Goal: Task Accomplishment & Management: Complete application form

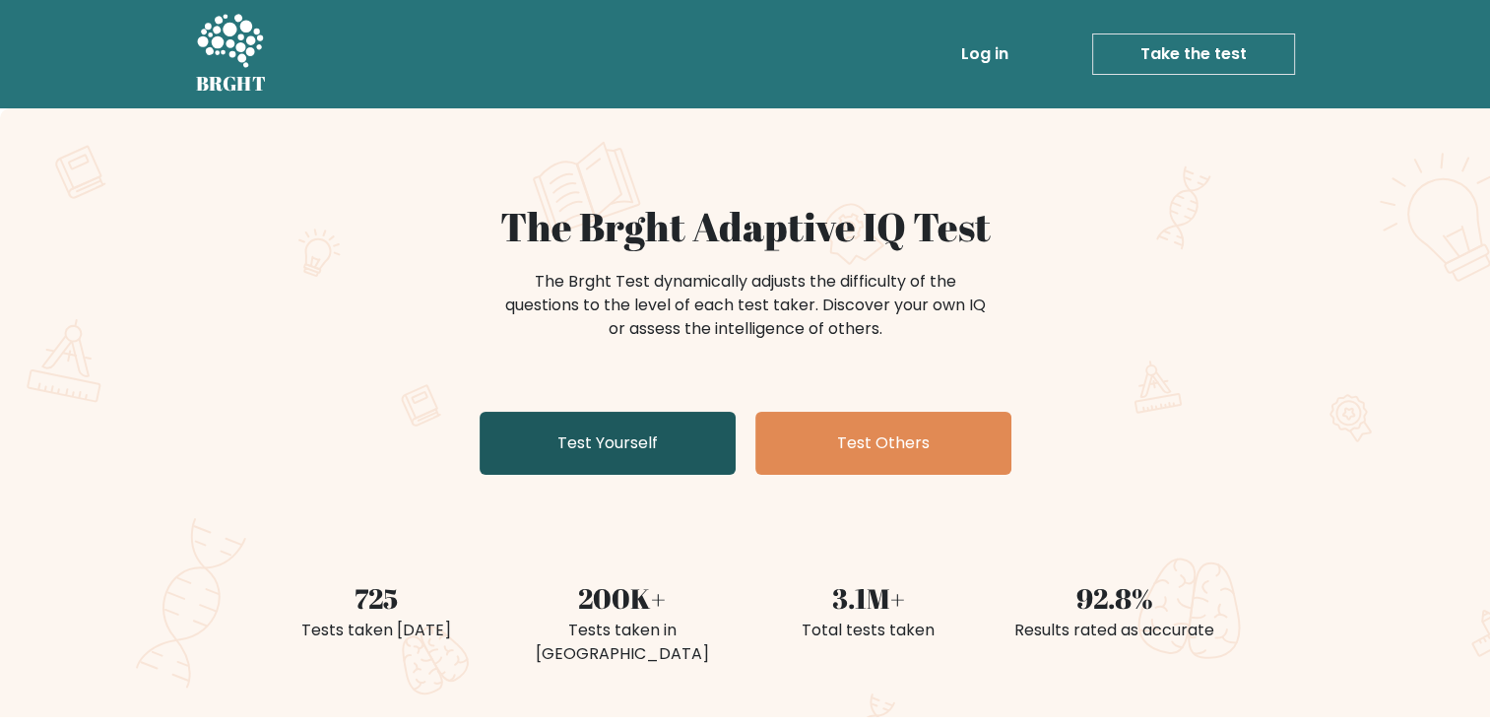
click at [653, 446] on link "Test Yourself" at bounding box center [608, 443] width 256 height 63
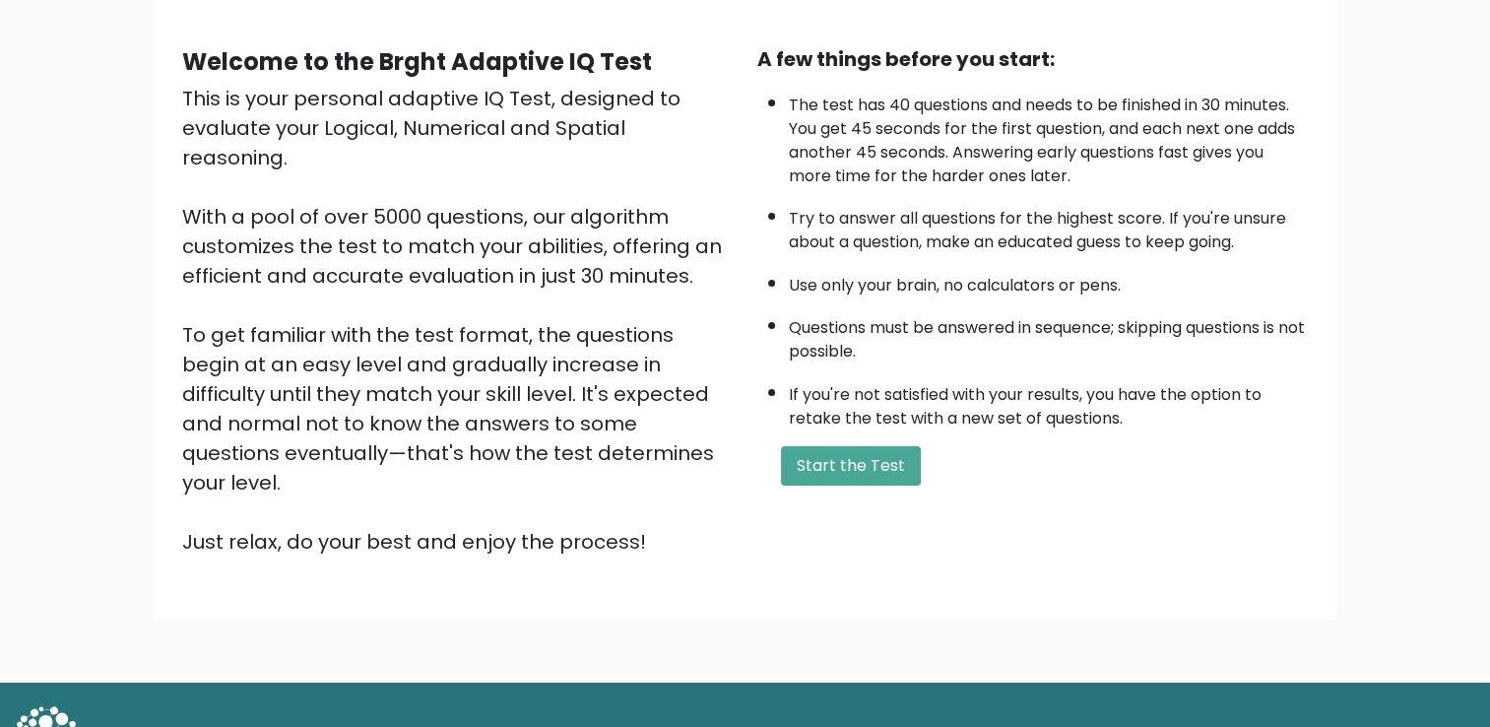
scroll to position [174, 0]
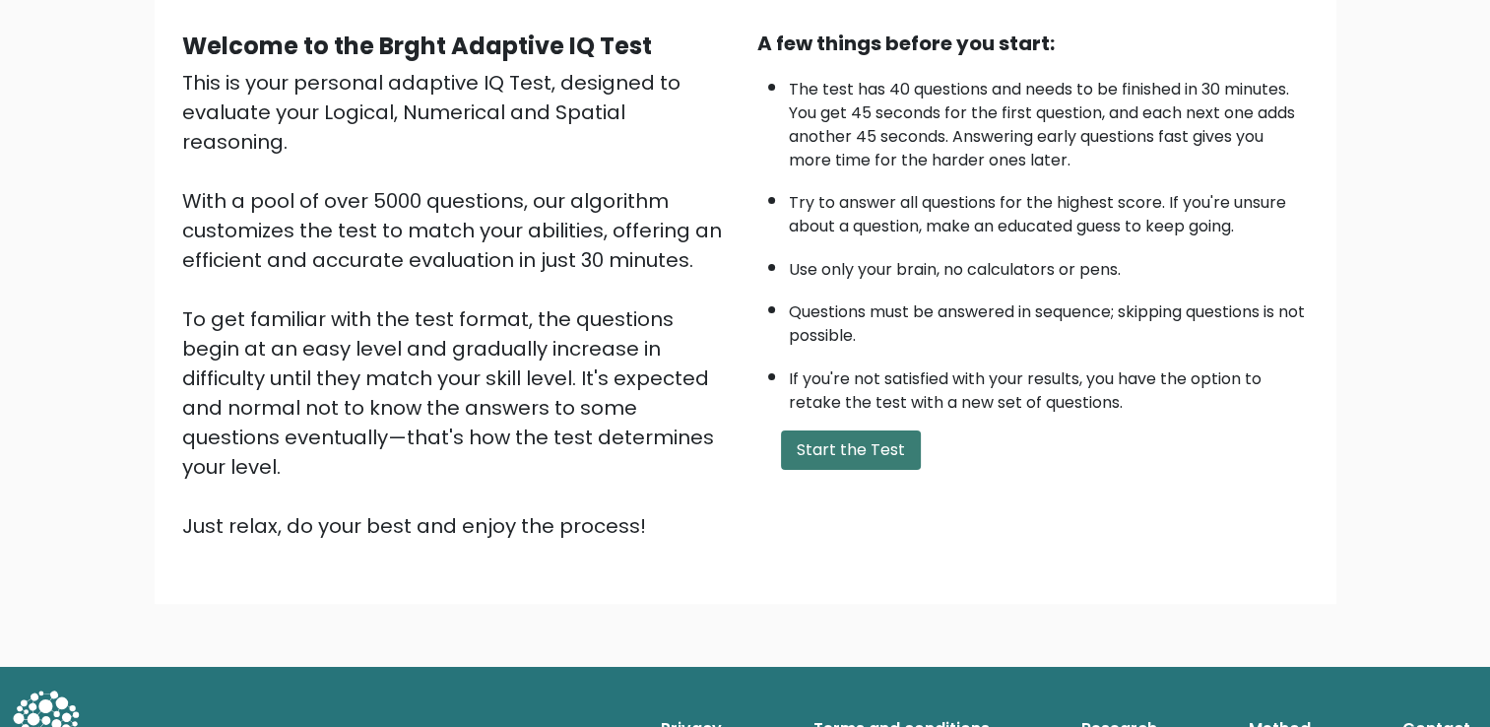
click at [874, 435] on button "Start the Test" at bounding box center [851, 449] width 140 height 39
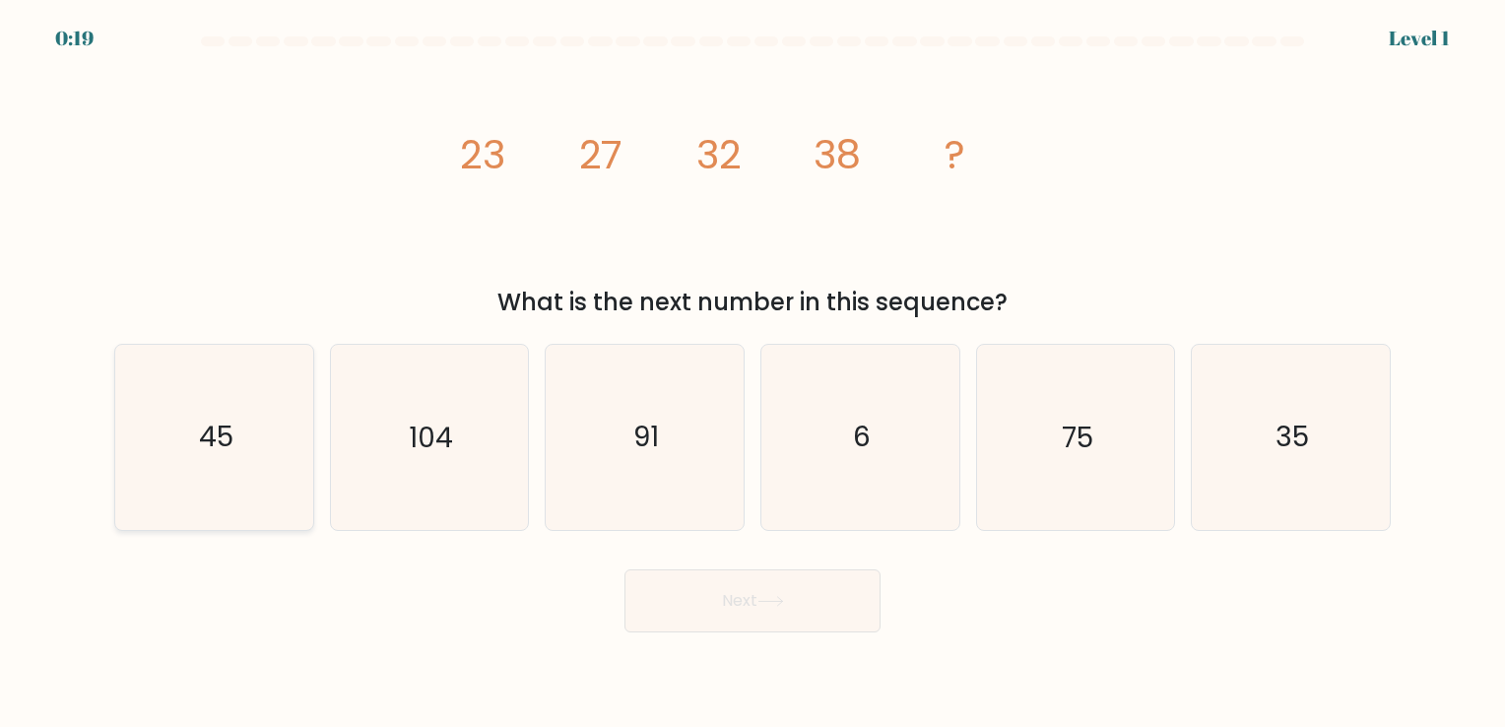
click at [277, 474] on icon "45" at bounding box center [214, 437] width 184 height 184
click at [753, 373] on input "a. 45" at bounding box center [753, 368] width 1 height 10
radio input "true"
click at [790, 610] on button "Next" at bounding box center [753, 600] width 256 height 63
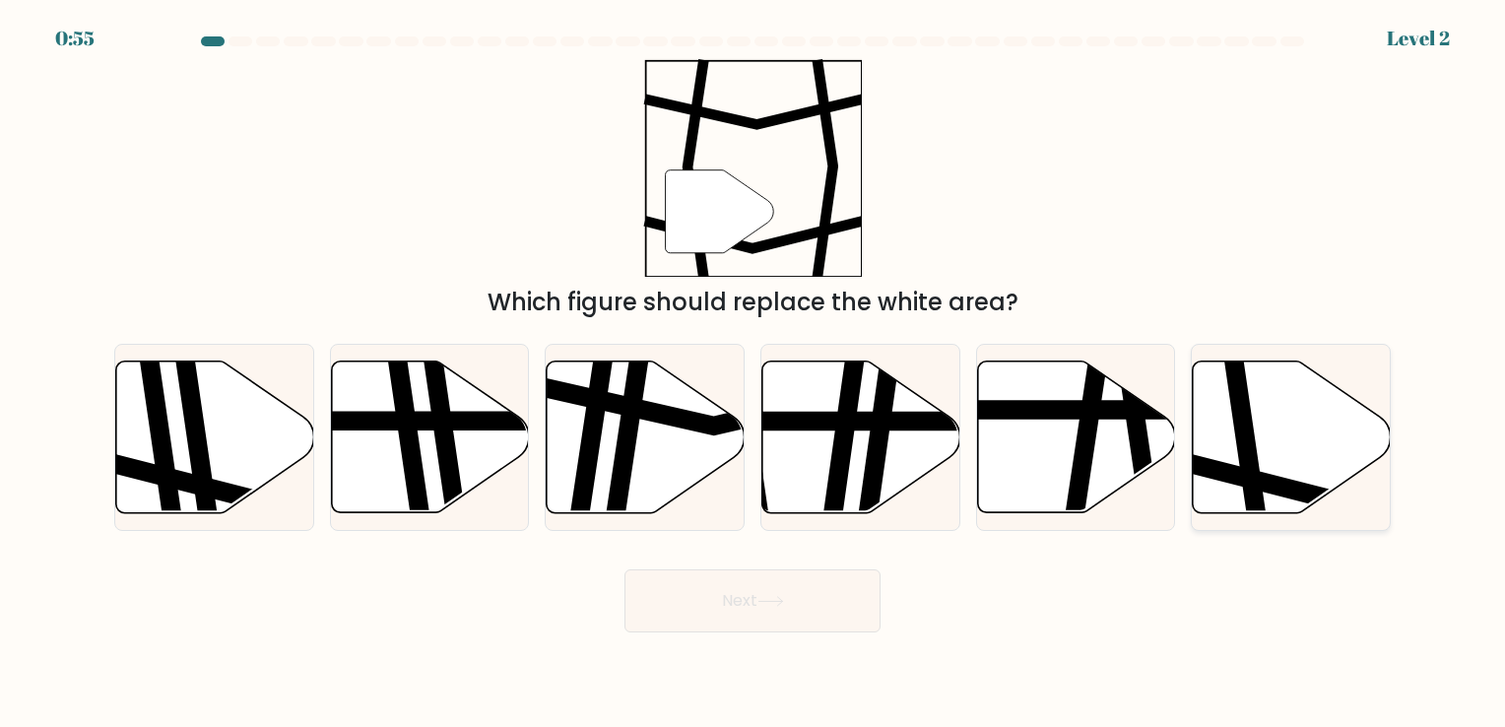
click at [1264, 480] on icon at bounding box center [1354, 479] width 399 height 50
click at [754, 373] on input "f." at bounding box center [753, 368] width 1 height 10
radio input "true"
click at [796, 613] on button "Next" at bounding box center [753, 600] width 256 height 63
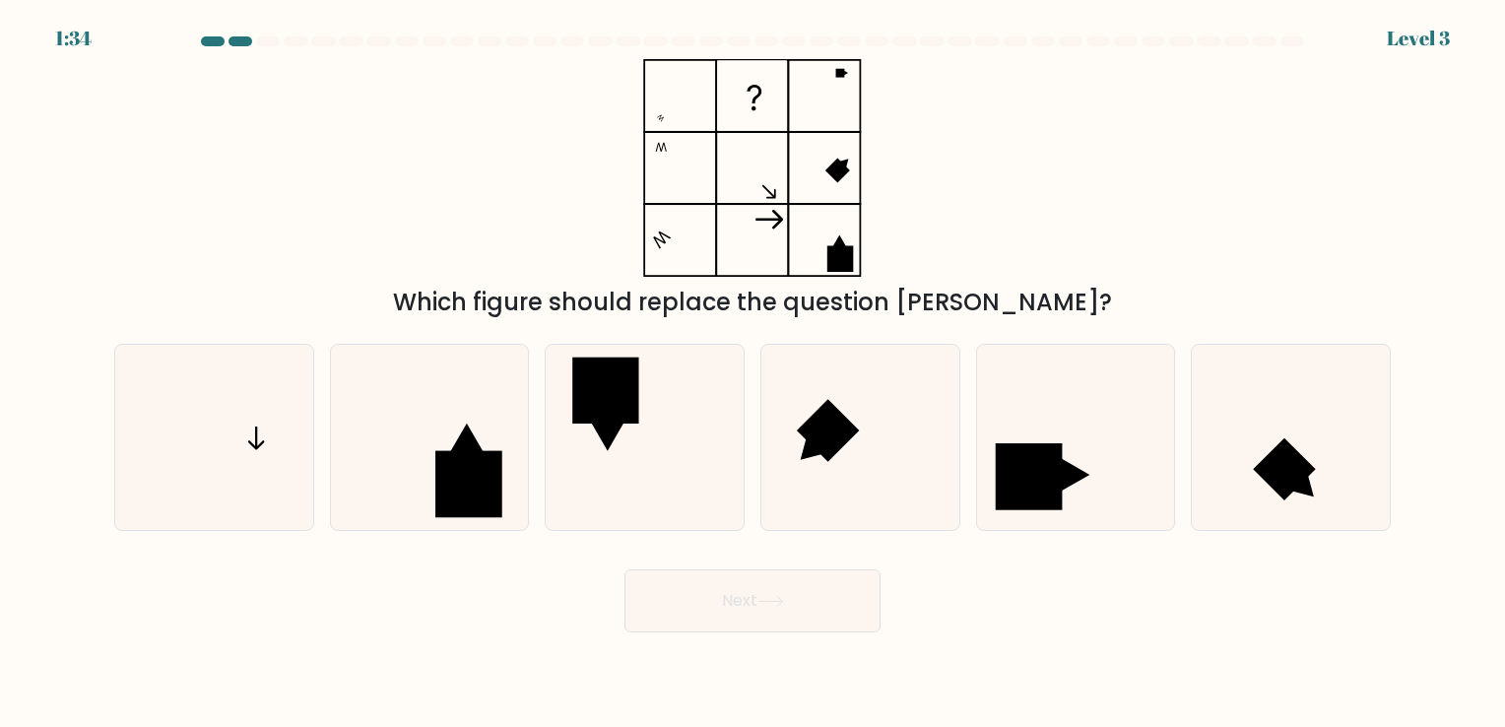
click at [757, 105] on rect at bounding box center [752, 95] width 69 height 69
click at [243, 471] on icon at bounding box center [214, 437] width 184 height 184
click at [753, 373] on input "a." at bounding box center [753, 368] width 1 height 10
radio input "true"
click at [657, 586] on button "Next" at bounding box center [753, 600] width 256 height 63
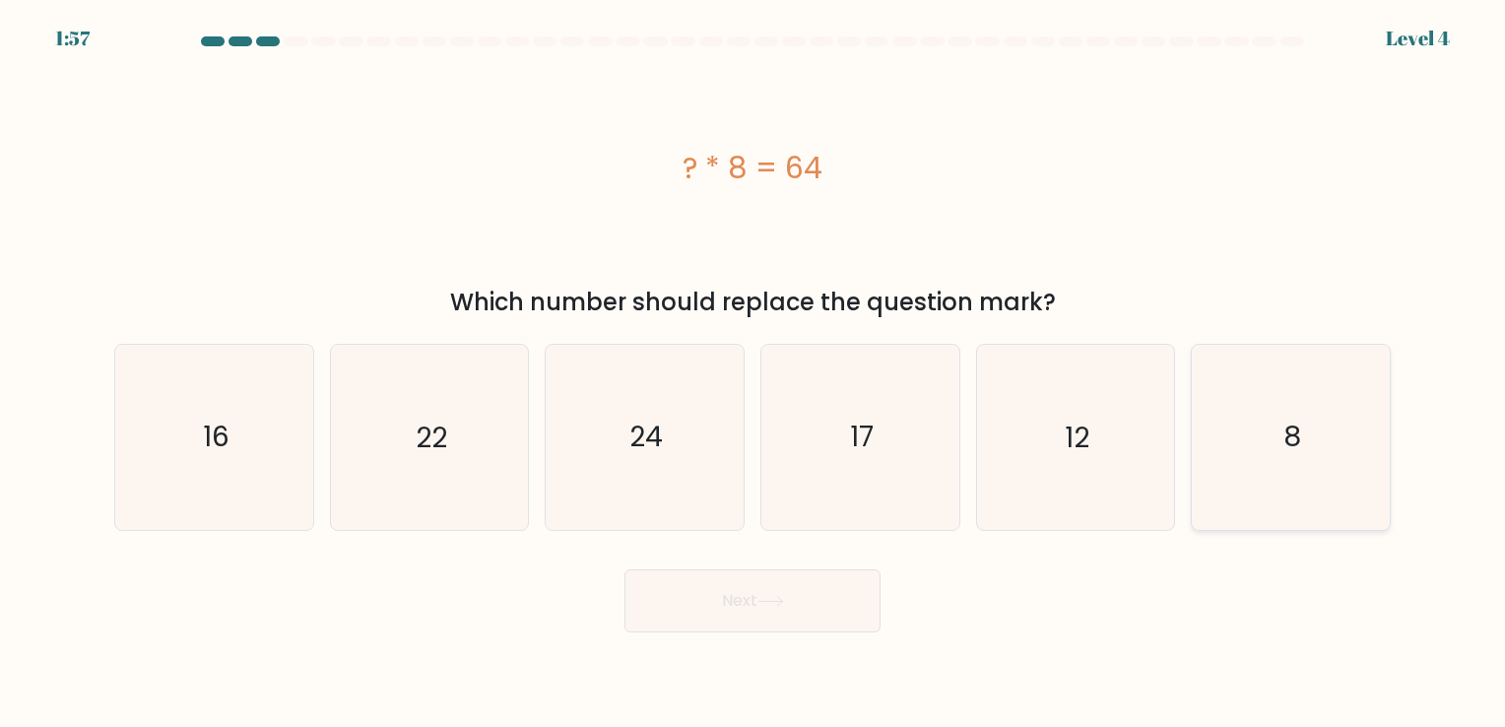
click at [1360, 443] on icon "8" at bounding box center [1291, 437] width 184 height 184
click at [754, 373] on input "f. 8" at bounding box center [753, 368] width 1 height 10
radio input "true"
click at [834, 592] on button "Next" at bounding box center [753, 600] width 256 height 63
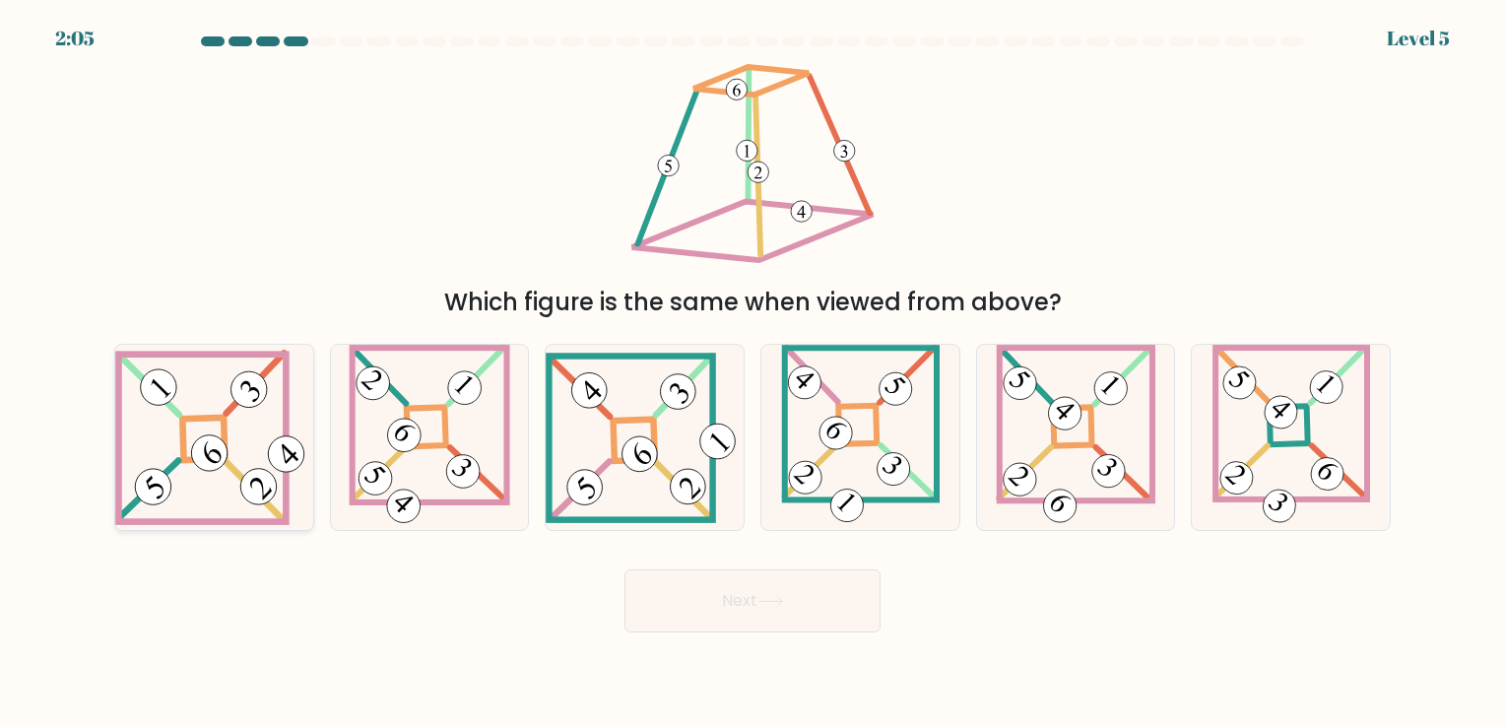
click at [204, 469] on 847 at bounding box center [209, 452] width 51 height 51
click at [753, 373] on input "a." at bounding box center [753, 368] width 1 height 10
radio input "true"
click at [805, 619] on button "Next" at bounding box center [753, 600] width 256 height 63
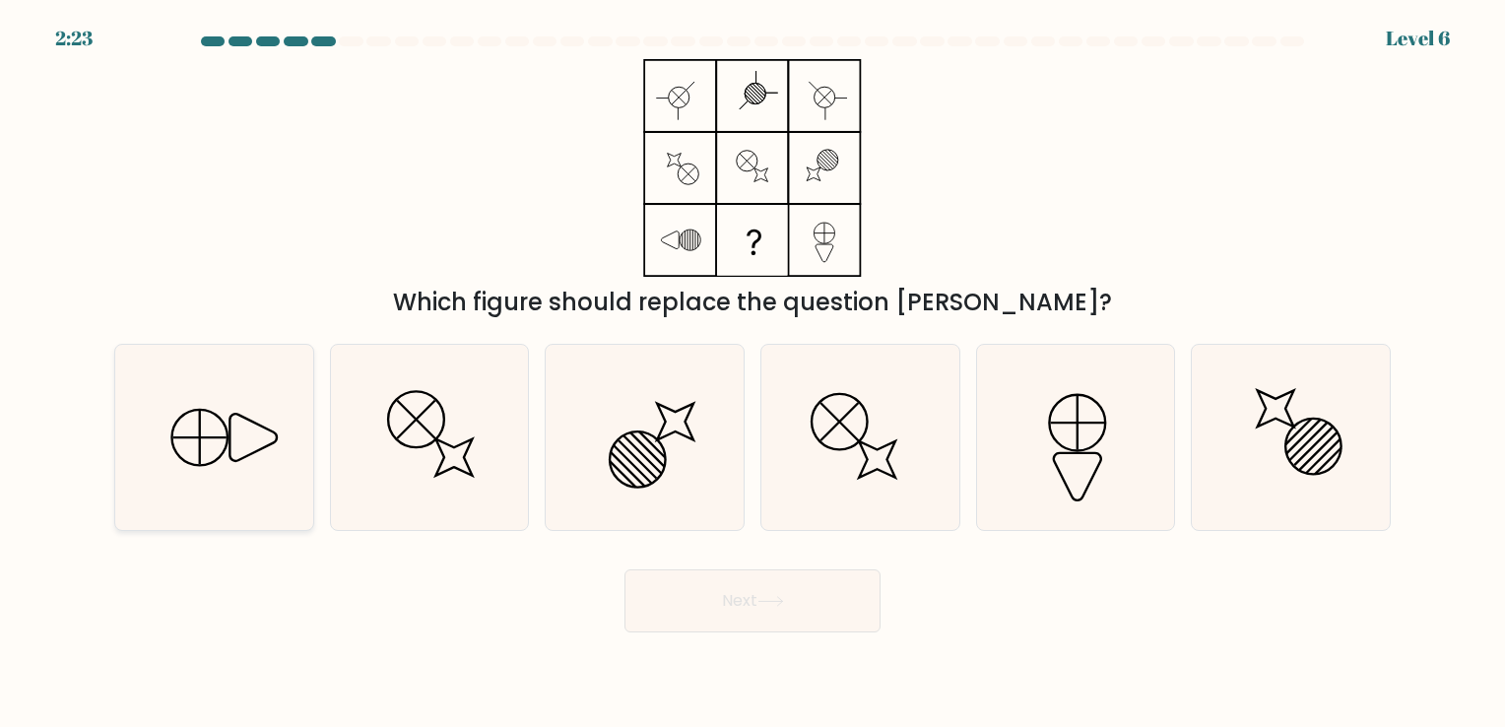
click at [292, 482] on icon at bounding box center [214, 437] width 184 height 184
click at [753, 373] on input "a." at bounding box center [753, 368] width 1 height 10
radio input "true"
click at [847, 609] on button "Next" at bounding box center [753, 600] width 256 height 63
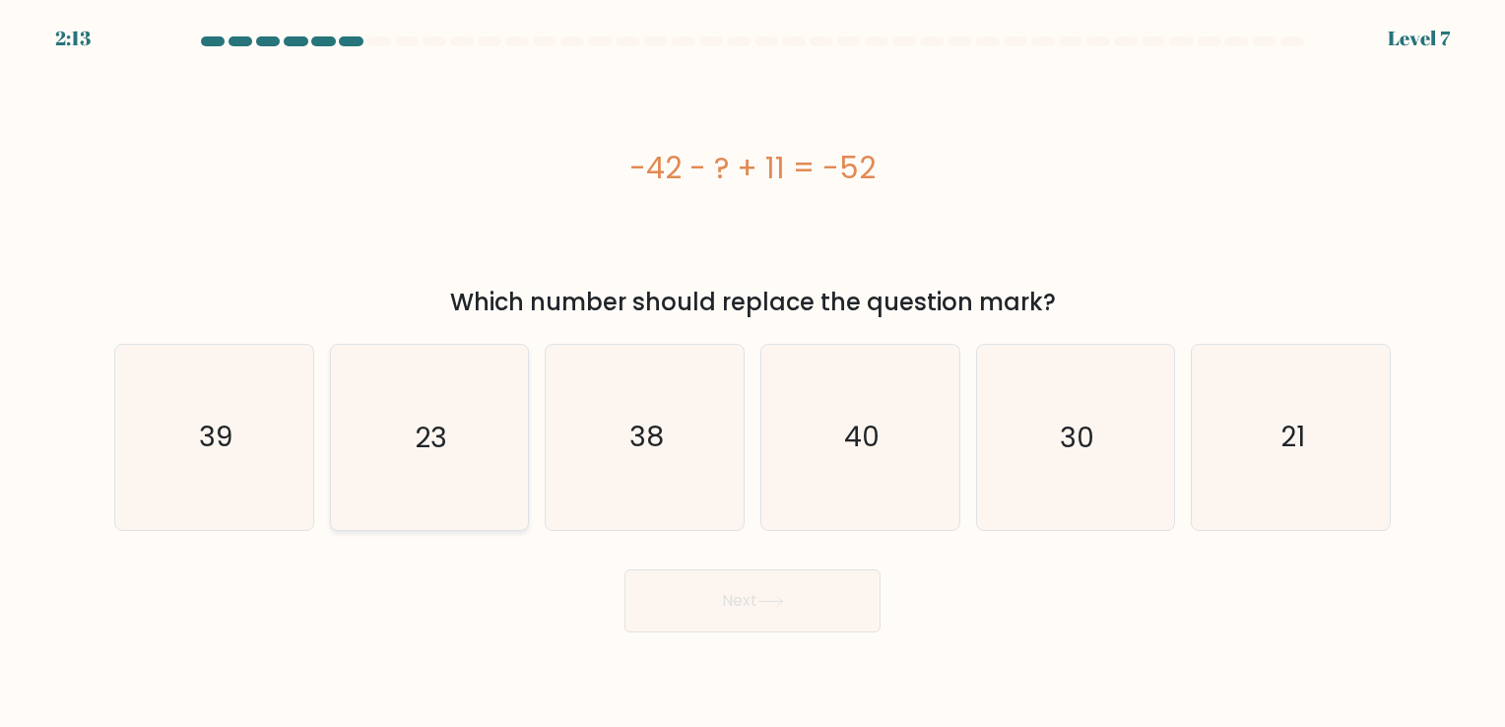
click at [342, 437] on icon "23" at bounding box center [429, 437] width 184 height 184
click at [753, 373] on input "b. 23" at bounding box center [753, 368] width 1 height 10
radio input "true"
click at [816, 615] on button "Next" at bounding box center [753, 600] width 256 height 63
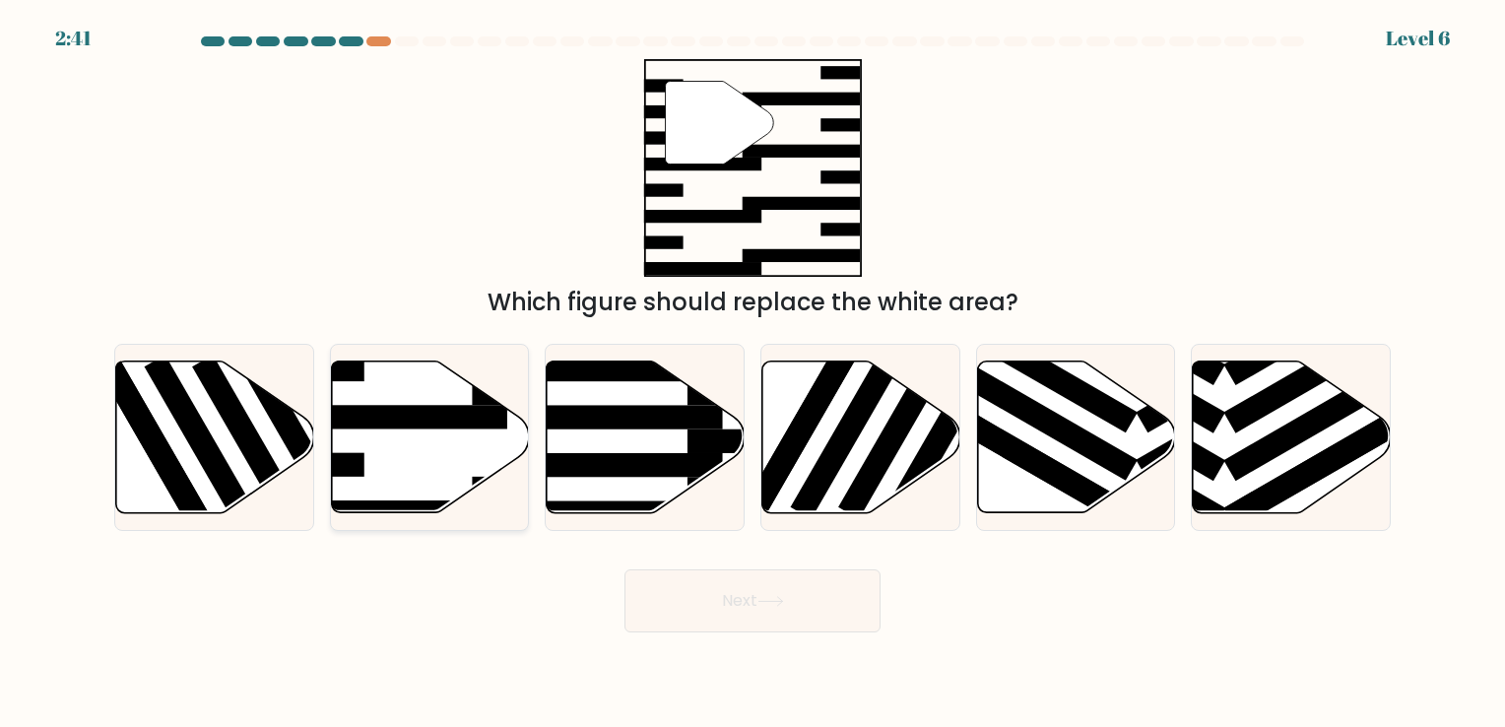
click at [438, 420] on rect at bounding box center [400, 417] width 215 height 24
click at [753, 373] on input "b." at bounding box center [753, 368] width 1 height 10
radio input "true"
click at [851, 596] on button "Next" at bounding box center [753, 600] width 256 height 63
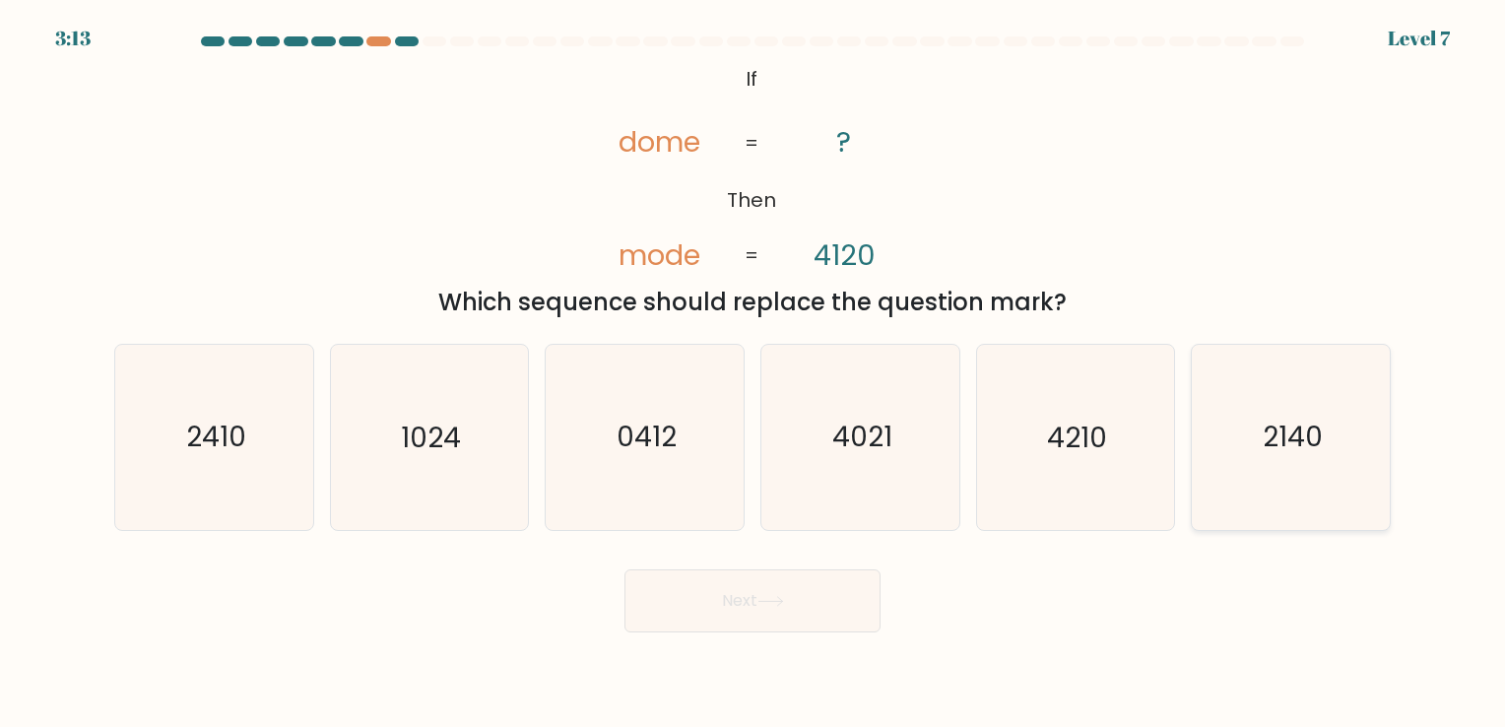
click at [1321, 440] on text "2140" at bounding box center [1293, 438] width 60 height 38
click at [754, 373] on input "f. 2140" at bounding box center [753, 368] width 1 height 10
radio input "true"
click at [809, 619] on button "Next" at bounding box center [753, 600] width 256 height 63
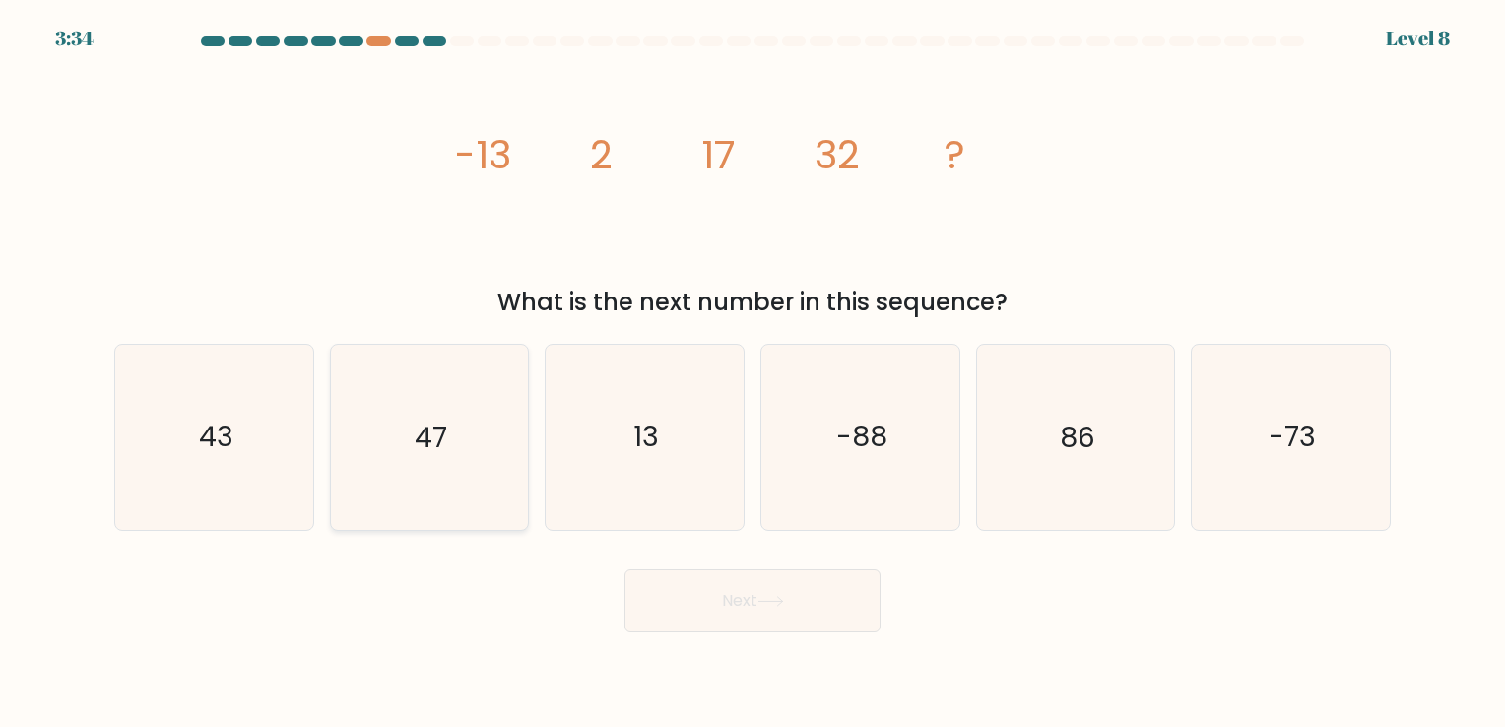
click at [402, 488] on icon "47" at bounding box center [429, 437] width 184 height 184
click at [753, 373] on input "b. 47" at bounding box center [753, 368] width 1 height 10
radio input "true"
click at [725, 578] on button "Next" at bounding box center [753, 600] width 256 height 63
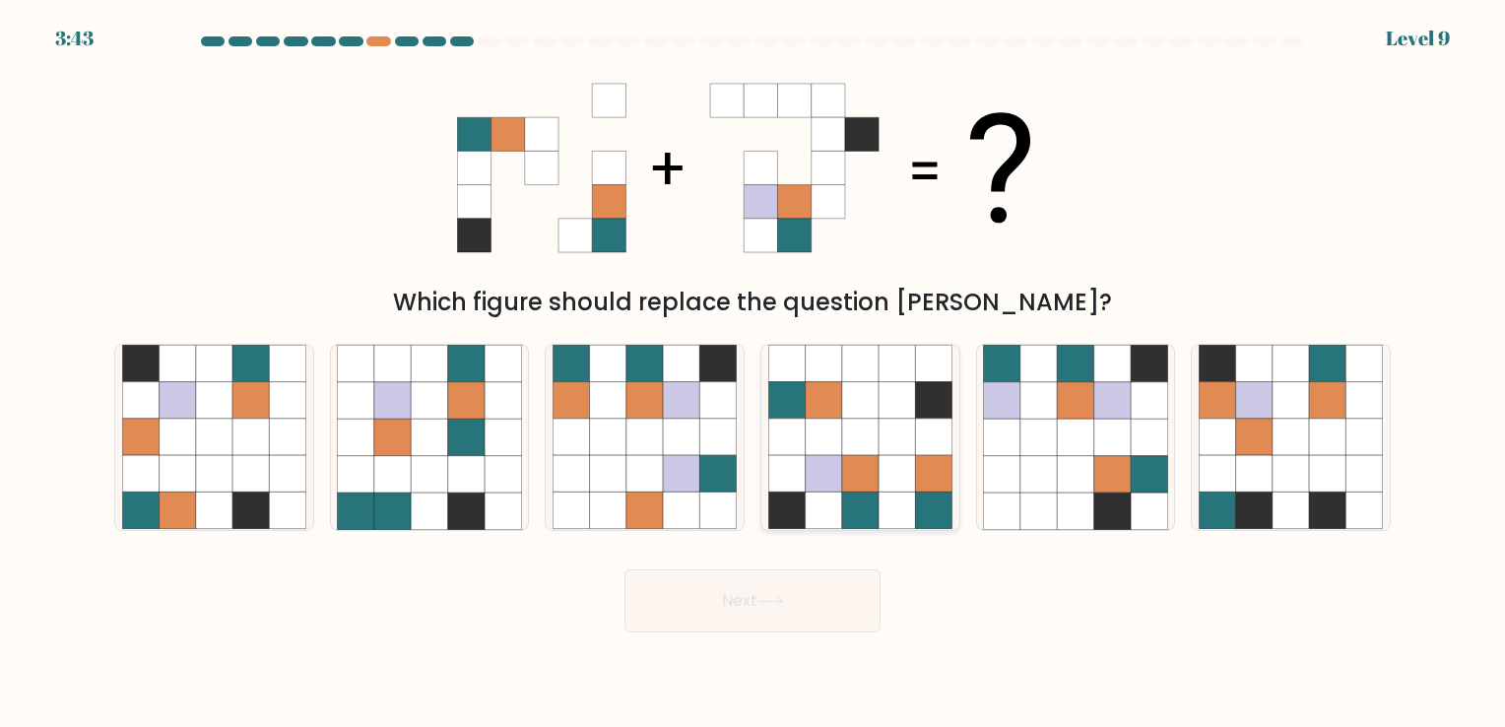
click at [918, 503] on icon at bounding box center [933, 511] width 36 height 36
click at [754, 373] on input "d." at bounding box center [753, 368] width 1 height 10
radio input "true"
click at [843, 606] on button "Next" at bounding box center [753, 600] width 256 height 63
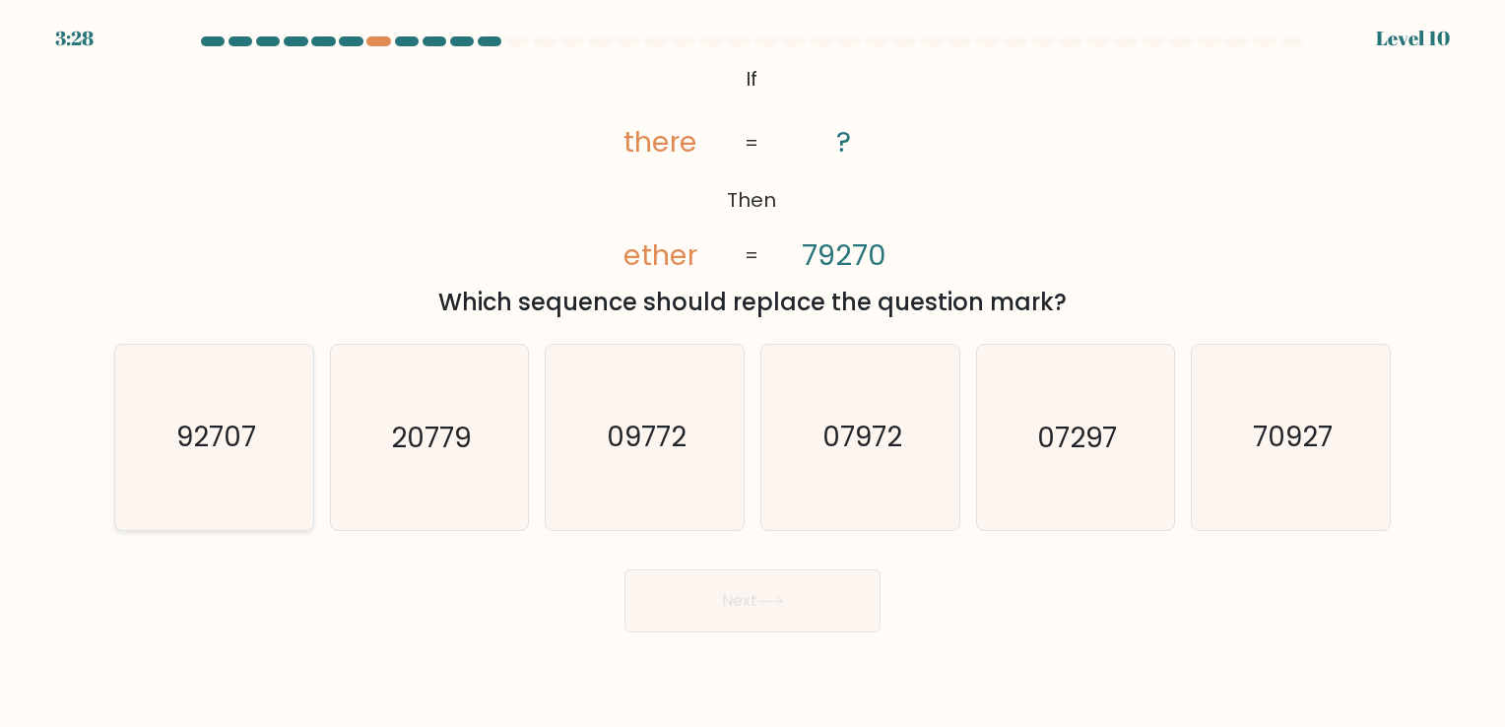
click at [244, 494] on icon "92707" at bounding box center [214, 437] width 184 height 184
click at [753, 373] on input "a. 92707" at bounding box center [753, 368] width 1 height 10
radio input "true"
click at [700, 629] on button "Next" at bounding box center [753, 600] width 256 height 63
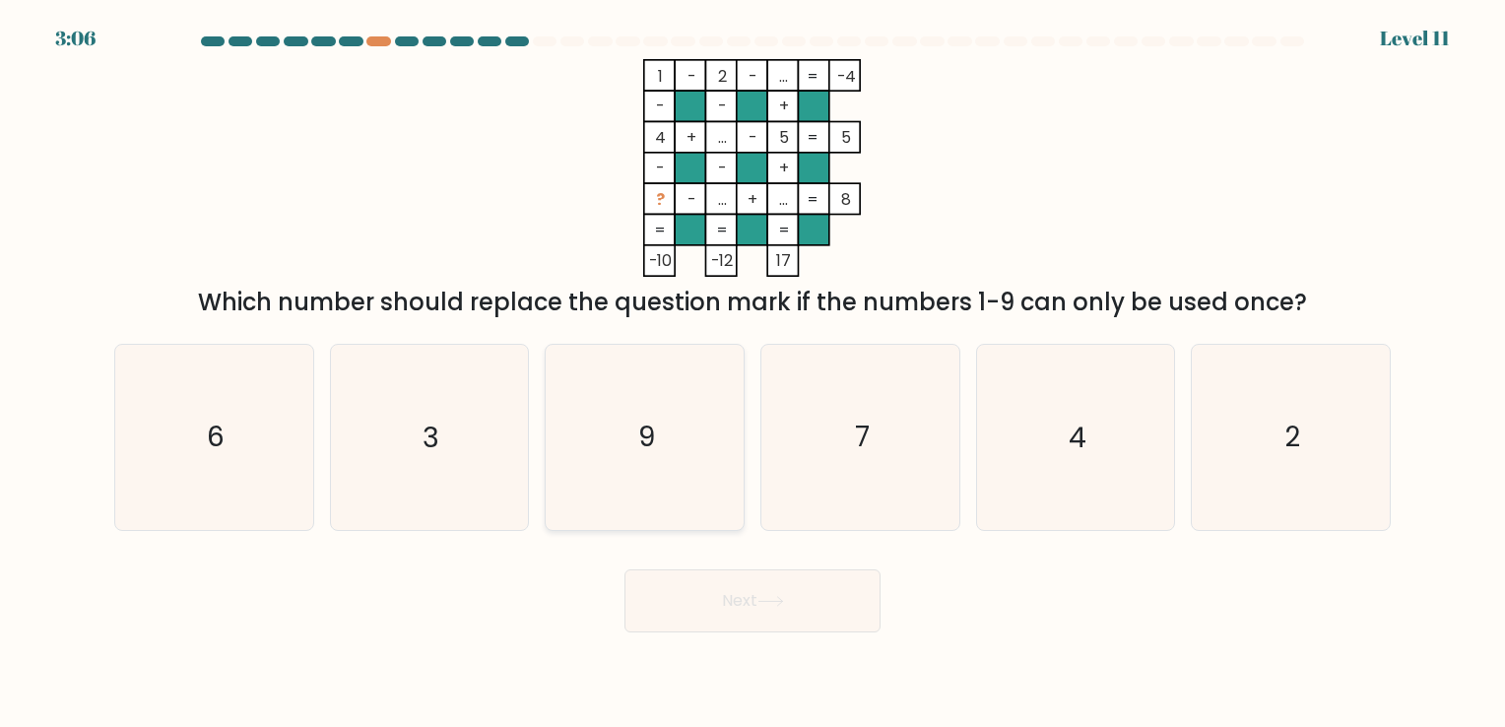
click at [724, 464] on icon "9" at bounding box center [645, 437] width 184 height 184
click at [753, 373] on input "c. 9" at bounding box center [753, 368] width 1 height 10
radio input "true"
click at [708, 601] on button "Next" at bounding box center [753, 600] width 256 height 63
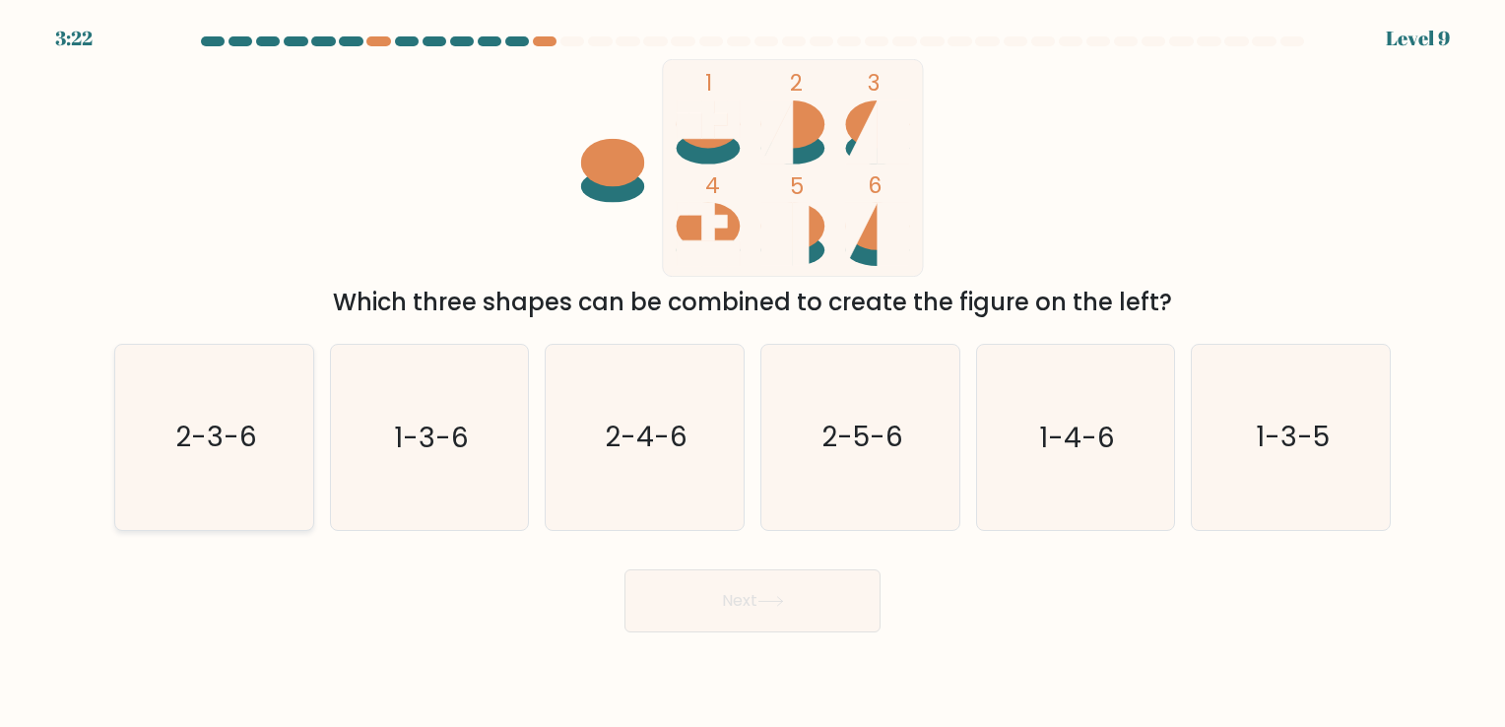
click at [282, 506] on icon "2-3-6" at bounding box center [214, 437] width 184 height 184
click at [753, 373] on input "a. 2-3-6" at bounding box center [753, 368] width 1 height 10
radio input "true"
click at [800, 615] on button "Next" at bounding box center [753, 600] width 256 height 63
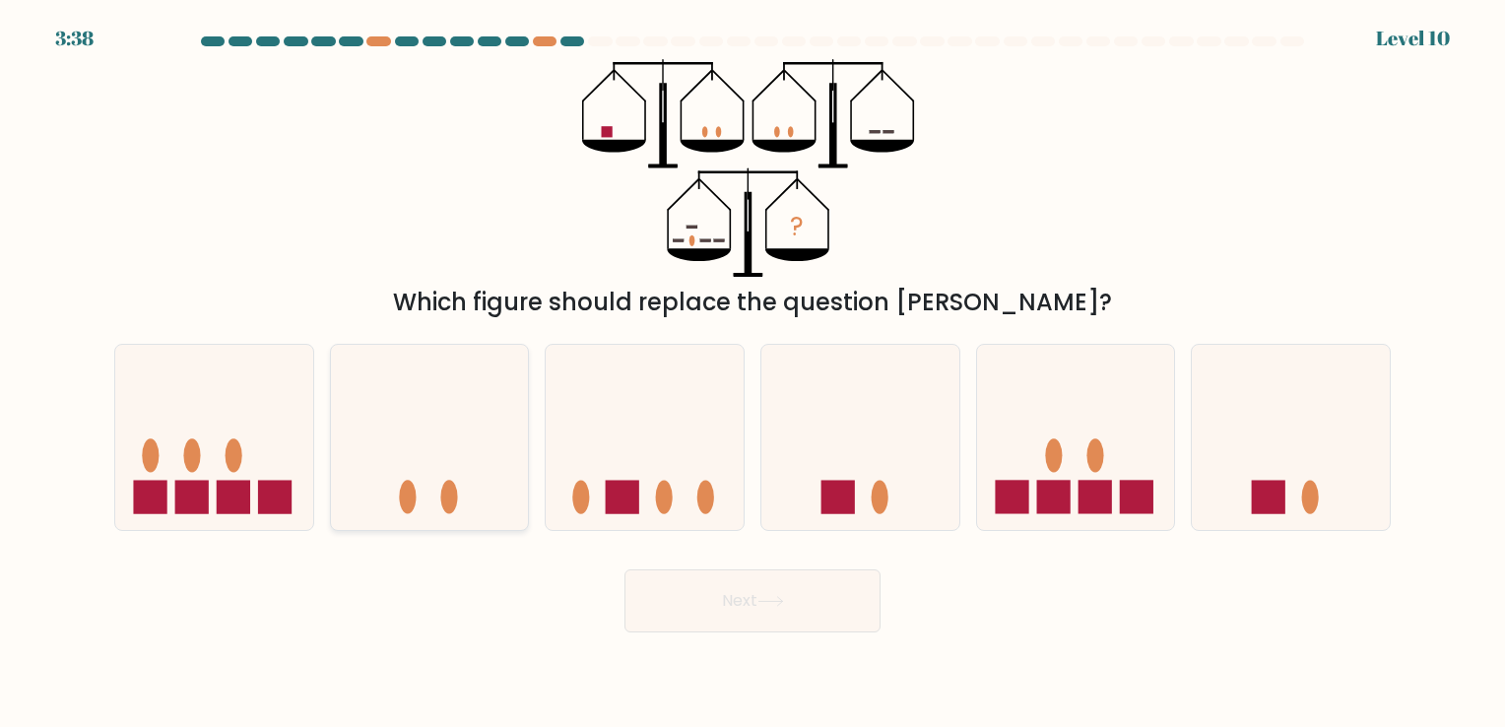
click at [503, 354] on div at bounding box center [430, 437] width 200 height 186
click at [753, 363] on input "b." at bounding box center [753, 368] width 1 height 10
radio input "true"
click at [626, 379] on icon at bounding box center [645, 438] width 198 height 164
click at [753, 373] on input "c." at bounding box center [753, 368] width 1 height 10
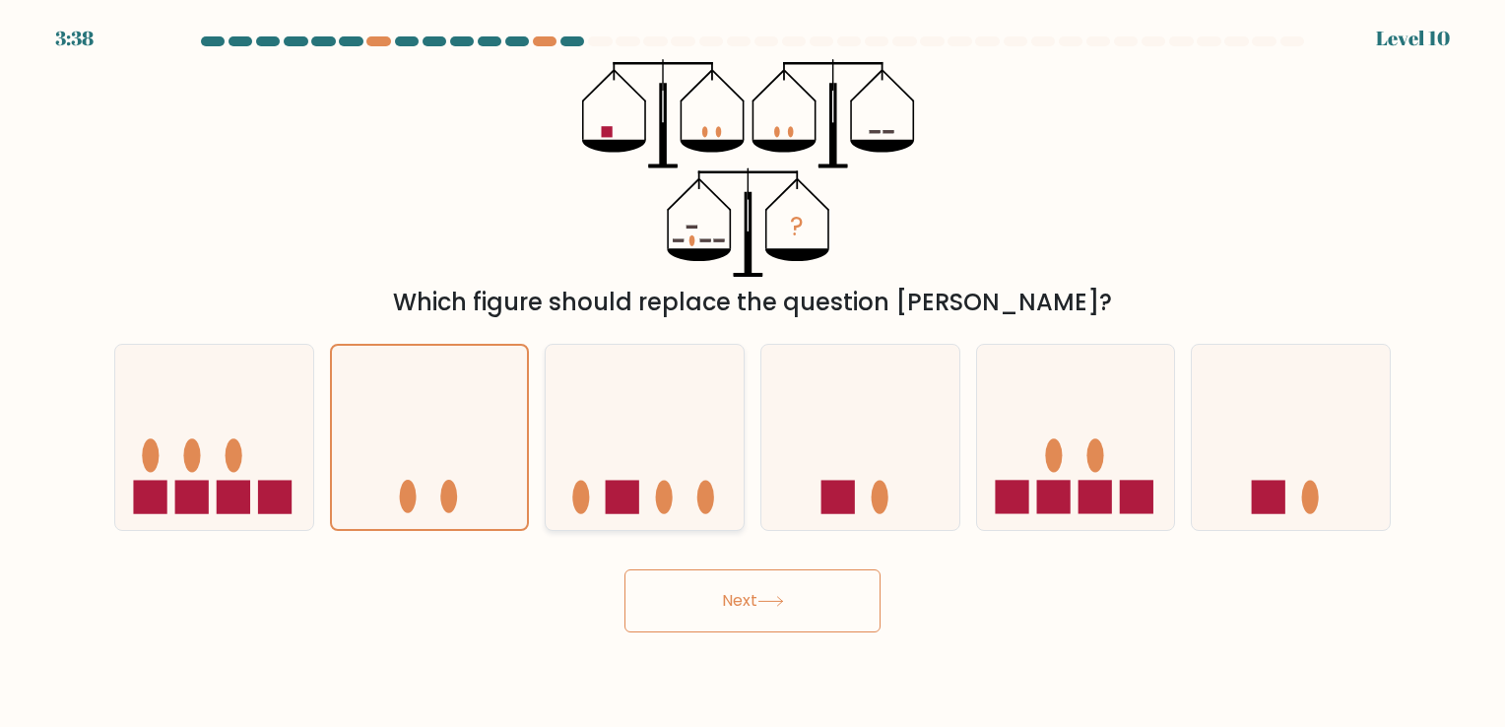
radio input "true"
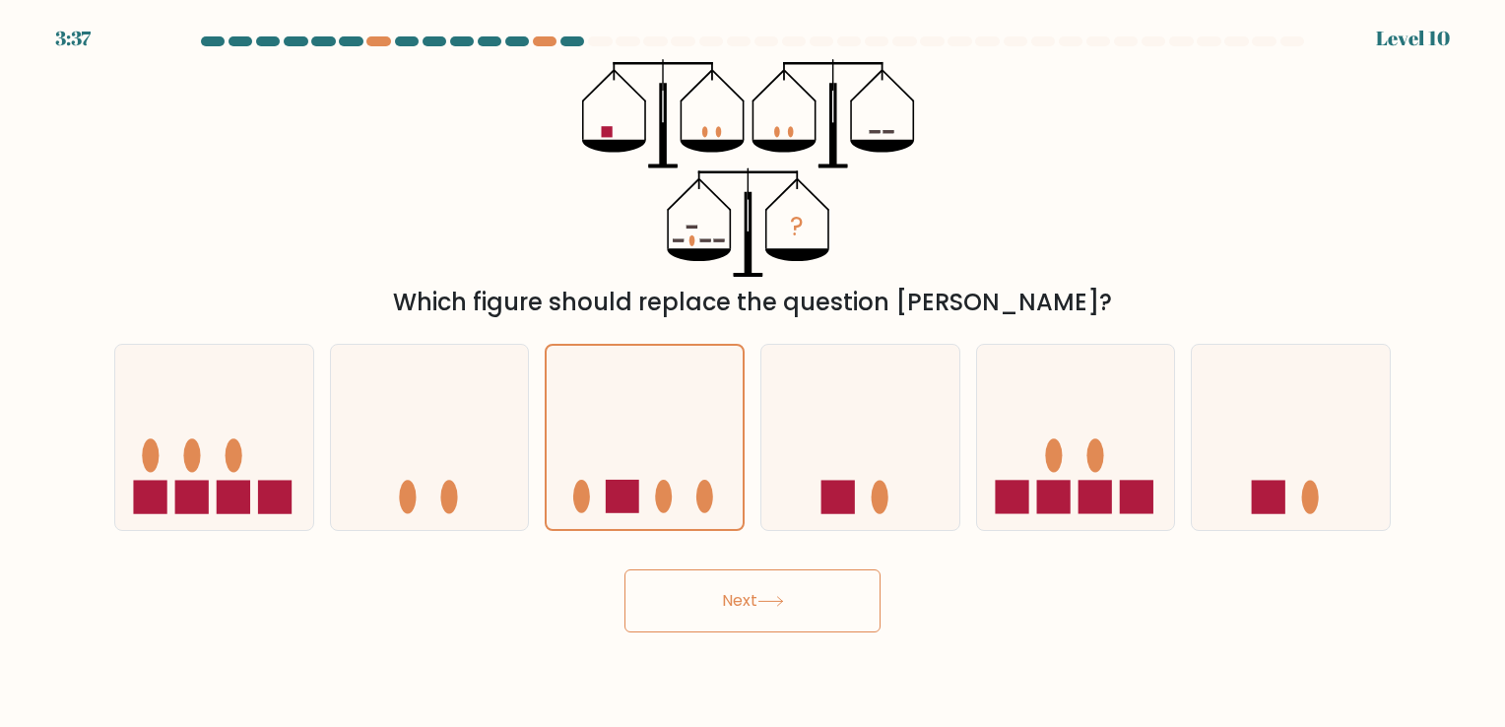
click at [780, 576] on button "Next" at bounding box center [753, 600] width 256 height 63
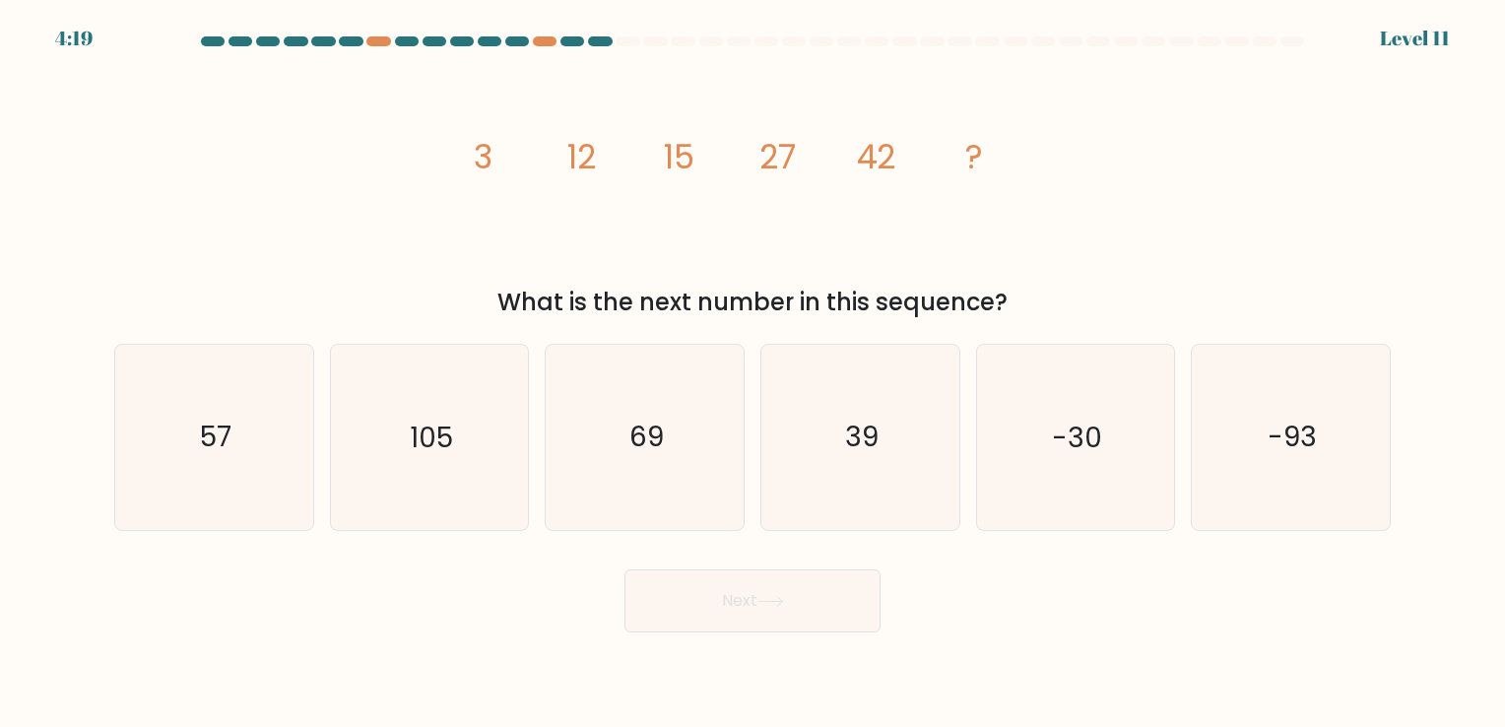
click at [485, 157] on tspan "3" at bounding box center [483, 157] width 19 height 46
click at [559, 140] on icon "image/svg+xml 3 12 15 27 42 ?" at bounding box center [752, 168] width 591 height 218
click at [486, 160] on tspan "3" at bounding box center [483, 157] width 19 height 46
click at [535, 166] on icon "image/svg+xml 3 12 15 27 42 ?" at bounding box center [752, 168] width 591 height 218
click at [567, 164] on tspan "12" at bounding box center [581, 157] width 29 height 46
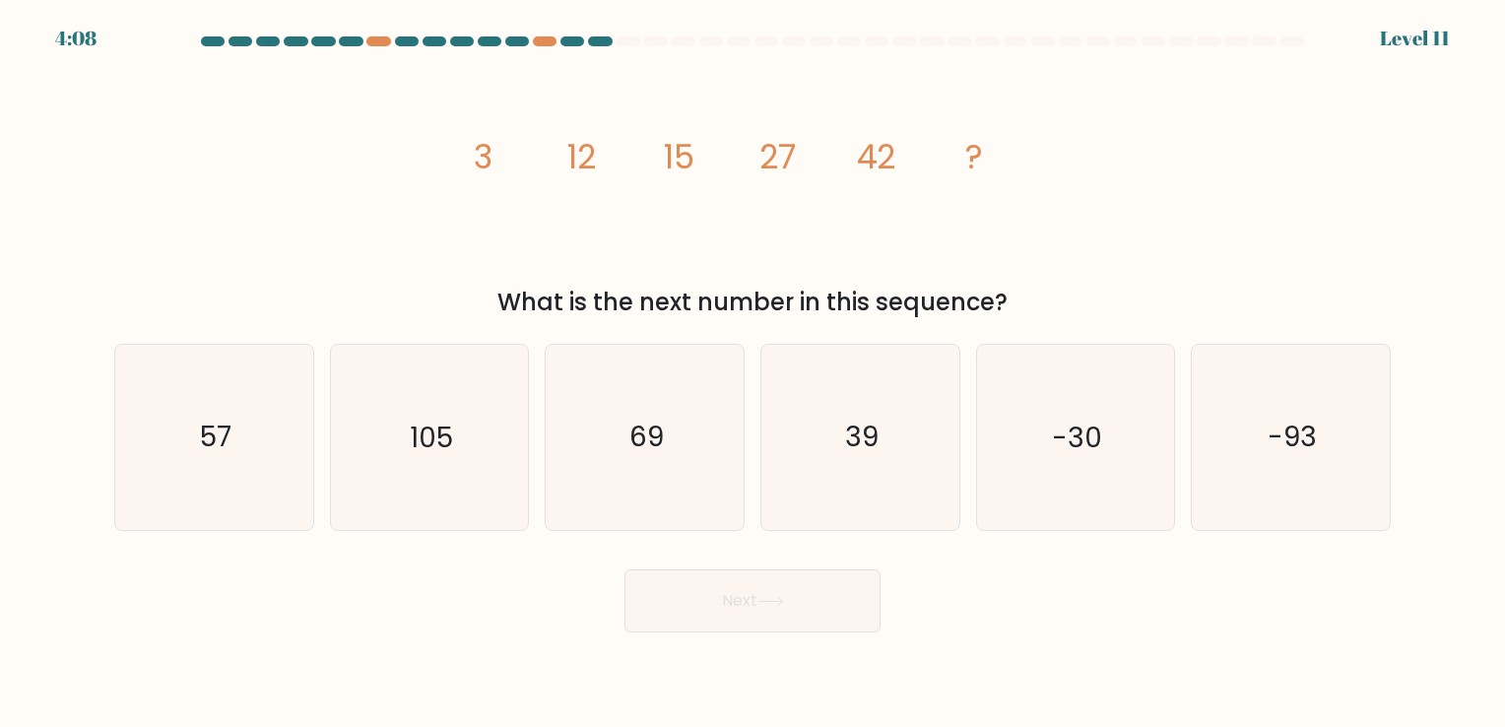
click at [596, 168] on icon "image/svg+xml 3 12 15 27 42 ?" at bounding box center [752, 168] width 591 height 218
click at [508, 165] on icon "image/svg+xml 3 12 15 27 42 ?" at bounding box center [752, 168] width 591 height 218
click at [634, 165] on icon "image/svg+xml 3 12 15 27 42 ?" at bounding box center [752, 168] width 591 height 218
click at [552, 158] on icon "image/svg+xml 3 12 15 27 42 ?" at bounding box center [752, 168] width 591 height 218
click at [635, 166] on icon "image/svg+xml 3 12 15 27 42 ?" at bounding box center [752, 168] width 591 height 218
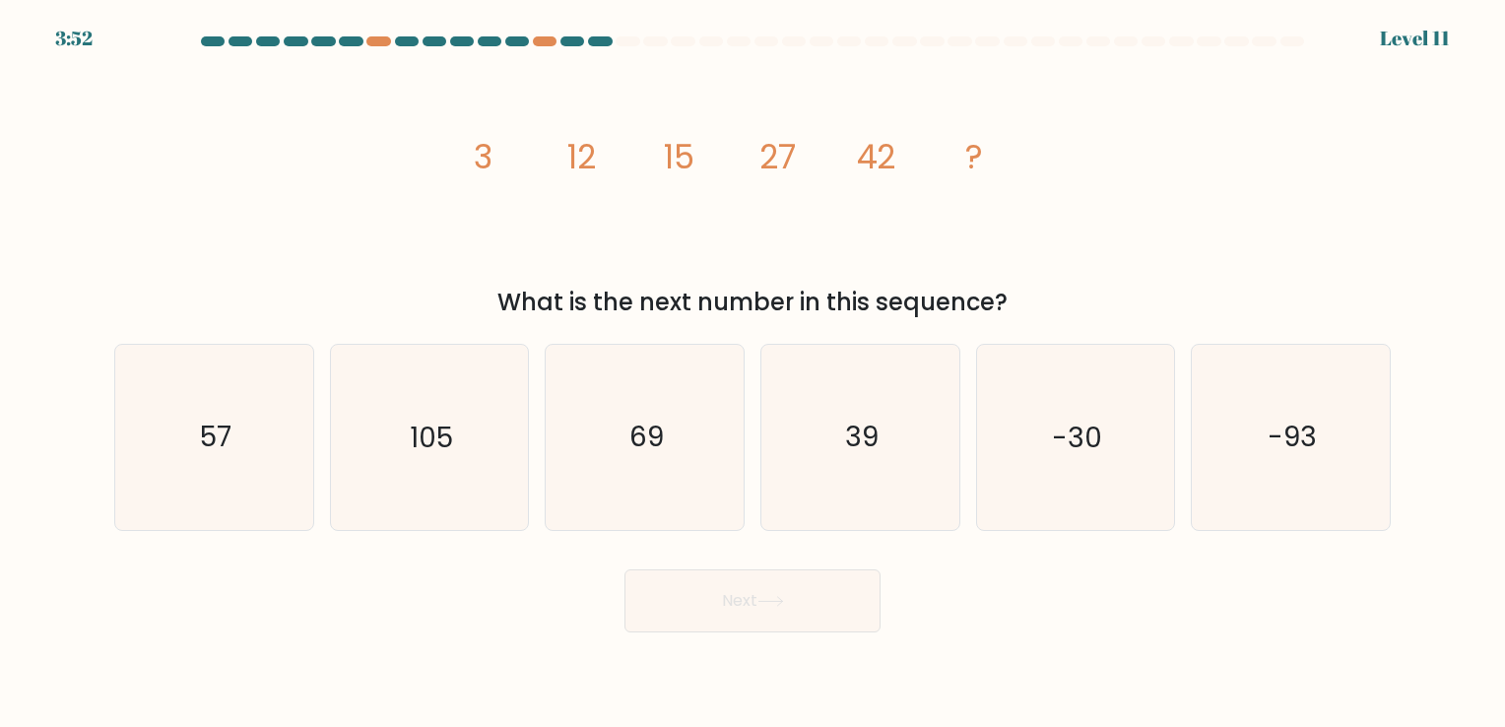
click at [741, 143] on icon "image/svg+xml 3 12 15 27 42 ?" at bounding box center [752, 168] width 591 height 218
click at [548, 167] on icon "image/svg+xml 3 12 15 27 42 ?" at bounding box center [752, 168] width 591 height 218
click at [653, 172] on icon "image/svg+xml 3 12 15 27 42 ?" at bounding box center [752, 168] width 591 height 218
click at [528, 171] on icon "image/svg+xml 3 12 15 27 42 ?" at bounding box center [752, 168] width 591 height 218
click at [616, 152] on icon "image/svg+xml 3 12 15 27 42 ?" at bounding box center [752, 168] width 591 height 218
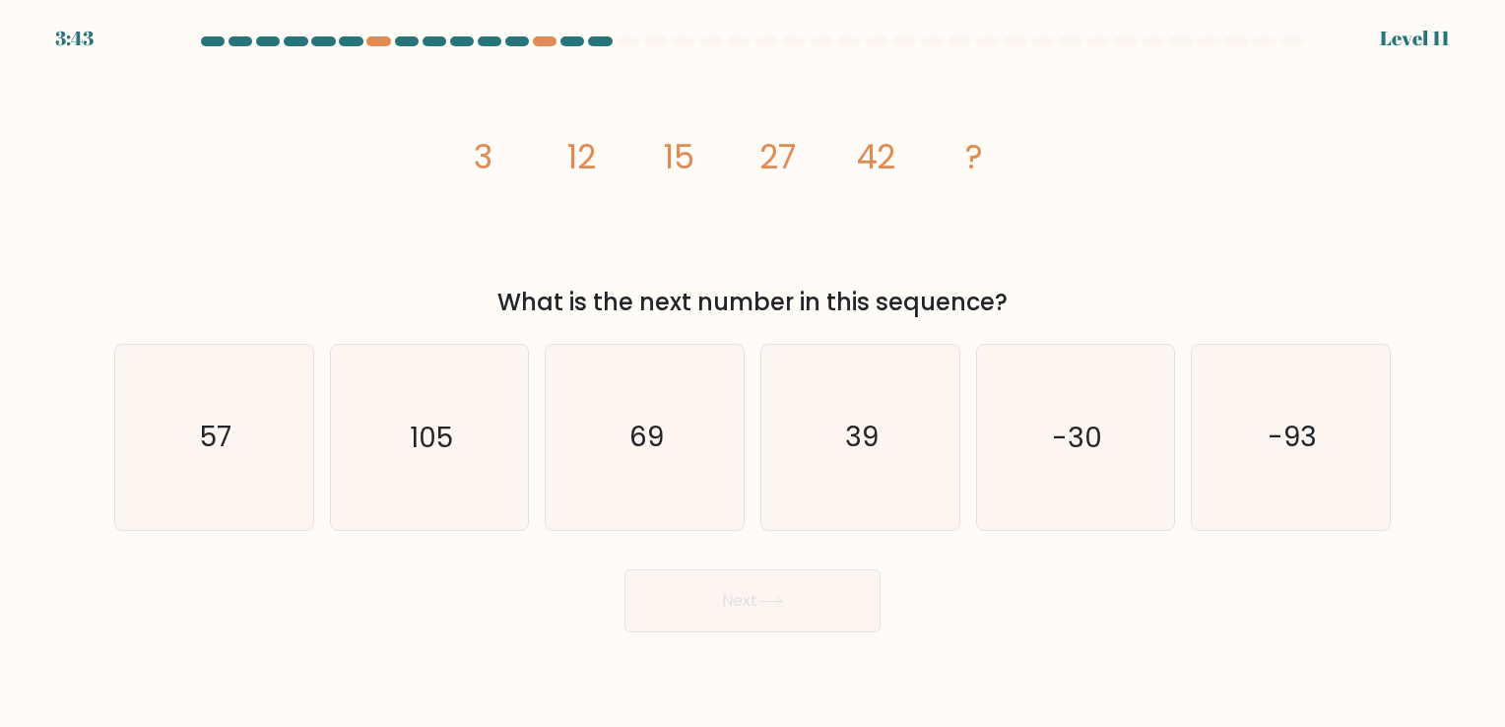
click at [530, 145] on icon "image/svg+xml 3 12 15 27 42 ?" at bounding box center [752, 168] width 591 height 218
click at [638, 144] on icon "image/svg+xml 3 12 15 27 42 ?" at bounding box center [752, 168] width 591 height 218
click at [732, 137] on icon "image/svg+xml 3 12 15 27 42 ?" at bounding box center [752, 168] width 591 height 218
click at [701, 168] on icon "image/svg+xml 3 12 15 27 42 ?" at bounding box center [752, 168] width 591 height 218
click at [798, 166] on icon "image/svg+xml 3 12 15 27 42 ?" at bounding box center [752, 168] width 591 height 218
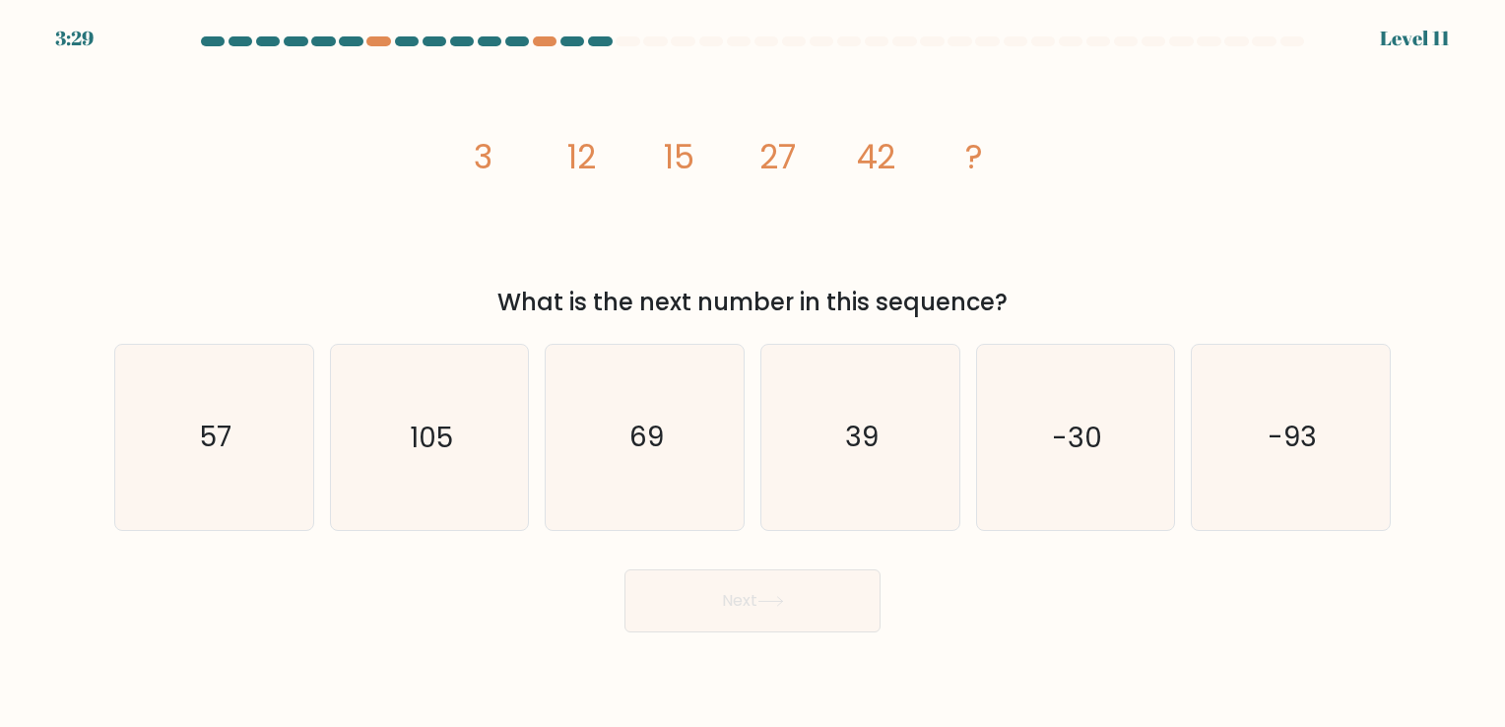
click at [635, 167] on icon "image/svg+xml 3 12 15 27 42 ?" at bounding box center [752, 168] width 591 height 218
click at [883, 167] on tspan "42" at bounding box center [876, 157] width 39 height 46
click at [876, 164] on tspan "42" at bounding box center [876, 157] width 39 height 46
click at [630, 162] on icon "image/svg+xml 3 12 15 27 42 ?" at bounding box center [752, 168] width 591 height 218
click at [724, 152] on icon "image/svg+xml 3 12 15 27 42 ?" at bounding box center [752, 168] width 591 height 218
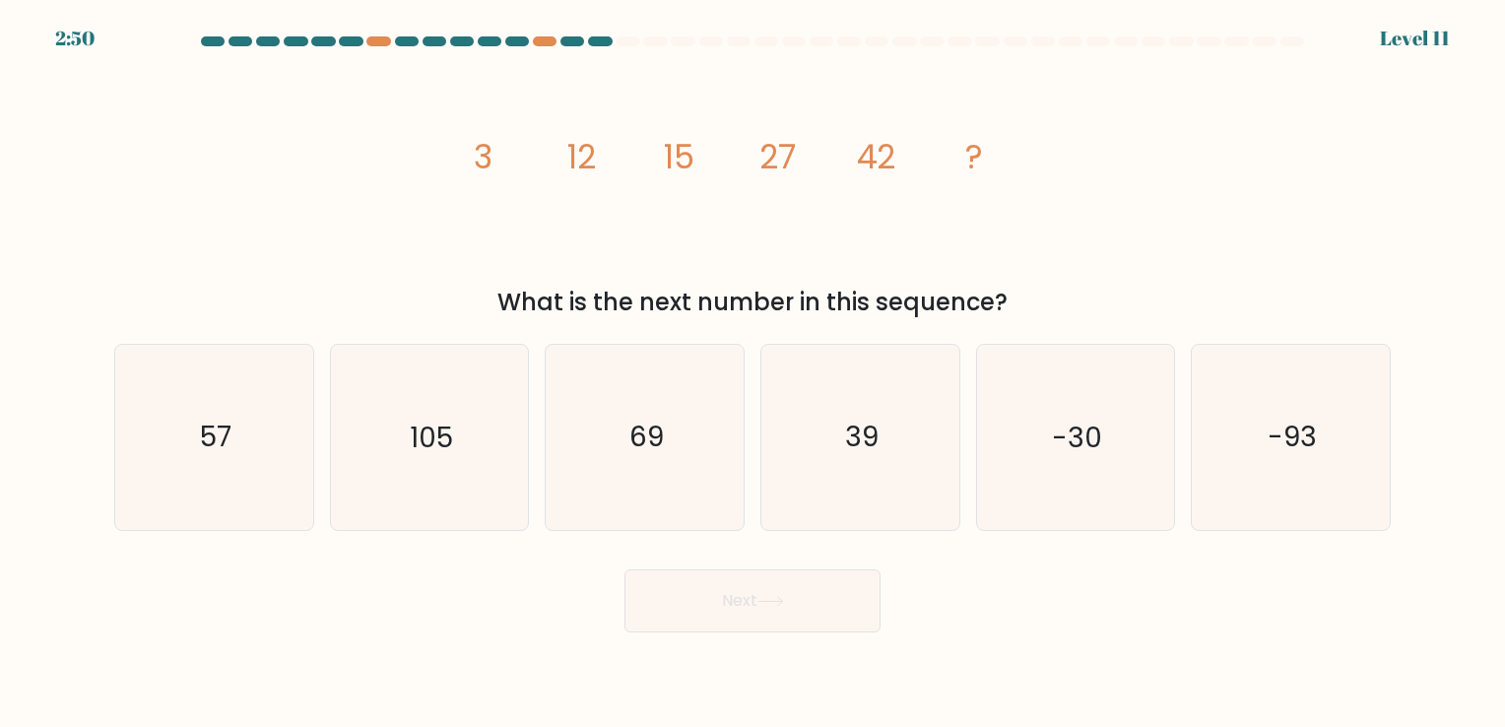
click at [821, 159] on icon "image/svg+xml 3 12 15 27 42 ?" at bounding box center [752, 168] width 591 height 218
click at [181, 404] on icon "57" at bounding box center [214, 437] width 184 height 184
click at [753, 373] on input "a. 57" at bounding box center [753, 368] width 1 height 10
radio input "true"
click at [687, 516] on icon "69" at bounding box center [645, 437] width 184 height 184
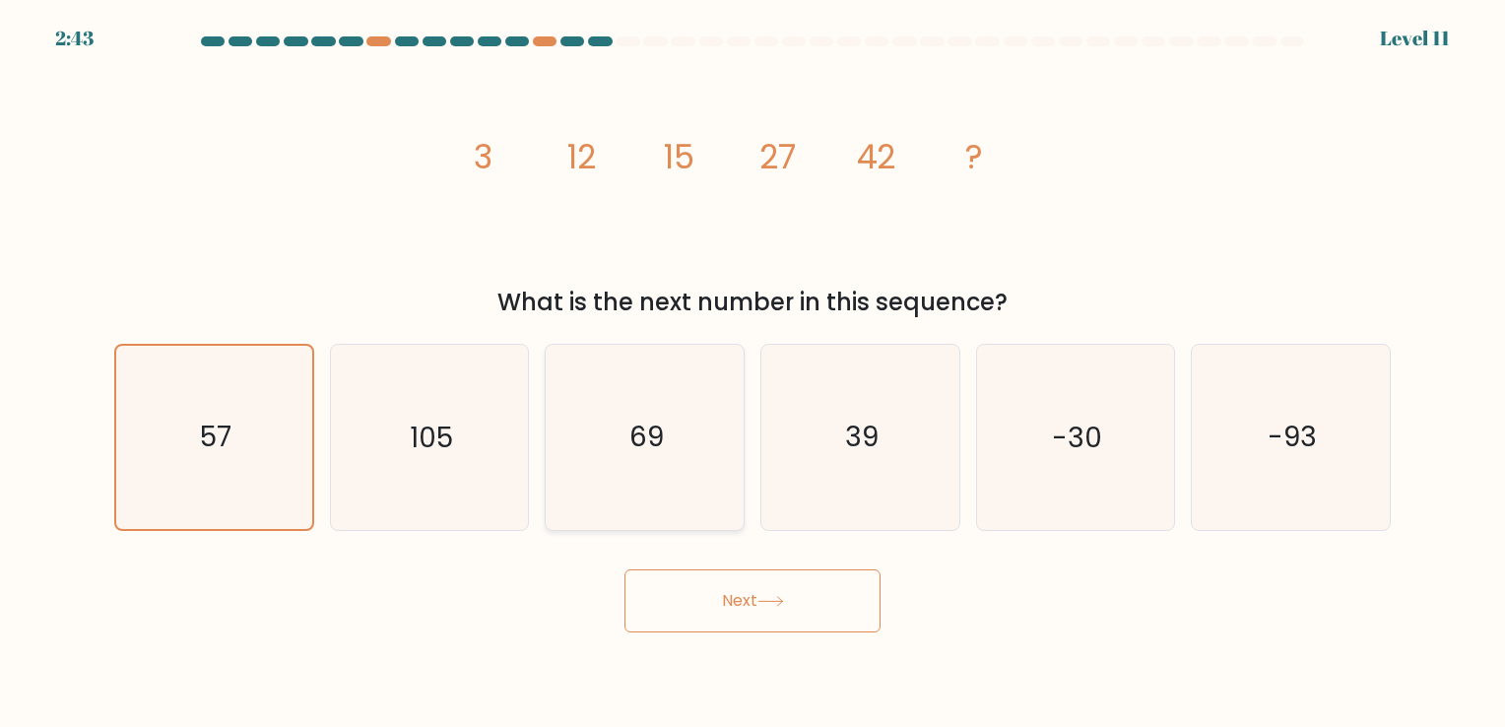
click at [753, 373] on input "c. 69" at bounding box center [753, 368] width 1 height 10
radio input "true"
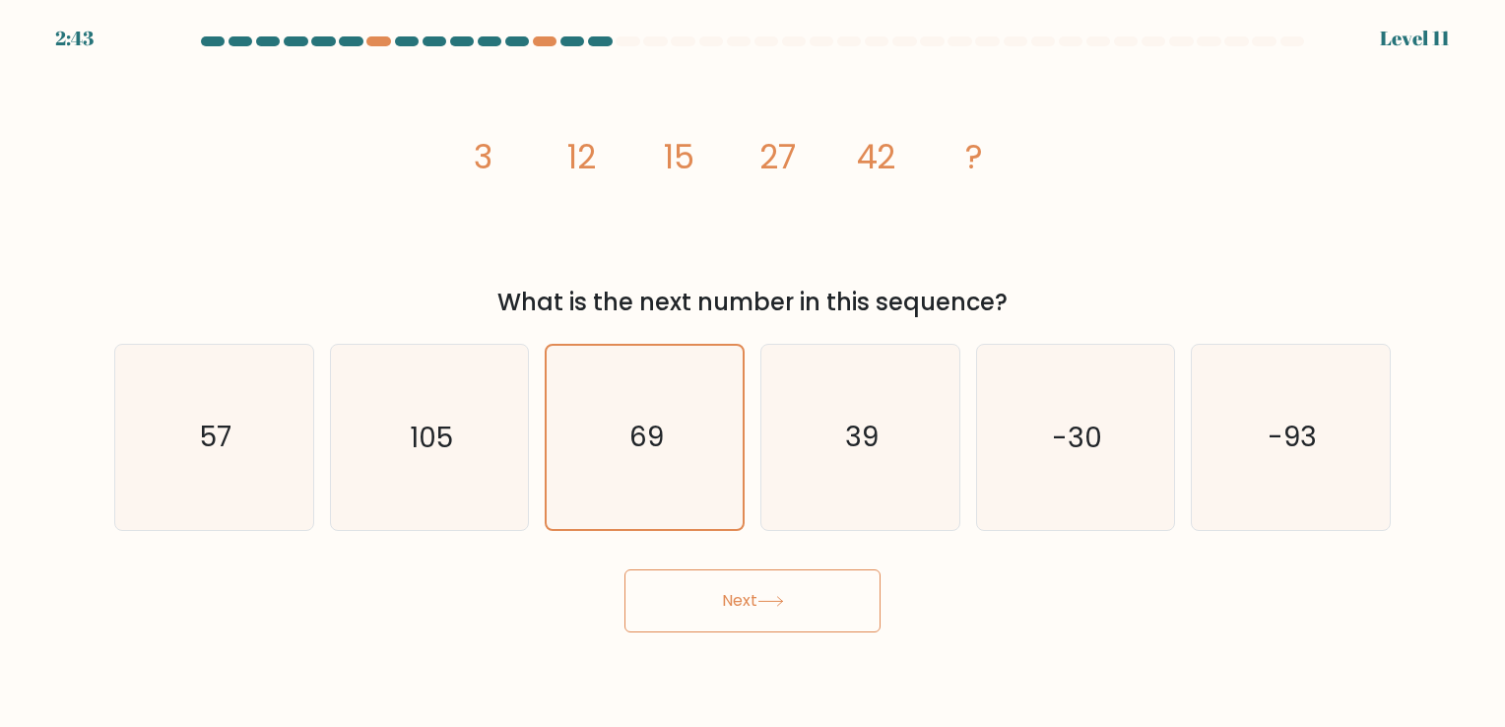
click at [744, 582] on button "Next" at bounding box center [753, 600] width 256 height 63
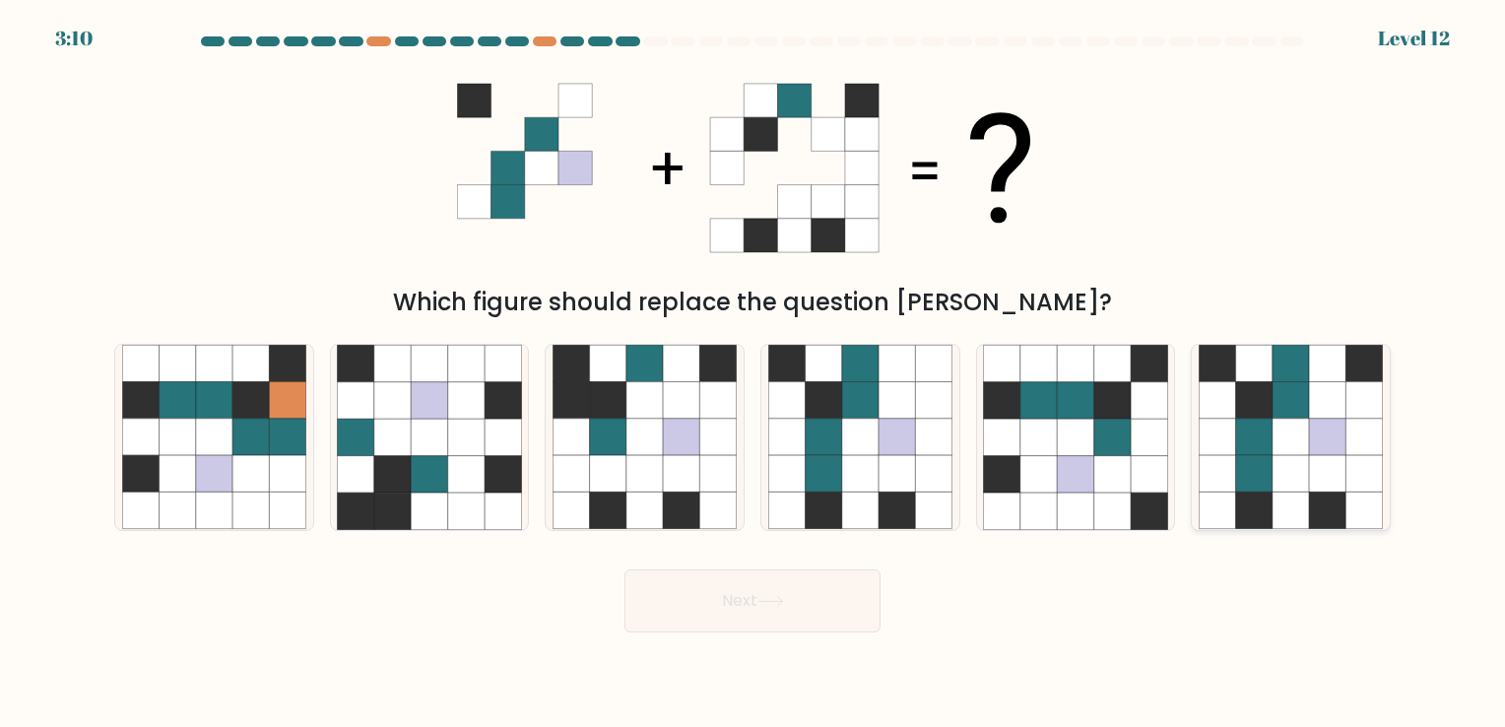
click at [1268, 457] on icon at bounding box center [1254, 474] width 36 height 36
click at [754, 373] on input "f." at bounding box center [753, 368] width 1 height 10
radio input "true"
click at [756, 601] on button "Next" at bounding box center [753, 600] width 256 height 63
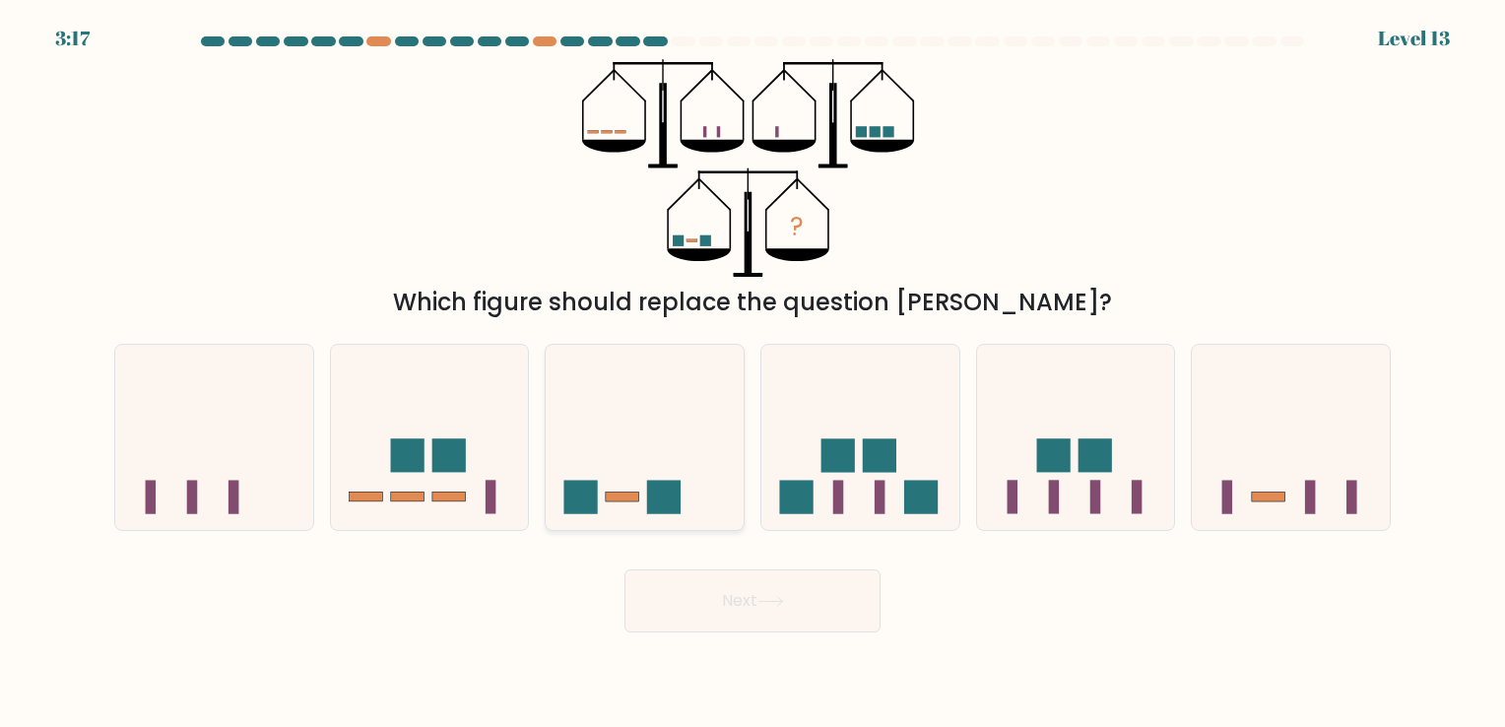
click at [705, 490] on icon at bounding box center [645, 438] width 198 height 164
click at [753, 373] on input "c." at bounding box center [753, 368] width 1 height 10
radio input "true"
click at [823, 601] on button "Next" at bounding box center [753, 600] width 256 height 63
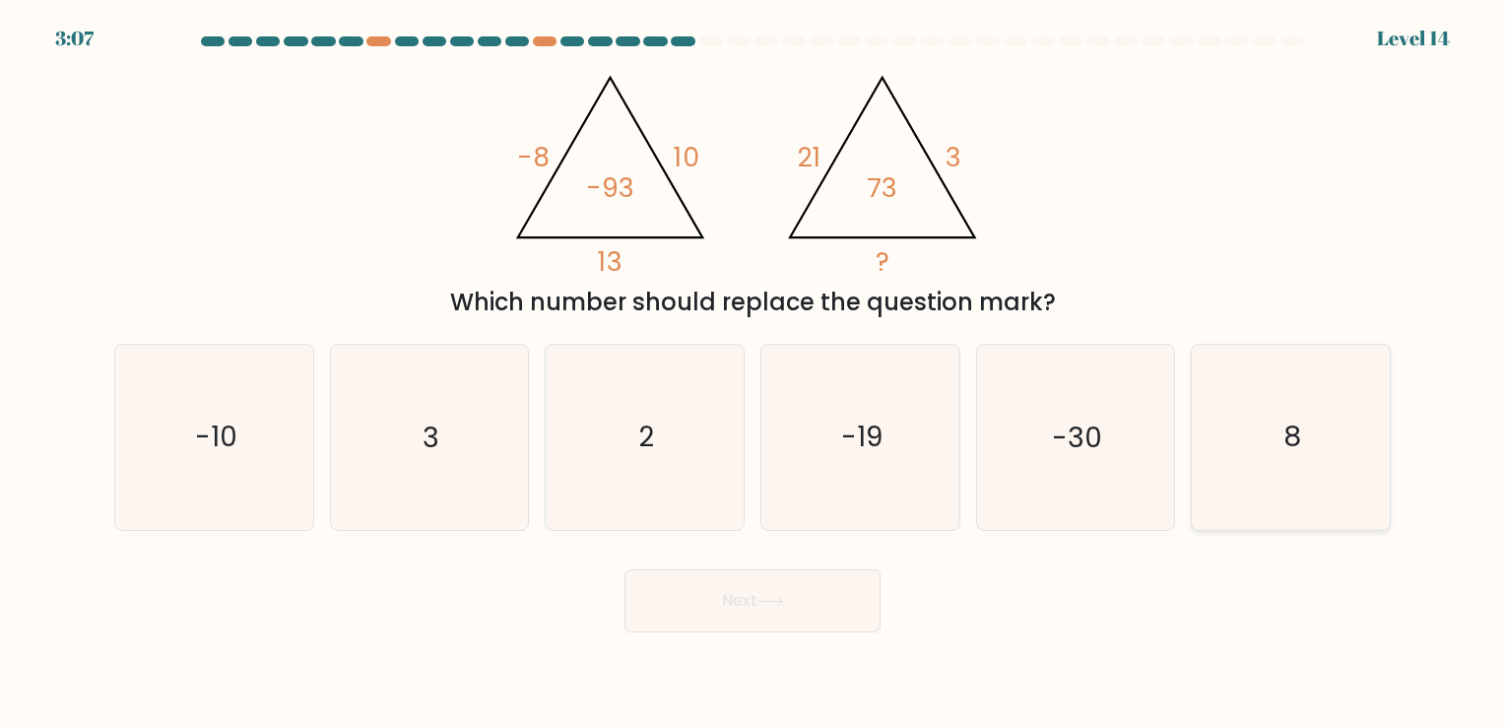
click at [1335, 485] on icon "8" at bounding box center [1291, 437] width 184 height 184
click at [754, 373] on input "f. 8" at bounding box center [753, 368] width 1 height 10
radio input "true"
click at [769, 597] on icon at bounding box center [770, 601] width 27 height 11
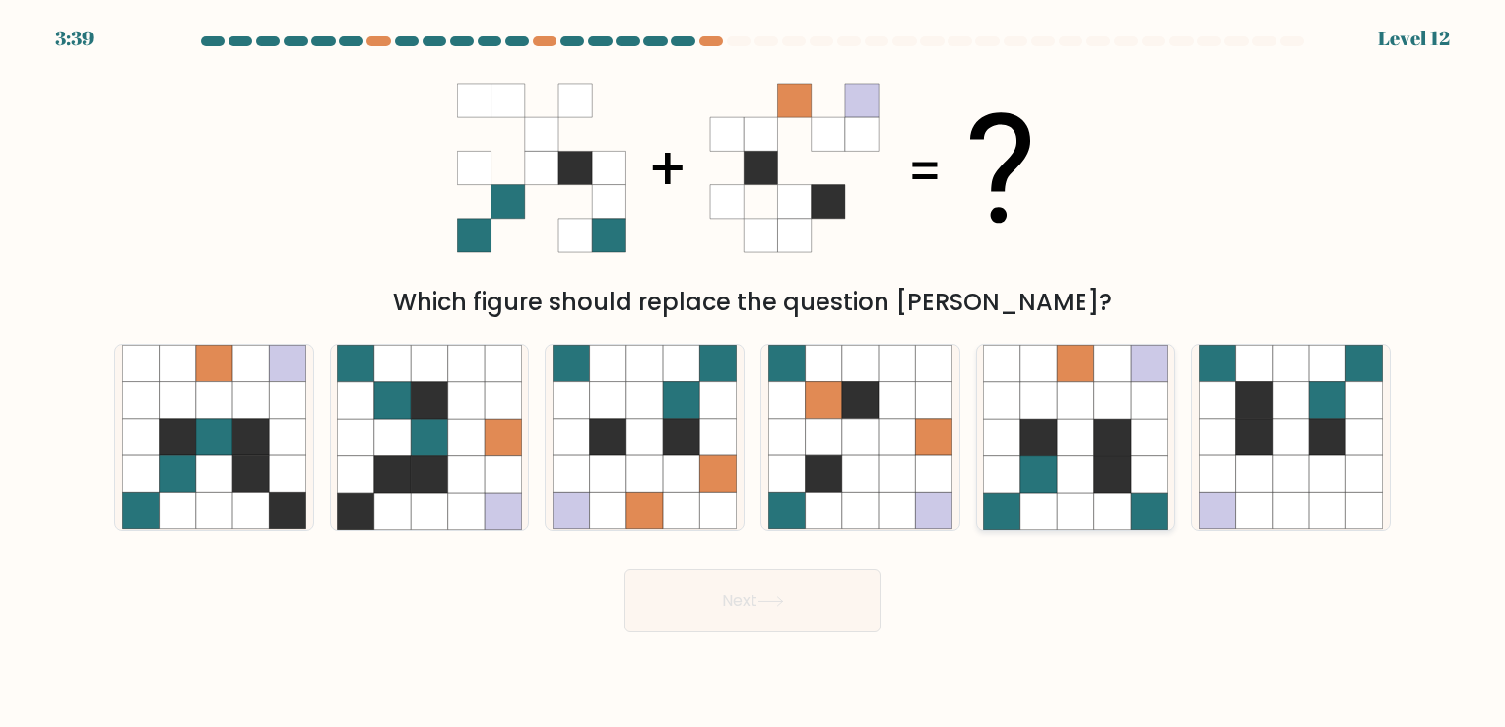
click at [1129, 463] on icon at bounding box center [1112, 474] width 36 height 36
click at [754, 373] on input "e." at bounding box center [753, 368] width 1 height 10
radio input "true"
click at [847, 608] on button "Next" at bounding box center [753, 600] width 256 height 63
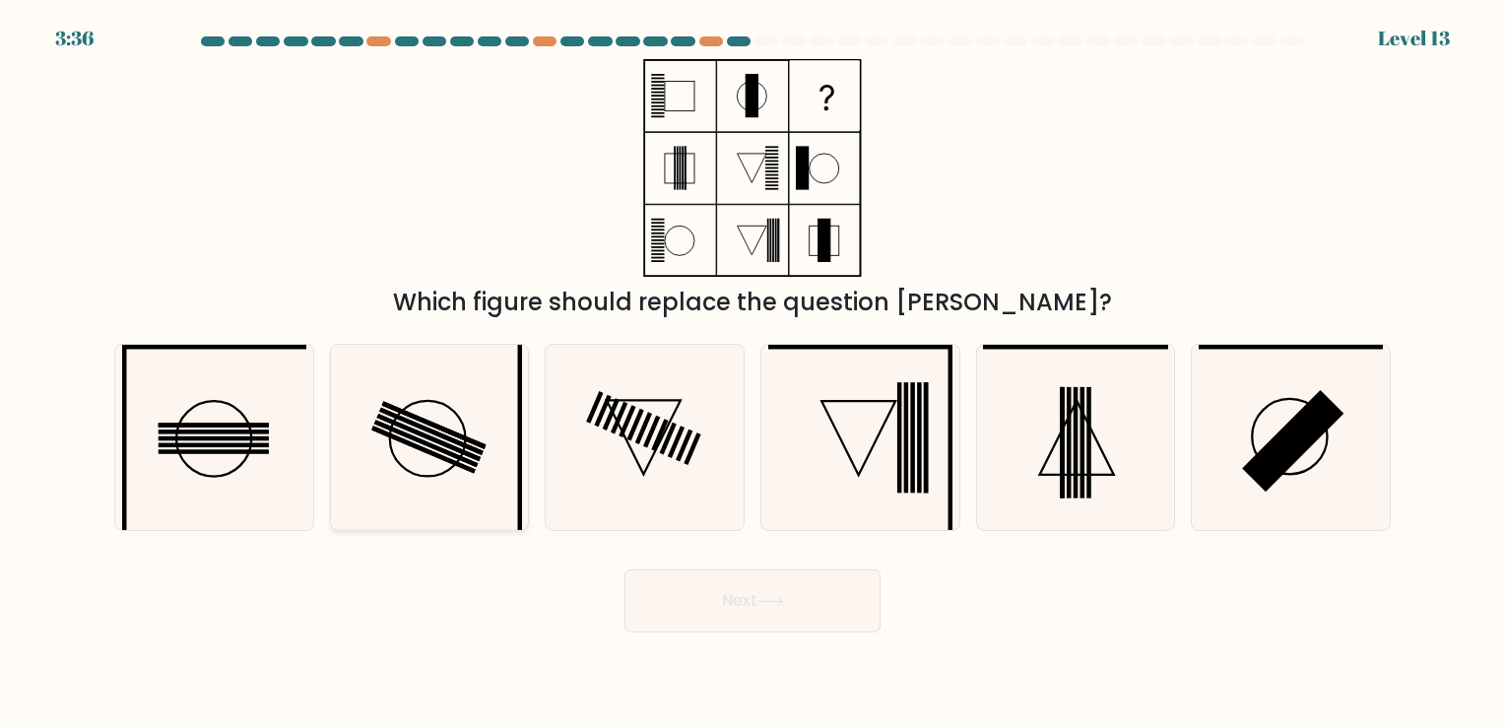
click at [455, 468] on icon at bounding box center [429, 437] width 184 height 184
click at [753, 373] on input "b." at bounding box center [753, 368] width 1 height 10
radio input "true"
click at [775, 617] on button "Next" at bounding box center [753, 600] width 256 height 63
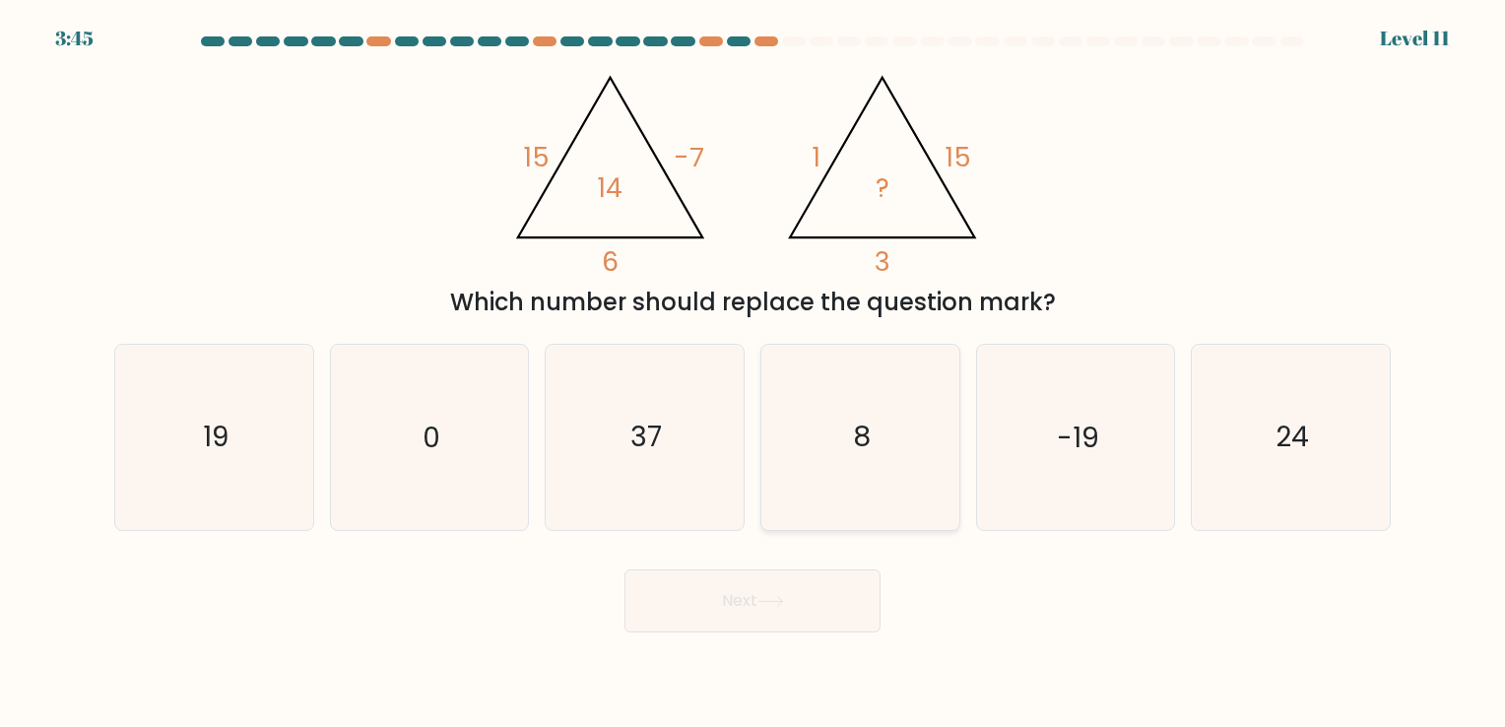
click at [824, 426] on icon "8" at bounding box center [860, 437] width 184 height 184
click at [754, 373] on input "d. 8" at bounding box center [753, 368] width 1 height 10
radio input "true"
click at [753, 594] on button "Next" at bounding box center [753, 600] width 256 height 63
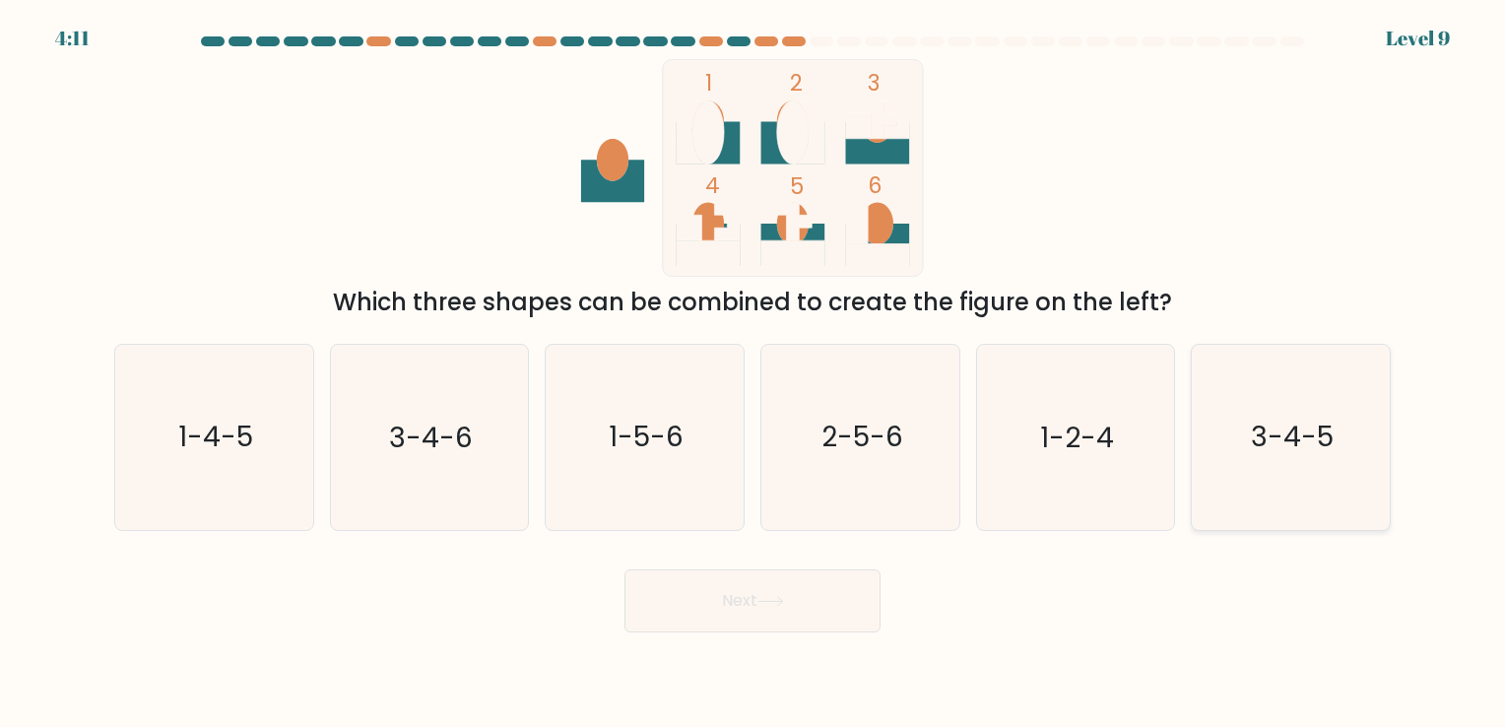
click at [1213, 462] on icon "3-4-5" at bounding box center [1291, 437] width 184 height 184
click at [754, 373] on input "f. 3-4-5" at bounding box center [753, 368] width 1 height 10
radio input "true"
click at [791, 621] on button "Next" at bounding box center [753, 600] width 256 height 63
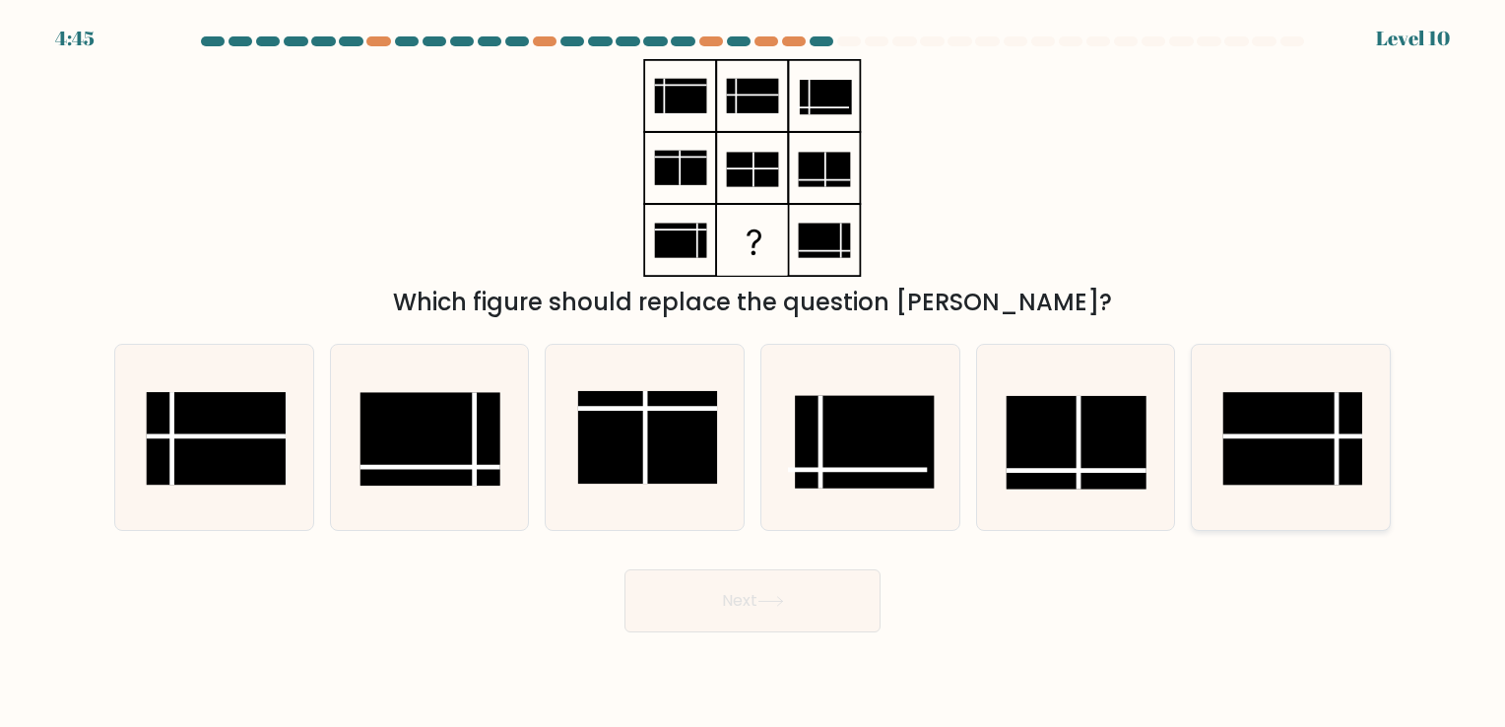
click at [1257, 458] on rect at bounding box center [1293, 439] width 140 height 93
click at [754, 373] on input "f." at bounding box center [753, 368] width 1 height 10
radio input "true"
click at [807, 585] on button "Next" at bounding box center [753, 600] width 256 height 63
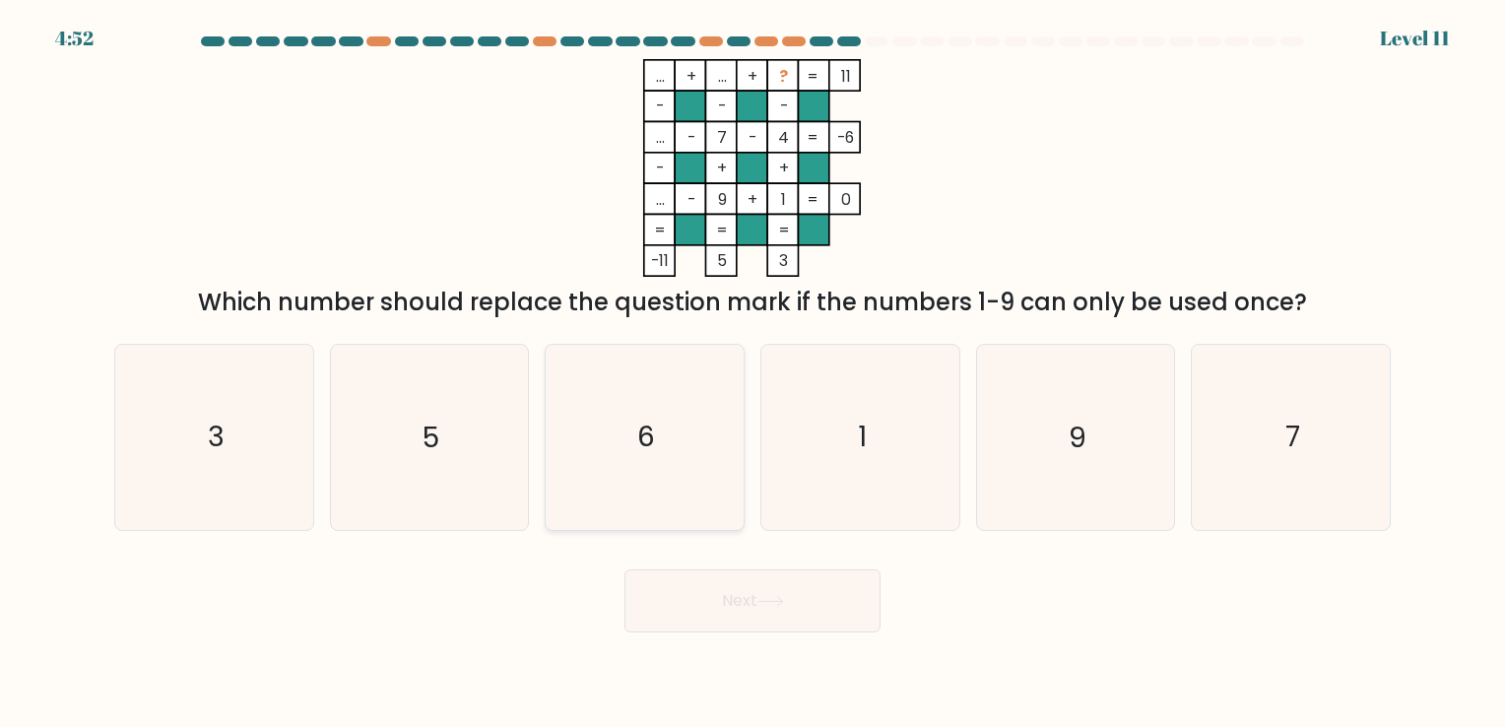
click at [640, 459] on icon "6" at bounding box center [645, 437] width 184 height 184
click at [753, 373] on input "c. 6" at bounding box center [753, 368] width 1 height 10
radio input "true"
click at [690, 619] on button "Next" at bounding box center [753, 600] width 256 height 63
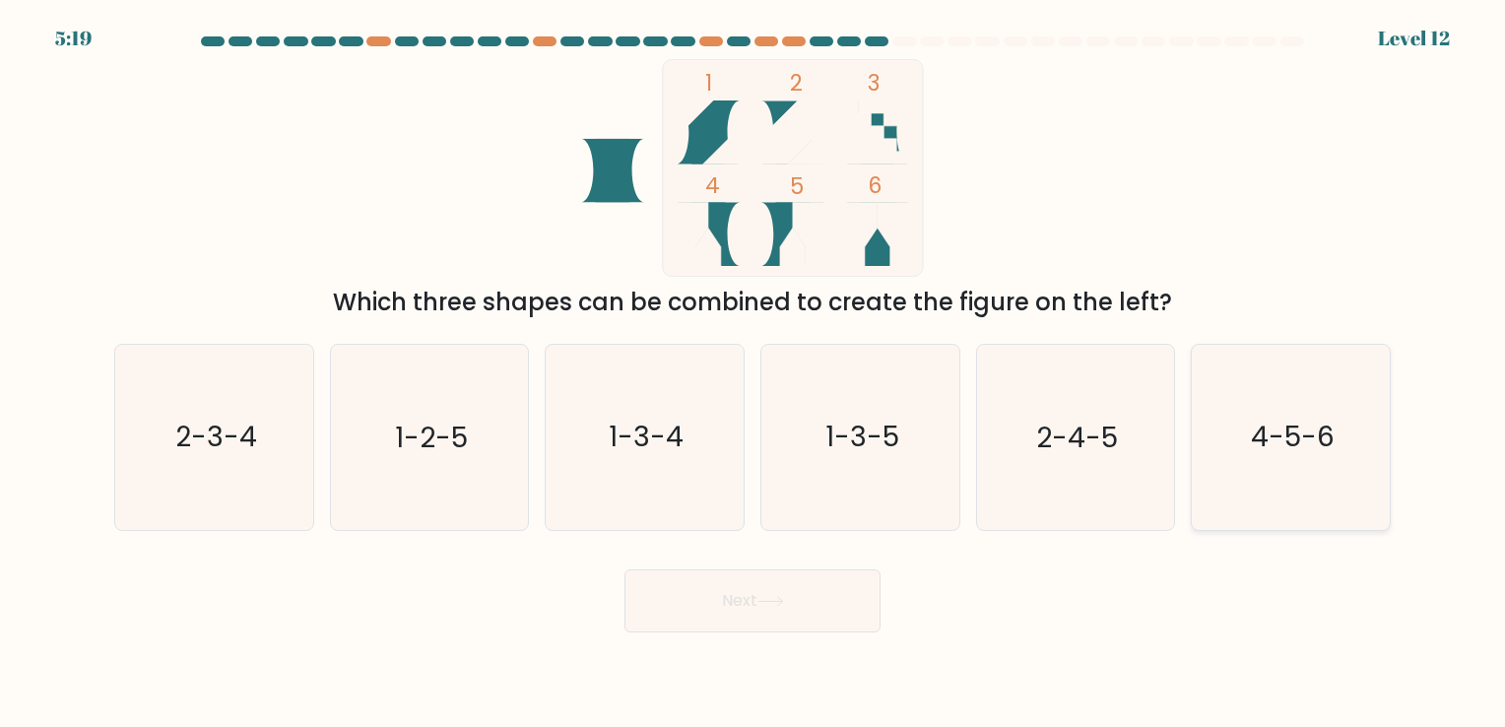
click at [1244, 432] on icon "4-5-6" at bounding box center [1291, 437] width 184 height 184
click at [754, 373] on input "f. 4-5-6" at bounding box center [753, 368] width 1 height 10
radio input "true"
click at [827, 581] on button "Next" at bounding box center [753, 600] width 256 height 63
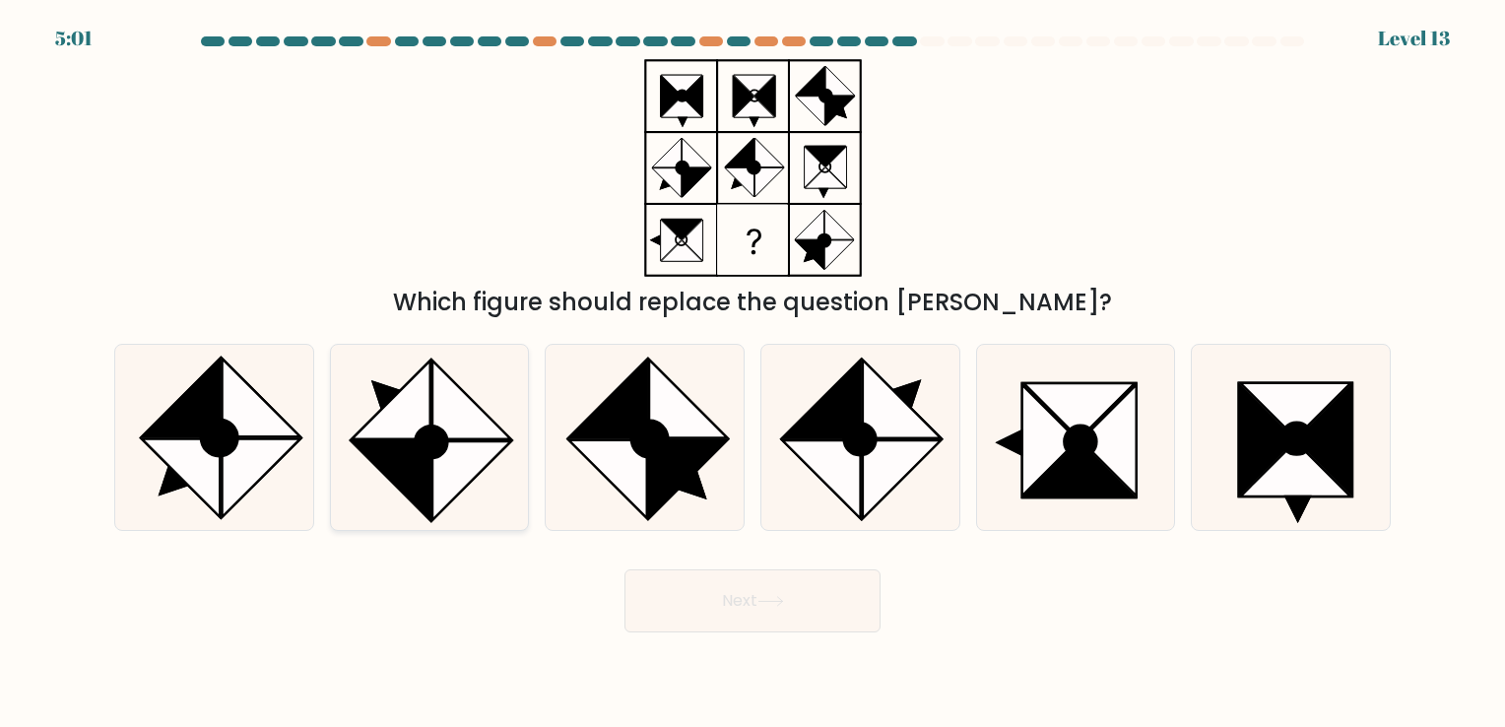
click at [421, 468] on icon at bounding box center [391, 480] width 78 height 78
click at [753, 373] on input "b." at bounding box center [753, 368] width 1 height 10
radio input "true"
click at [780, 585] on button "Next" at bounding box center [753, 600] width 256 height 63
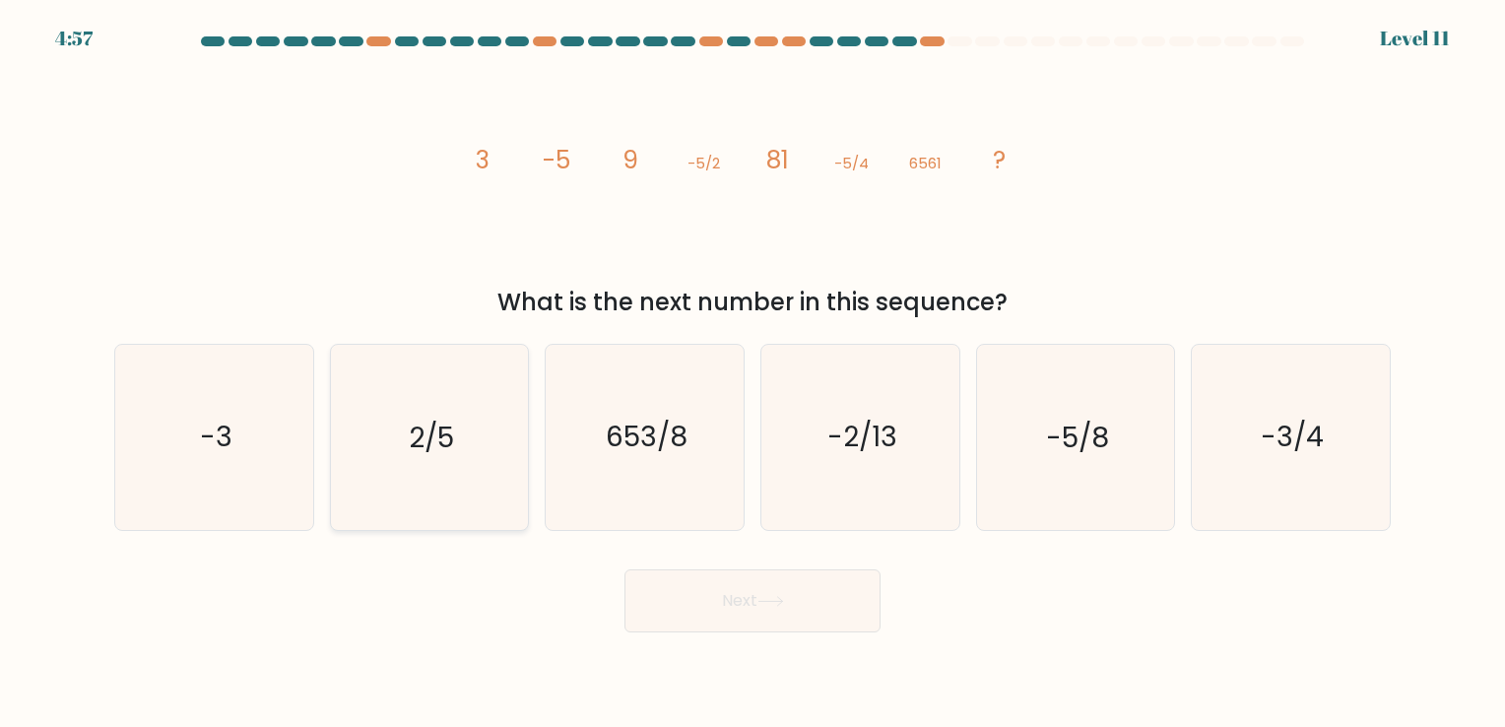
click at [506, 456] on icon "2/5" at bounding box center [429, 437] width 184 height 184
click at [753, 373] on input "b. 2/5" at bounding box center [753, 368] width 1 height 10
radio input "true"
click at [1042, 427] on icon "-5/8" at bounding box center [1075, 437] width 184 height 184
click at [754, 373] on input "e. -5/8" at bounding box center [753, 368] width 1 height 10
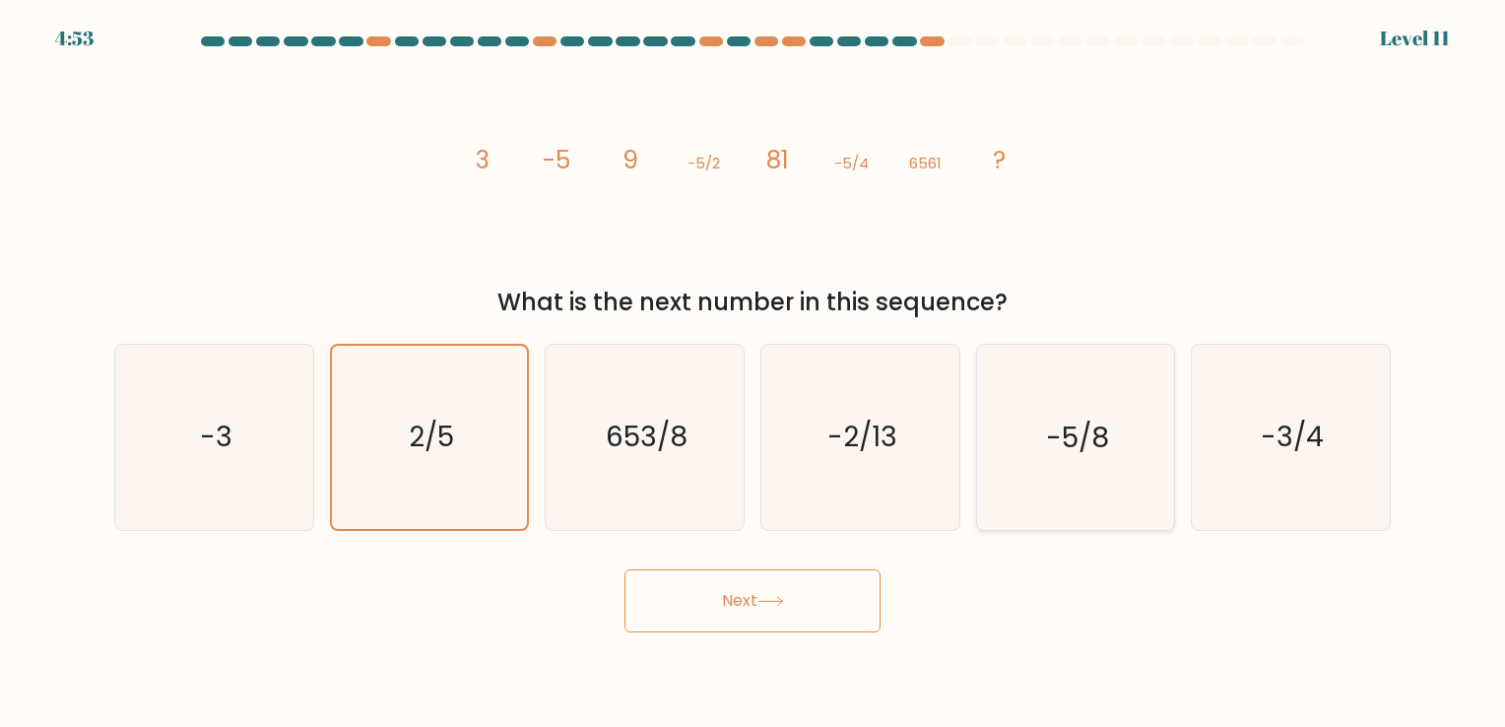
radio input "true"
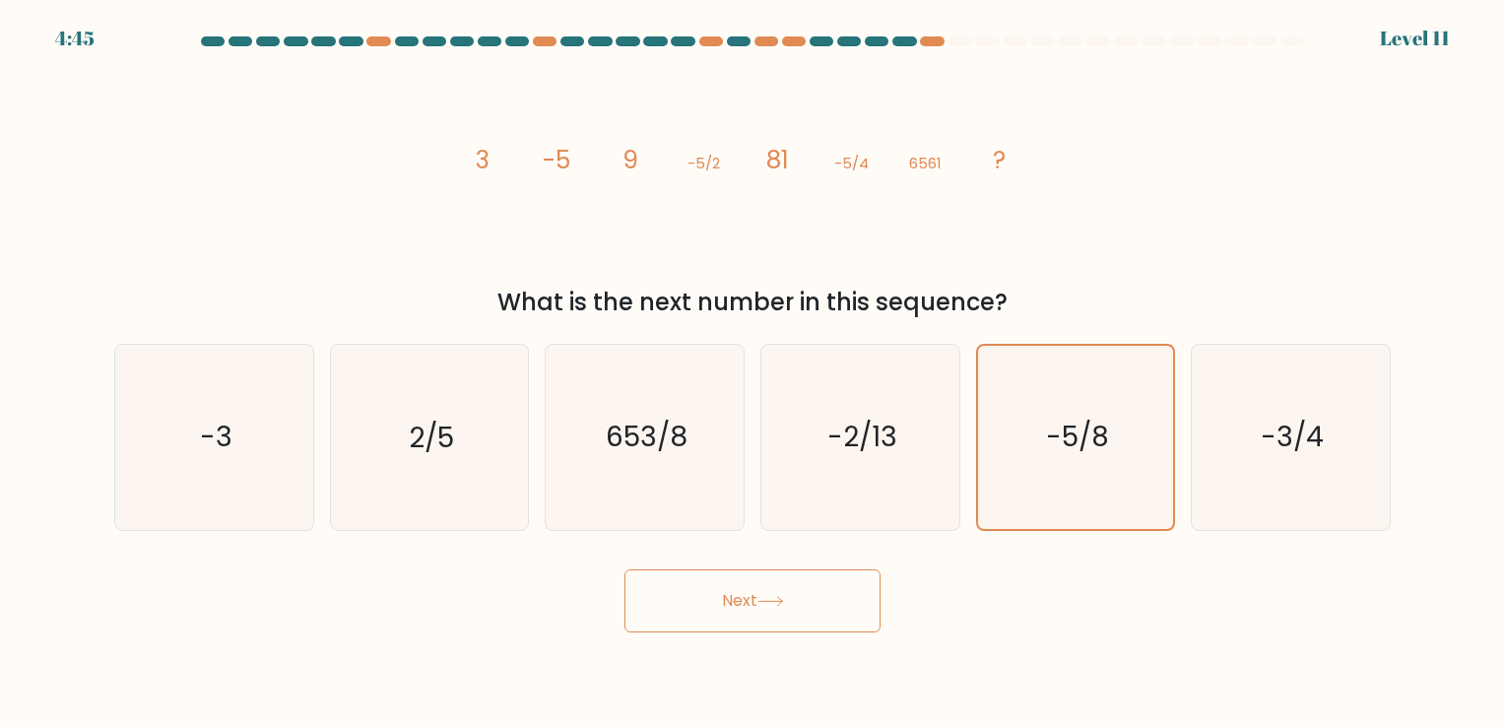
click at [694, 601] on button "Next" at bounding box center [753, 600] width 256 height 63
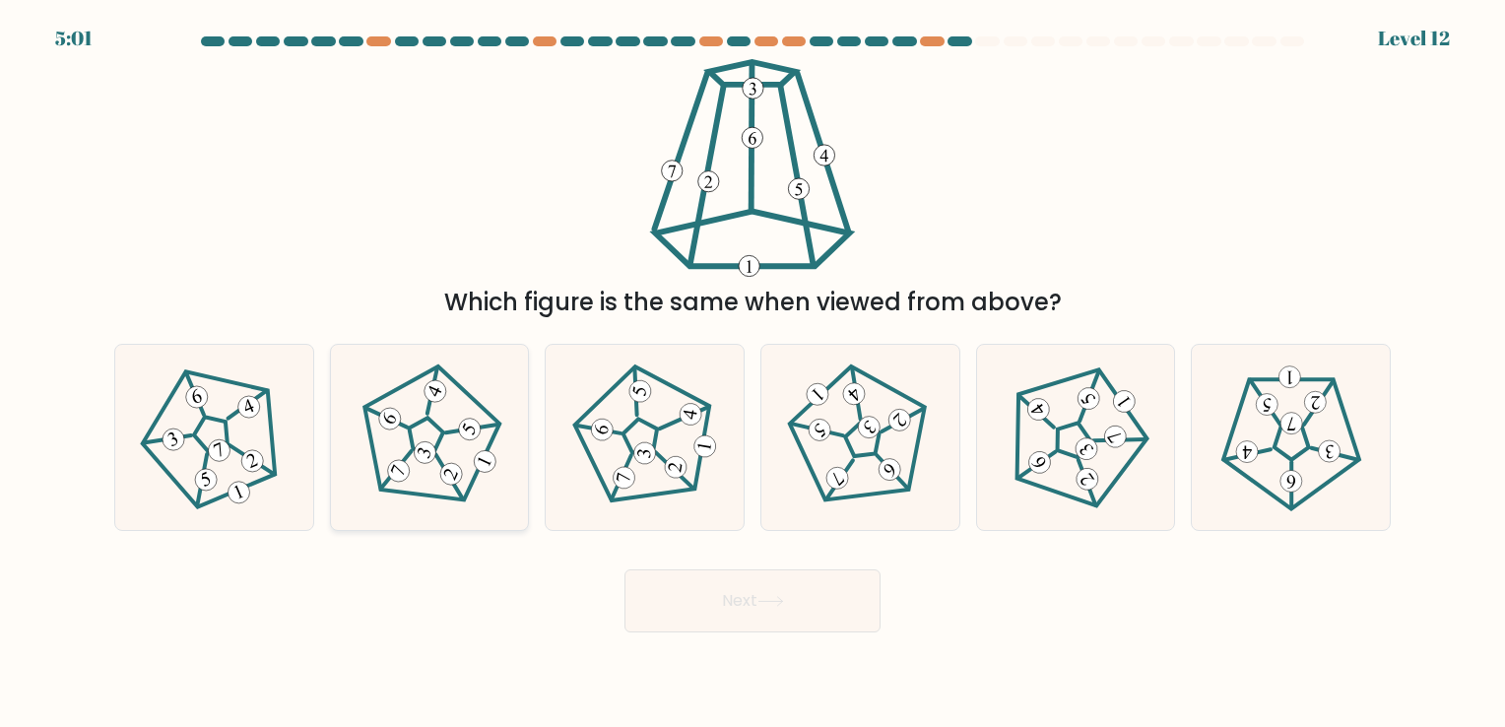
click at [397, 475] on 301 at bounding box center [398, 470] width 29 height 29
click at [753, 373] on input "b." at bounding box center [753, 368] width 1 height 10
radio input "true"
click at [734, 593] on button "Next" at bounding box center [753, 600] width 256 height 63
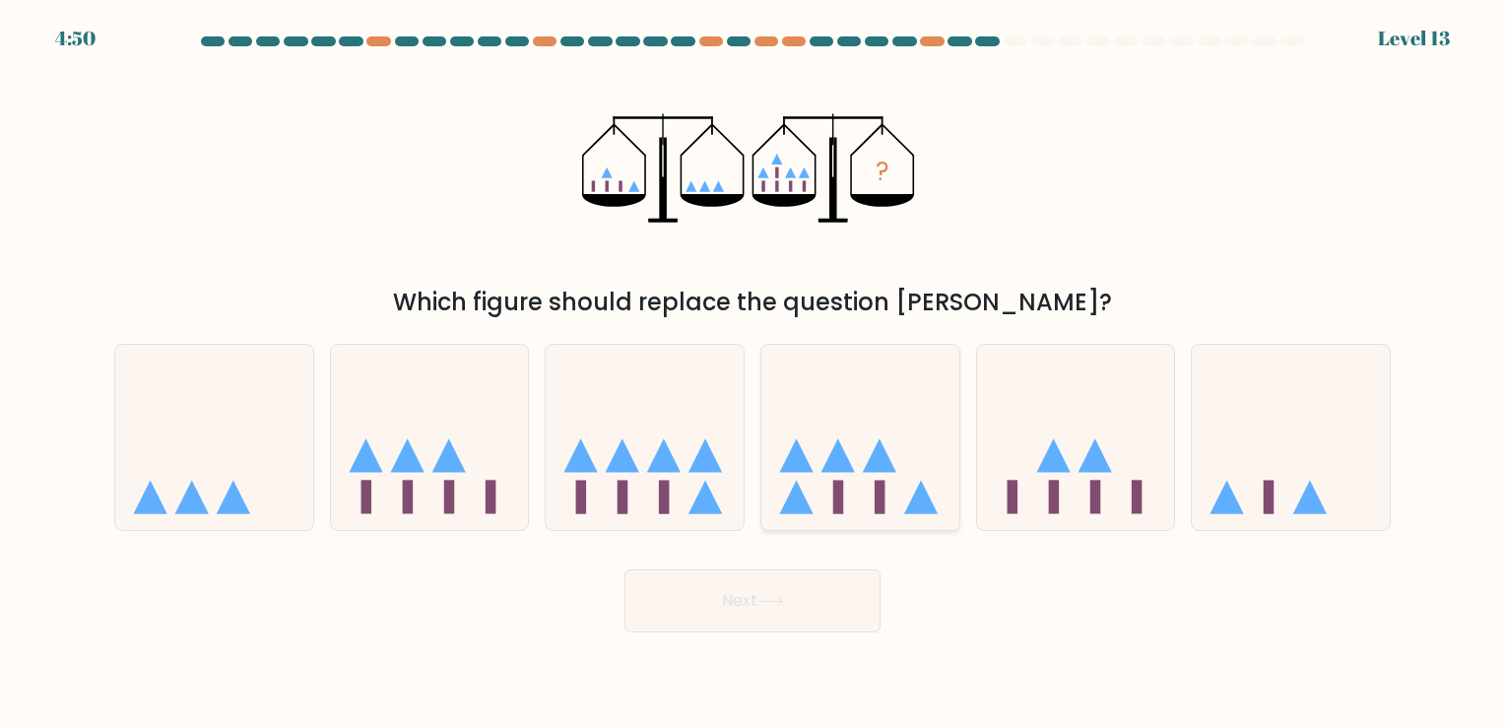
click at [853, 454] on icon at bounding box center [860, 438] width 198 height 164
click at [754, 373] on input "d." at bounding box center [753, 368] width 1 height 10
radio input "true"
click at [863, 584] on button "Next" at bounding box center [753, 600] width 256 height 63
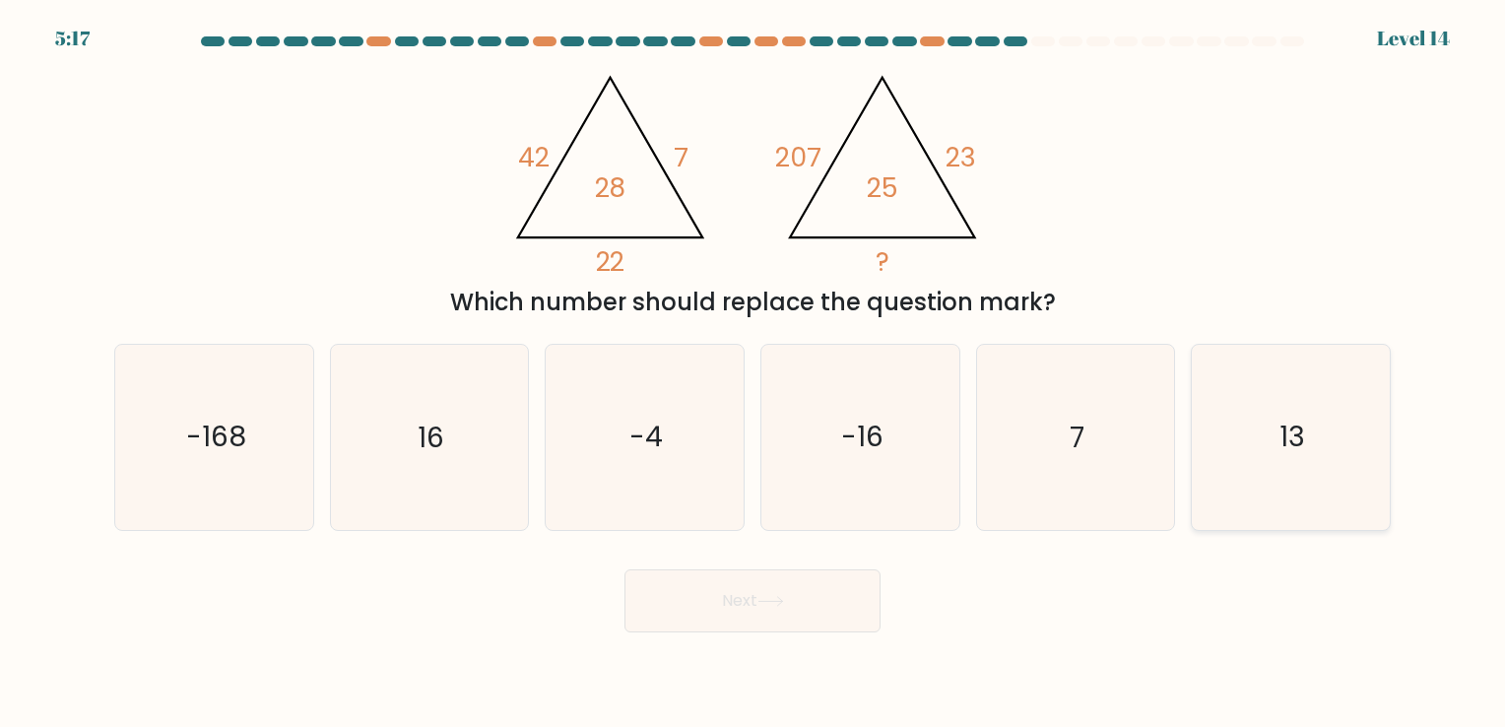
click at [1328, 467] on icon "13" at bounding box center [1291, 437] width 184 height 184
click at [754, 373] on input "f. 13" at bounding box center [753, 368] width 1 height 10
radio input "true"
click at [453, 489] on icon "16" at bounding box center [429, 437] width 184 height 184
click at [753, 373] on input "b. 16" at bounding box center [753, 368] width 1 height 10
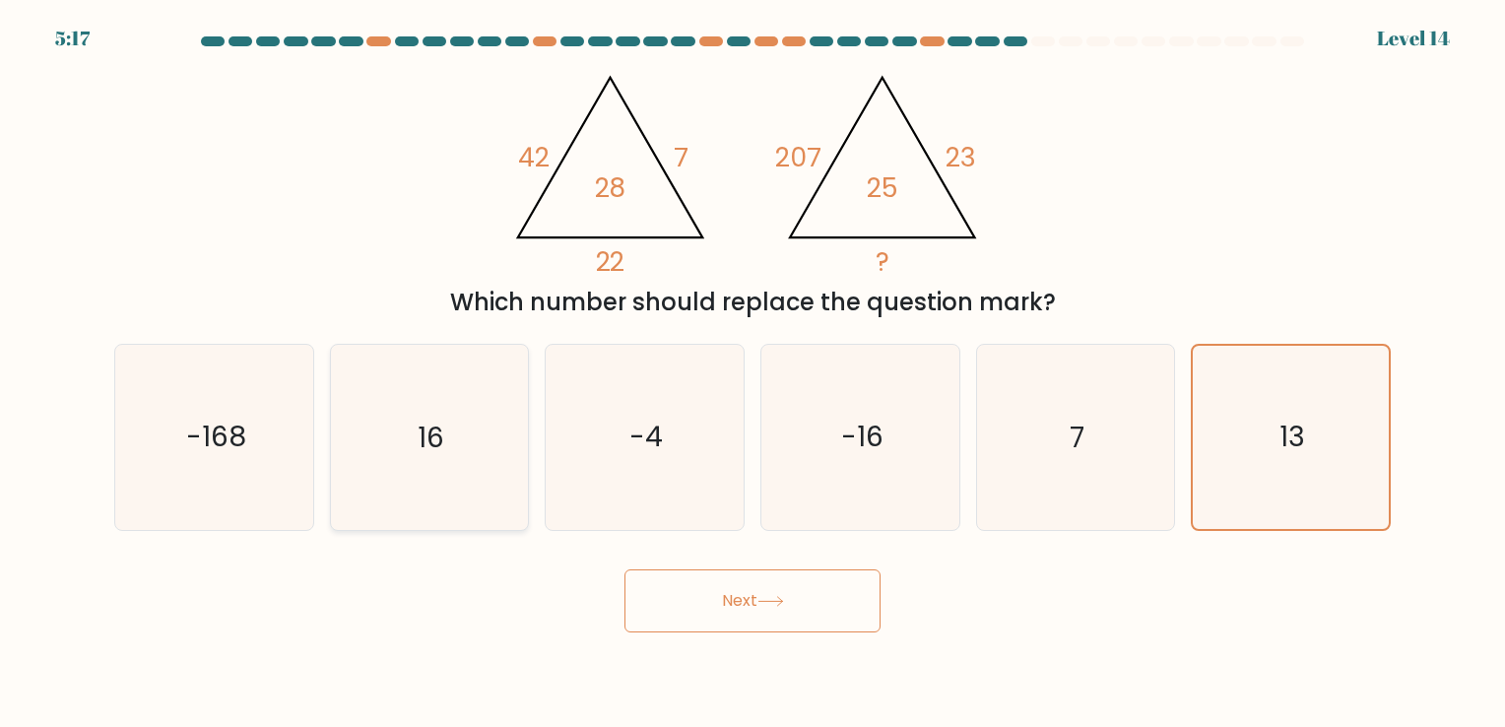
radio input "true"
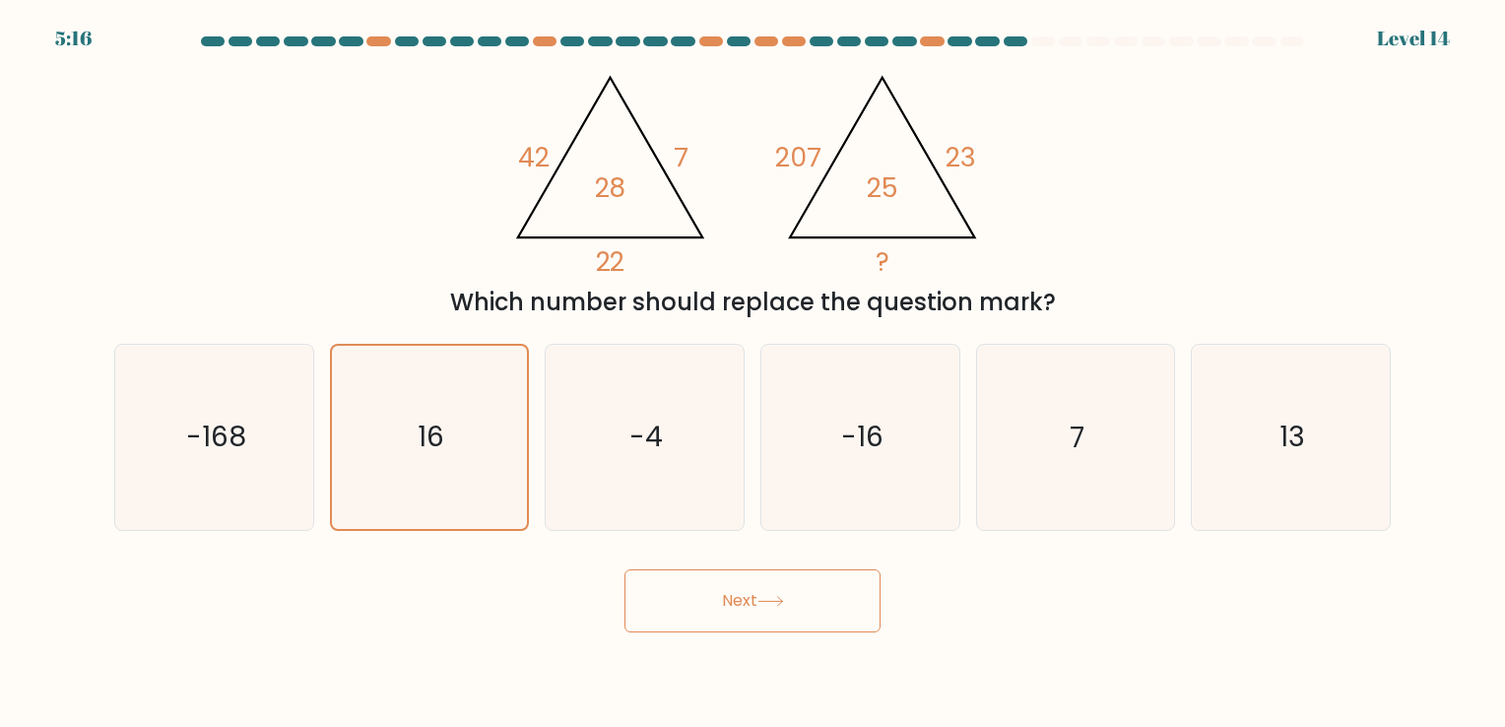
click at [832, 593] on button "Next" at bounding box center [753, 600] width 256 height 63
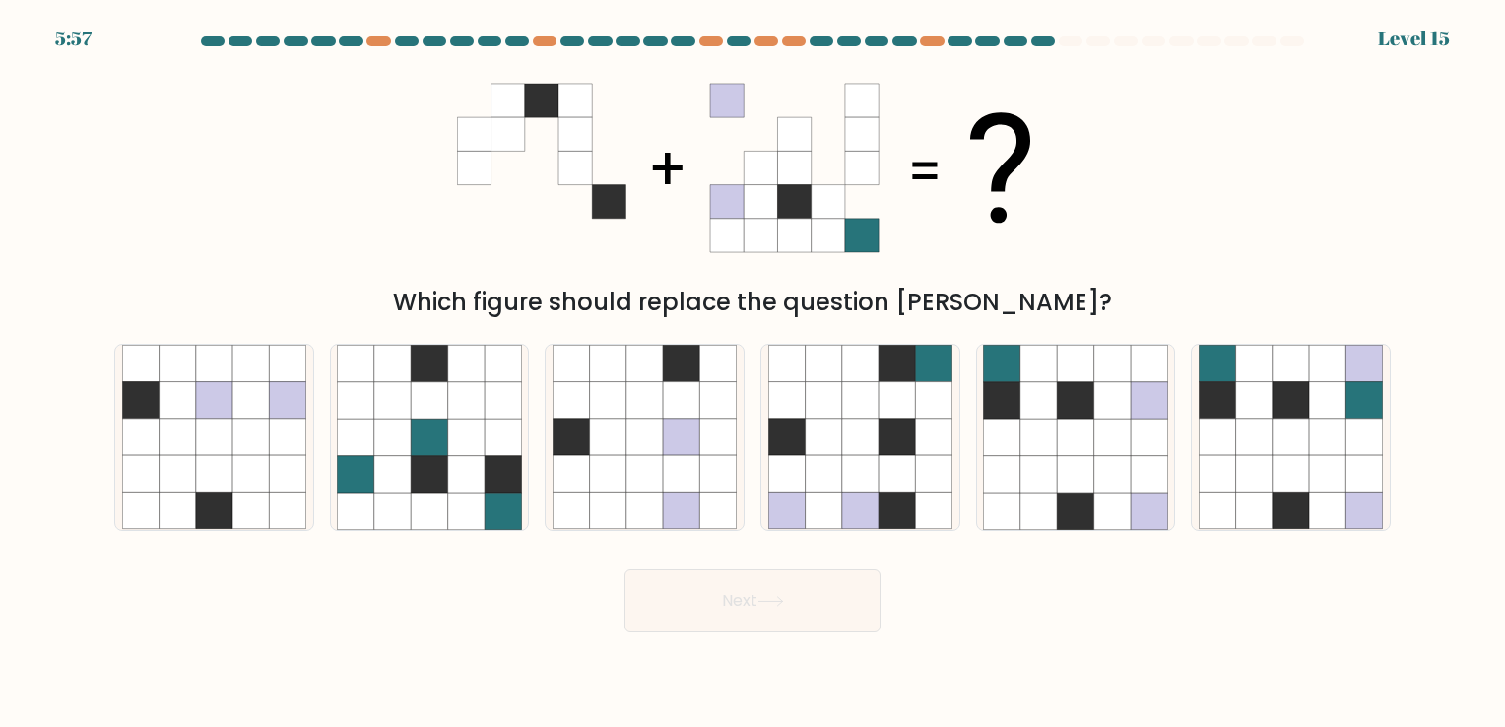
click at [1198, 219] on div "Which figure should replace the question mark?" at bounding box center [752, 189] width 1300 height 261
click at [1356, 482] on icon at bounding box center [1365, 474] width 36 height 36
click at [754, 373] on input "f." at bounding box center [753, 368] width 1 height 10
radio input "true"
click at [422, 475] on icon at bounding box center [429, 474] width 36 height 36
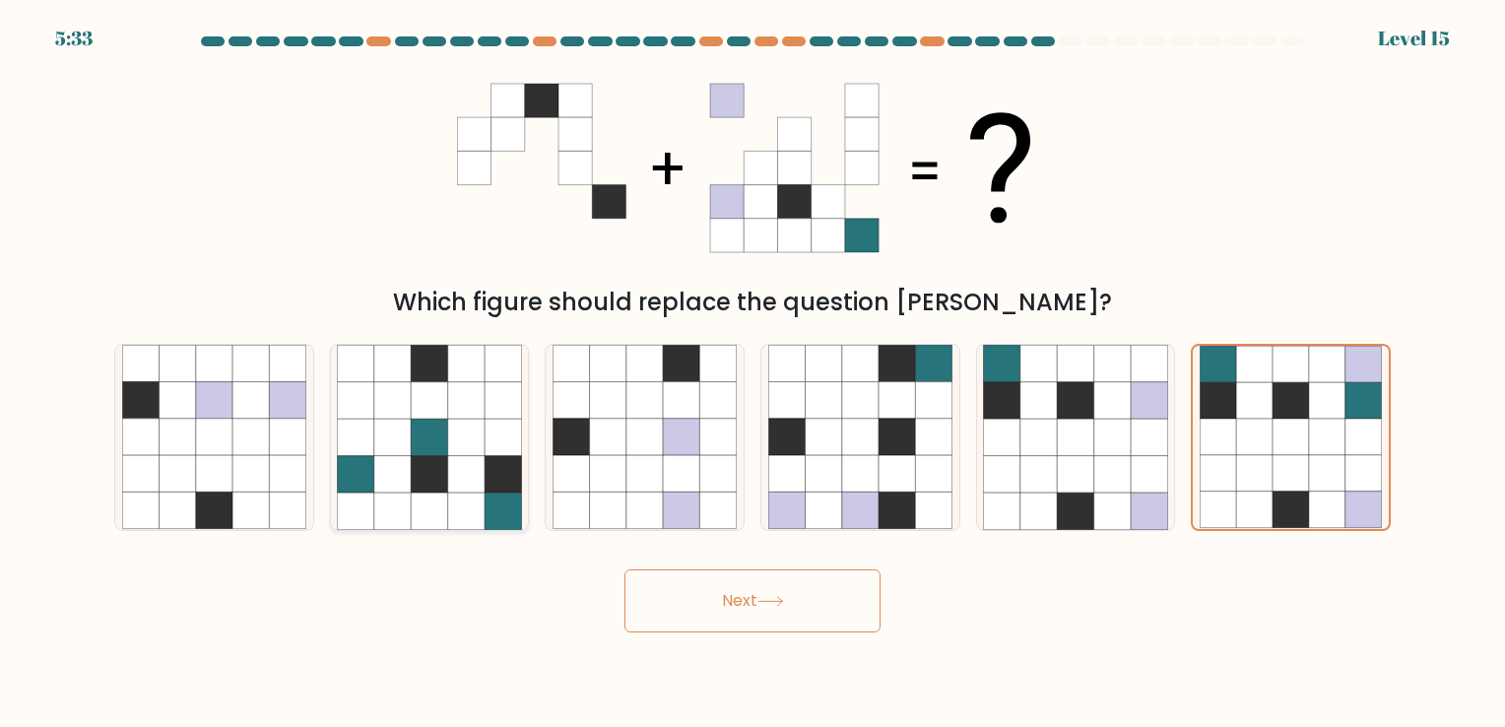
click at [753, 373] on input "b." at bounding box center [753, 368] width 1 height 10
radio input "true"
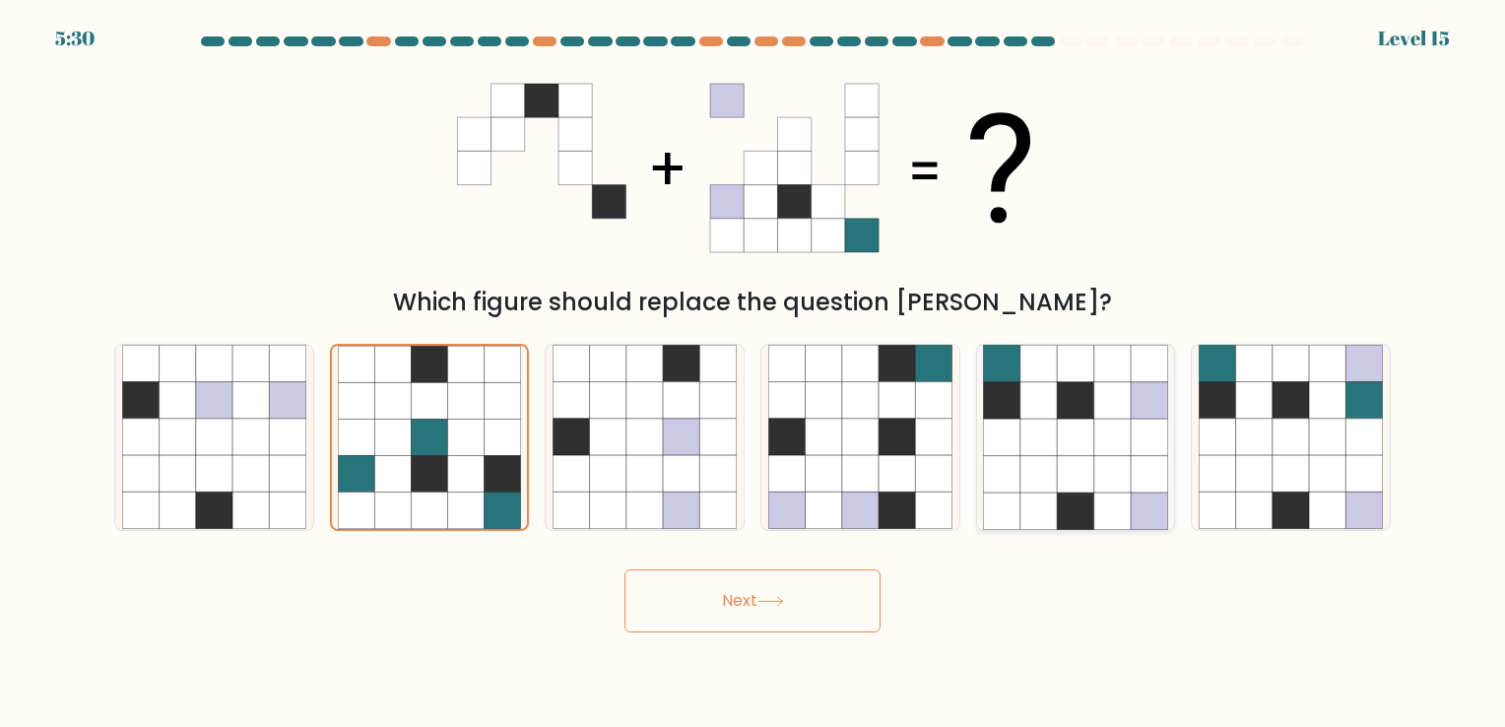
click at [1089, 415] on icon at bounding box center [1075, 400] width 36 height 36
click at [754, 373] on input "e." at bounding box center [753, 368] width 1 height 10
radio input "true"
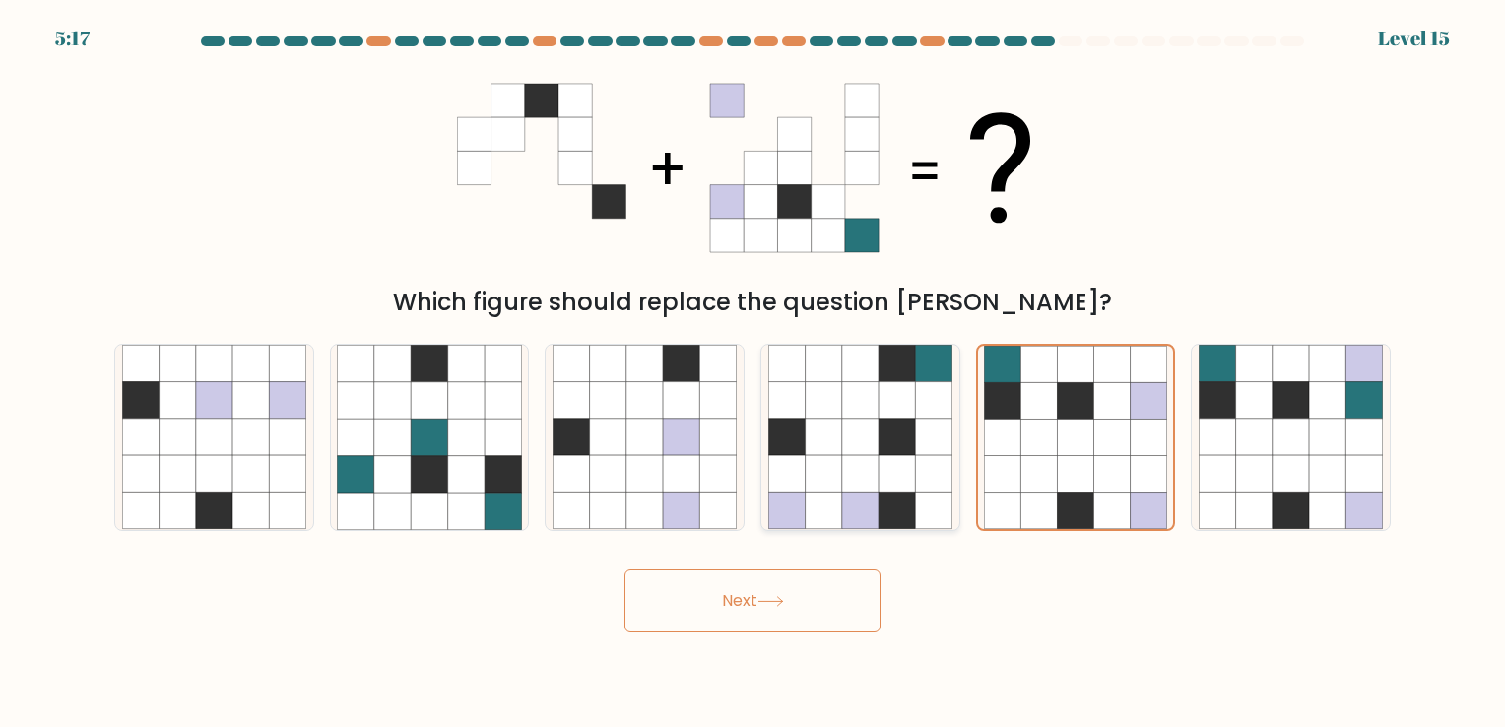
click at [843, 420] on icon at bounding box center [860, 437] width 36 height 36
click at [754, 373] on input "d." at bounding box center [753, 368] width 1 height 10
radio input "true"
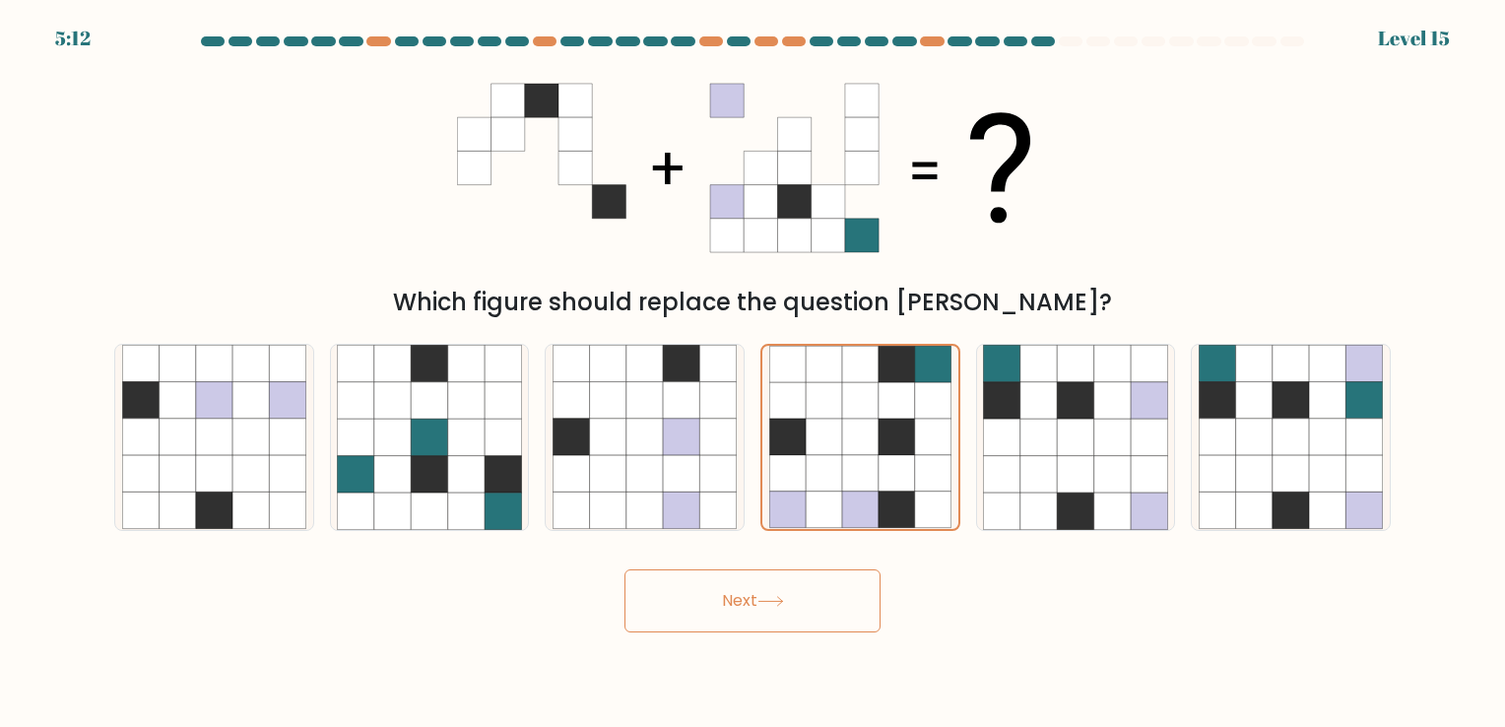
click at [828, 588] on button "Next" at bounding box center [753, 600] width 256 height 63
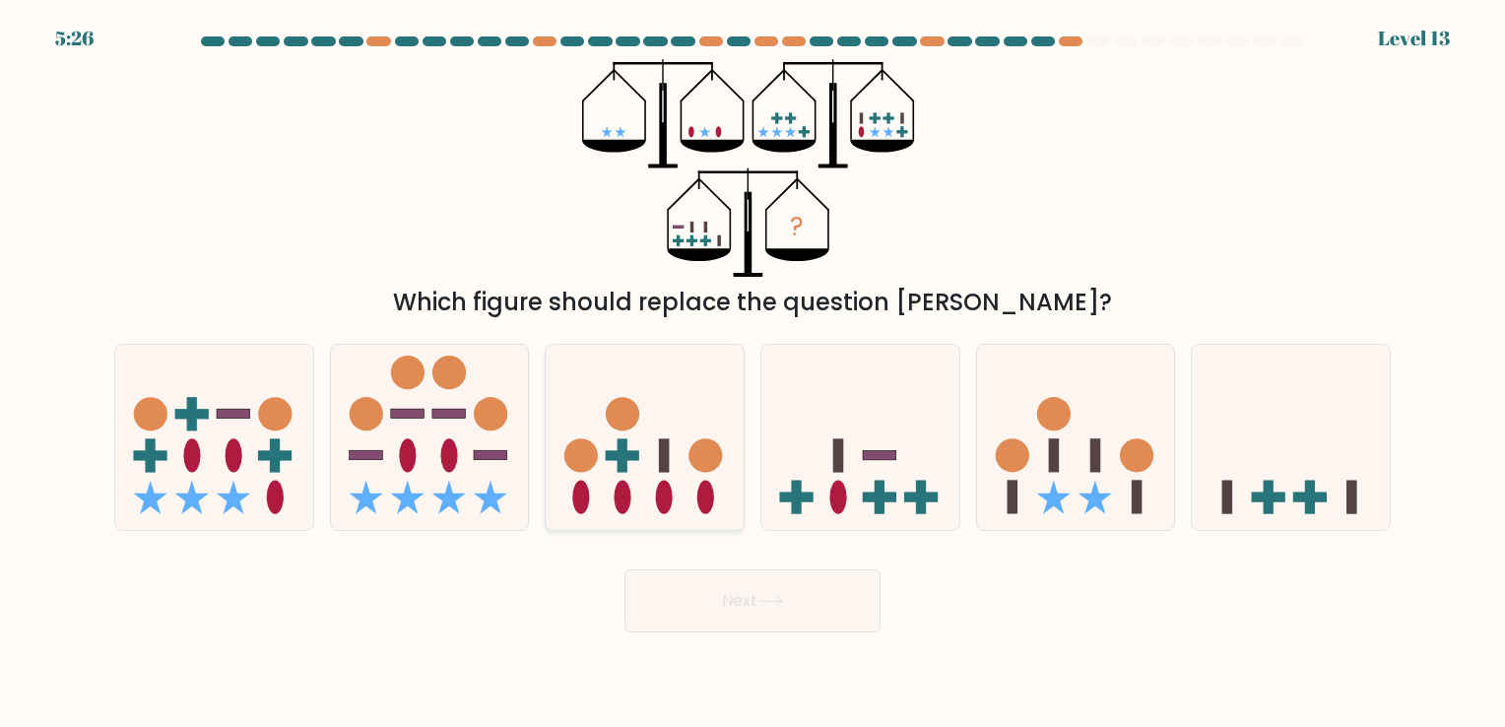
click at [679, 446] on icon at bounding box center [645, 438] width 198 height 164
click at [753, 373] on input "c." at bounding box center [753, 368] width 1 height 10
radio input "true"
click at [750, 572] on button "Next" at bounding box center [753, 600] width 256 height 63
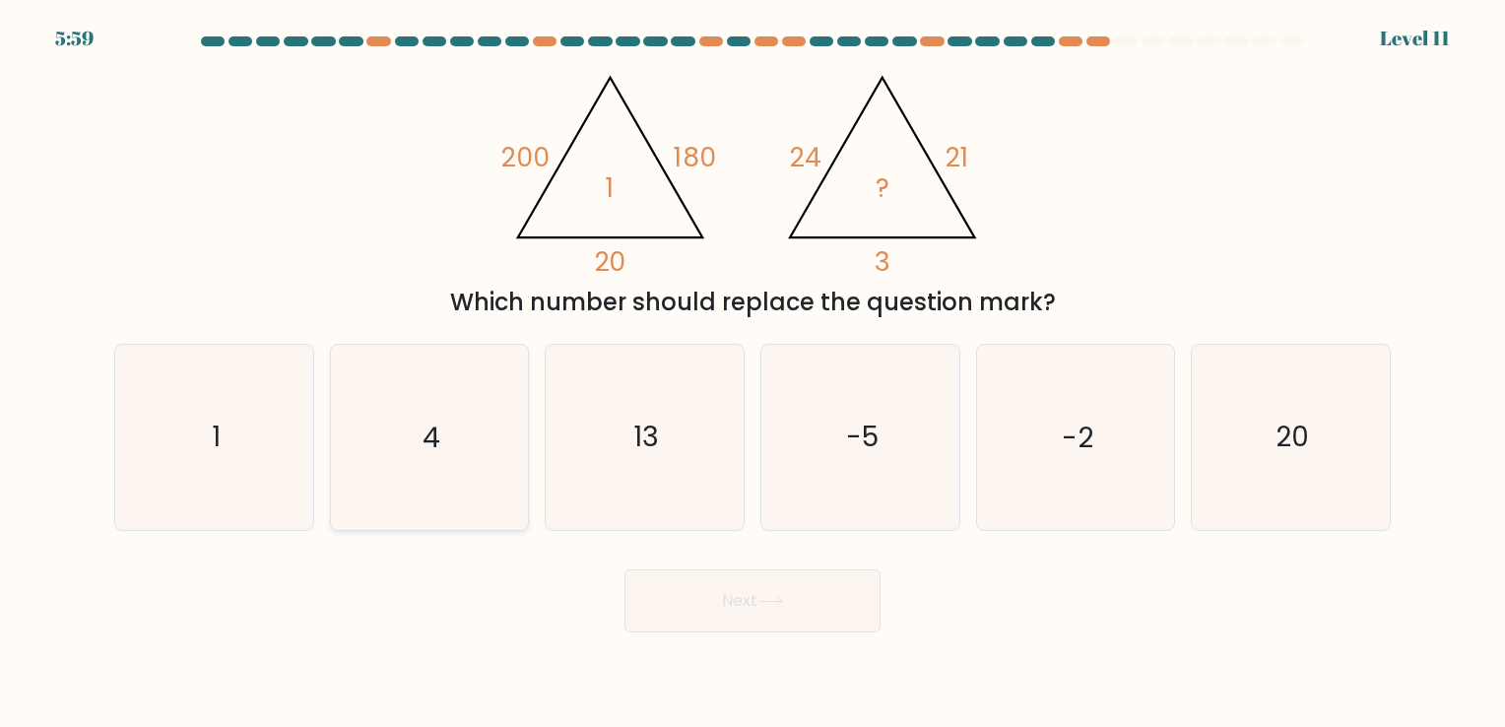
click at [455, 443] on icon "4" at bounding box center [429, 437] width 184 height 184
click at [753, 373] on input "b. 4" at bounding box center [753, 368] width 1 height 10
radio input "true"
click at [834, 618] on button "Next" at bounding box center [753, 600] width 256 height 63
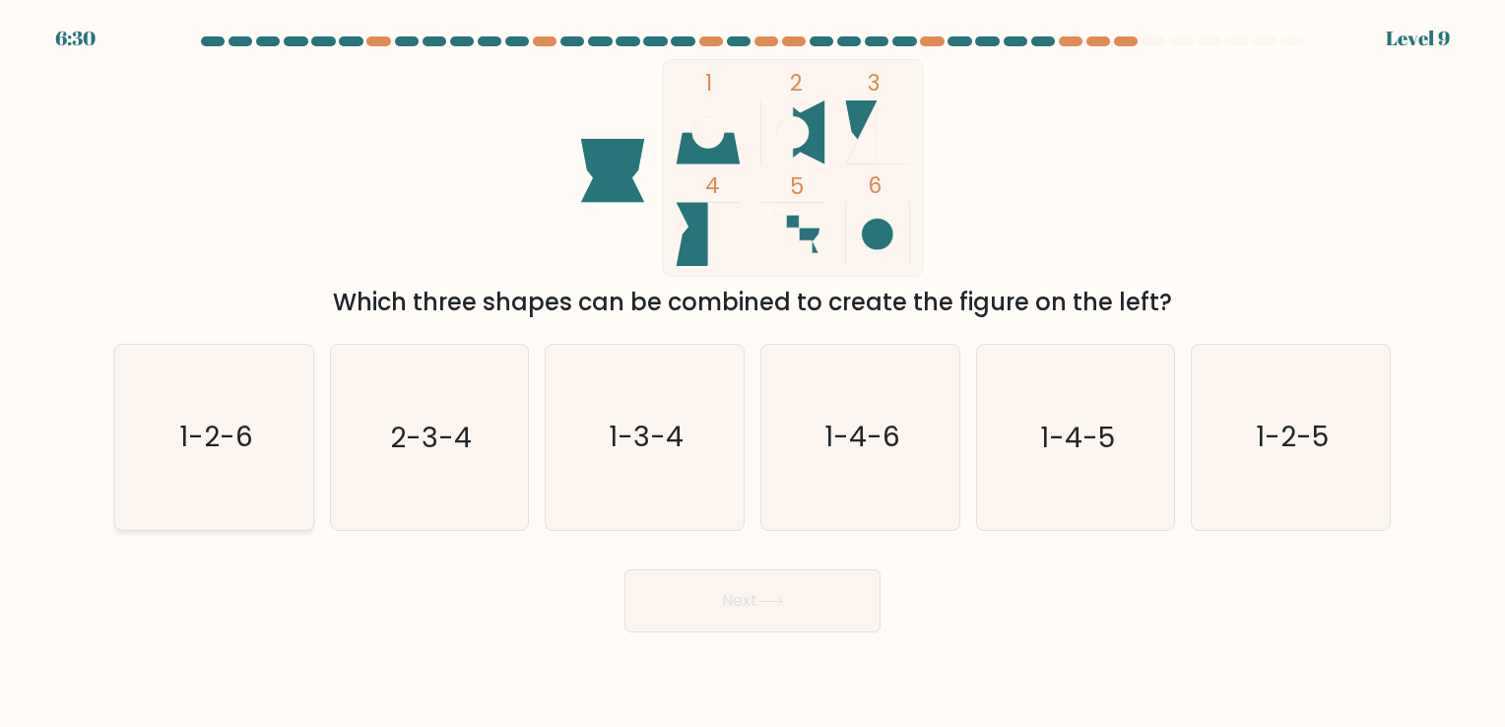
click at [244, 469] on icon "1-2-6" at bounding box center [214, 437] width 184 height 184
click at [753, 373] on input "a. 1-2-6" at bounding box center [753, 368] width 1 height 10
radio input "true"
click at [780, 570] on button "Next" at bounding box center [753, 600] width 256 height 63
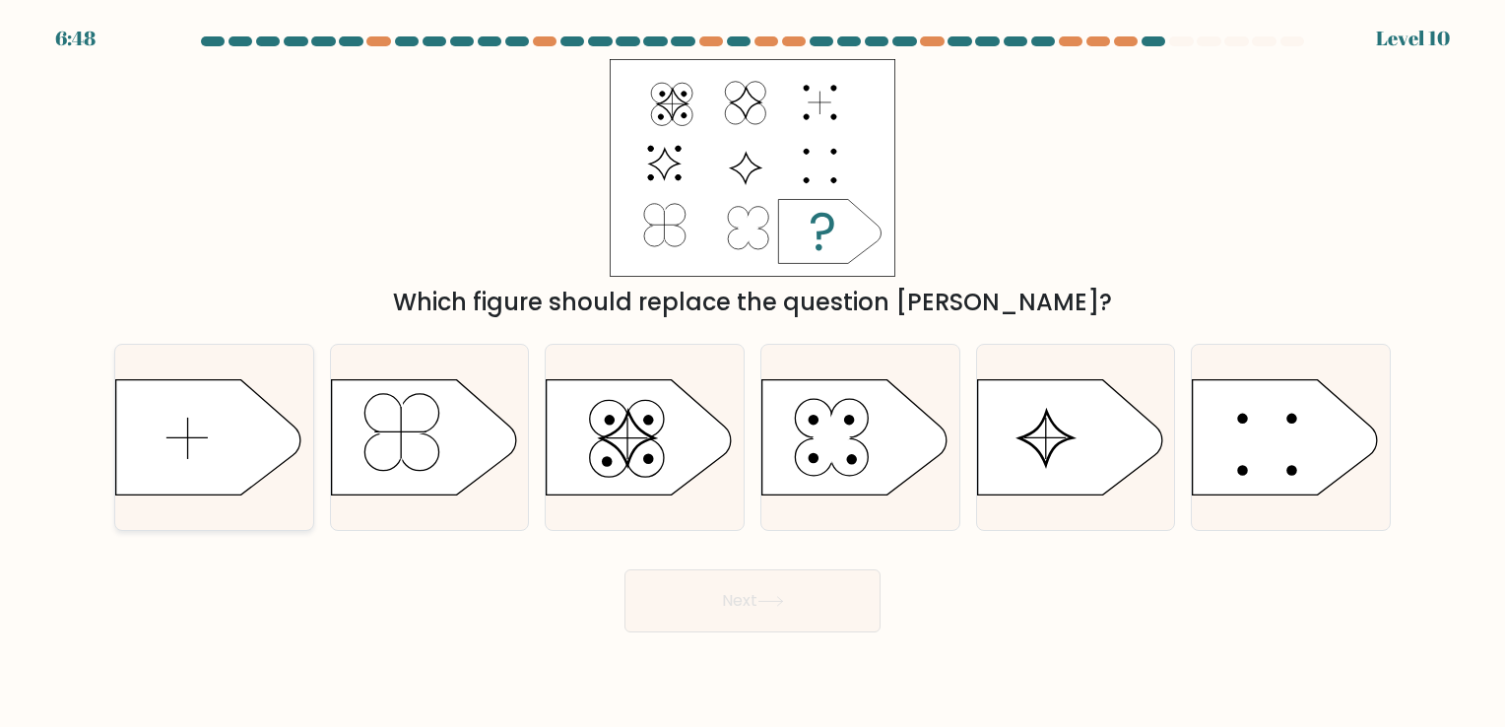
click at [162, 441] on icon at bounding box center [208, 436] width 185 height 115
click at [753, 373] on input "a." at bounding box center [753, 368] width 1 height 10
radio input "true"
click at [785, 594] on button "Next" at bounding box center [753, 600] width 256 height 63
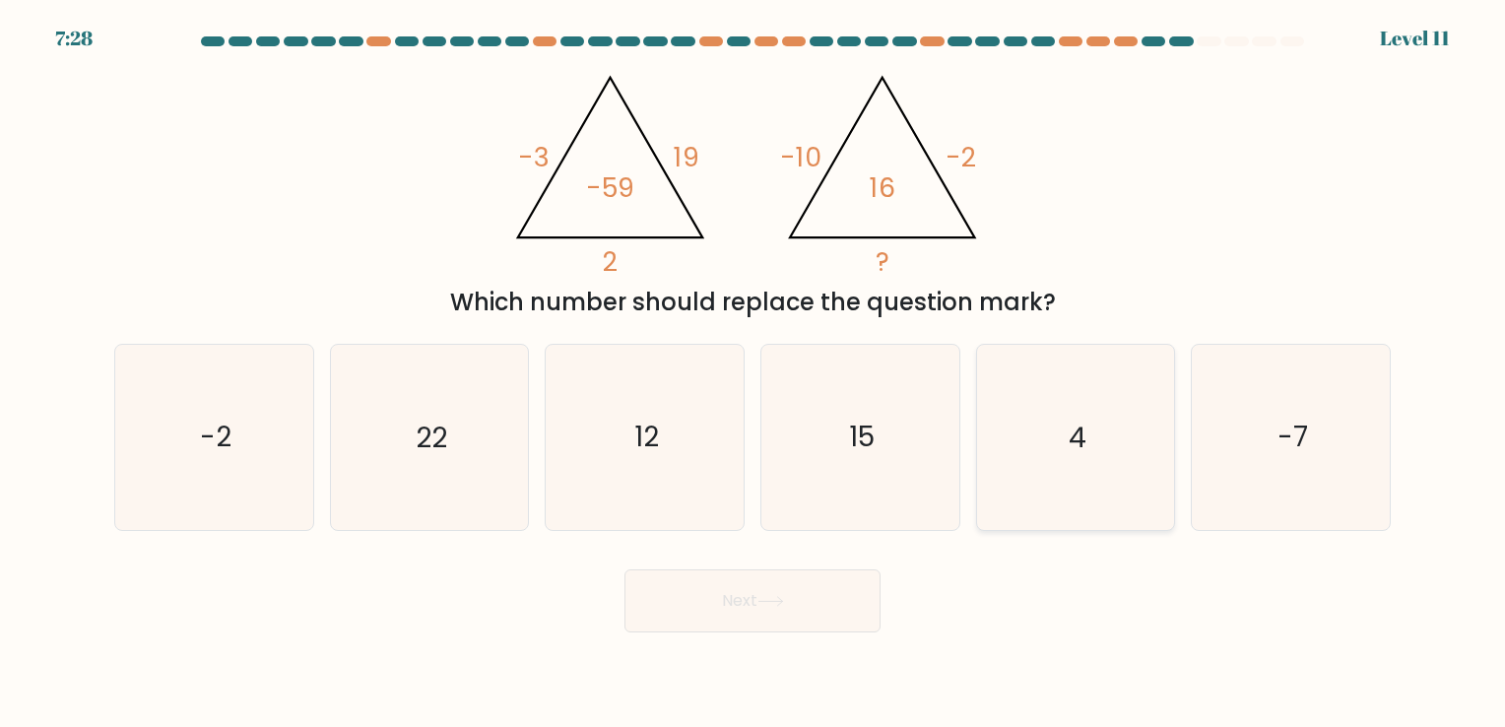
click at [1044, 412] on icon "4" at bounding box center [1075, 437] width 184 height 184
click at [754, 373] on input "e. 4" at bounding box center [753, 368] width 1 height 10
radio input "true"
click at [828, 615] on button "Next" at bounding box center [753, 600] width 256 height 63
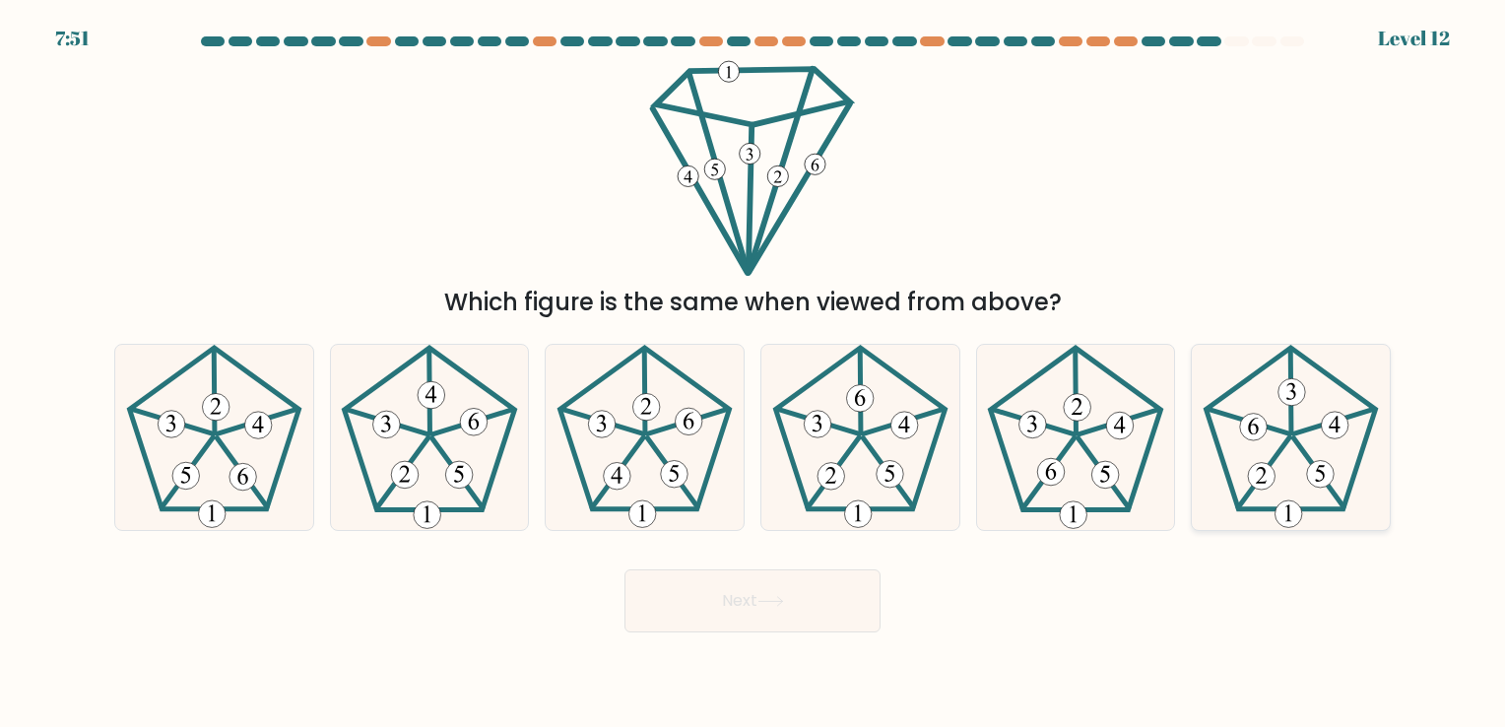
click at [1347, 460] on icon at bounding box center [1291, 437] width 184 height 184
click at [754, 373] on input "f." at bounding box center [753, 368] width 1 height 10
radio input "true"
click at [853, 616] on button "Next" at bounding box center [753, 600] width 256 height 63
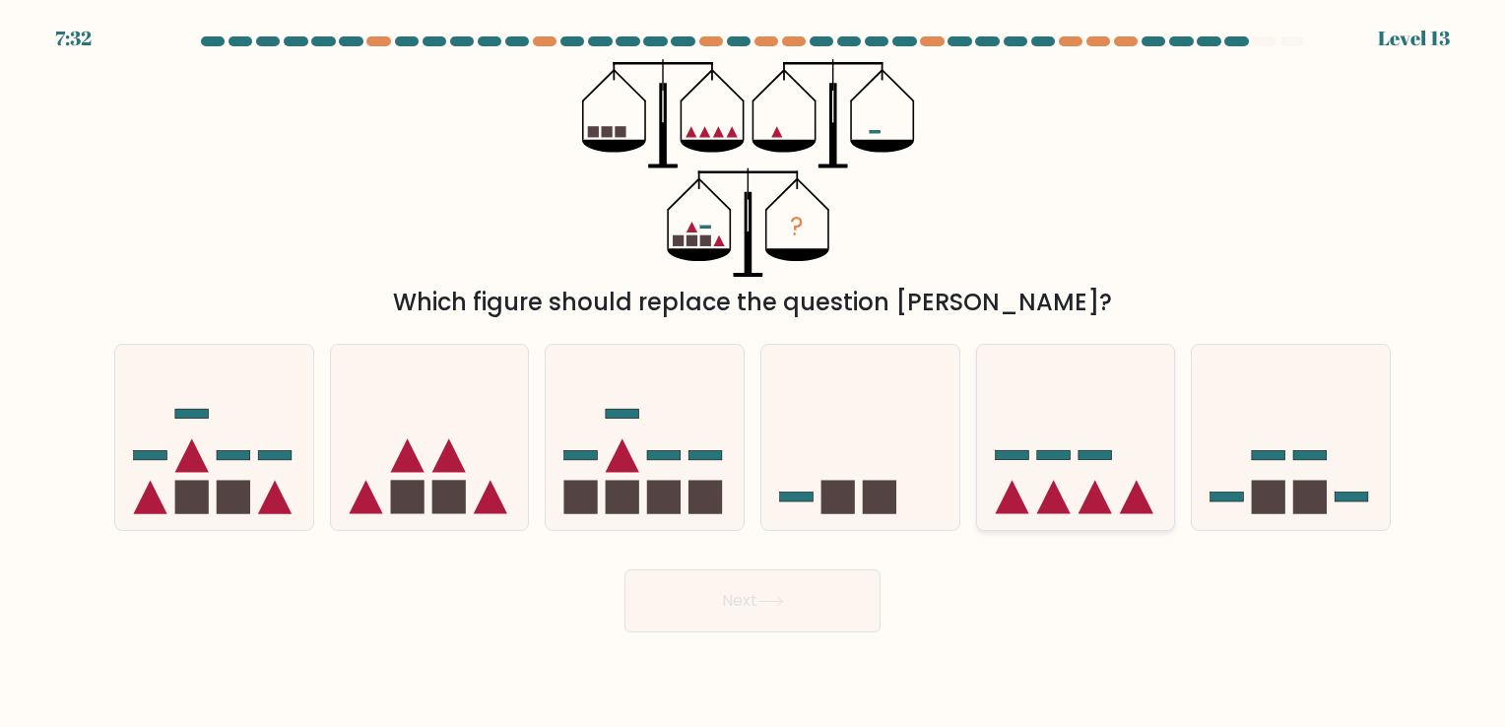
click at [1108, 457] on rect at bounding box center [1095, 455] width 33 height 10
click at [754, 373] on input "e." at bounding box center [753, 368] width 1 height 10
radio input "true"
click at [784, 611] on button "Next" at bounding box center [753, 600] width 256 height 63
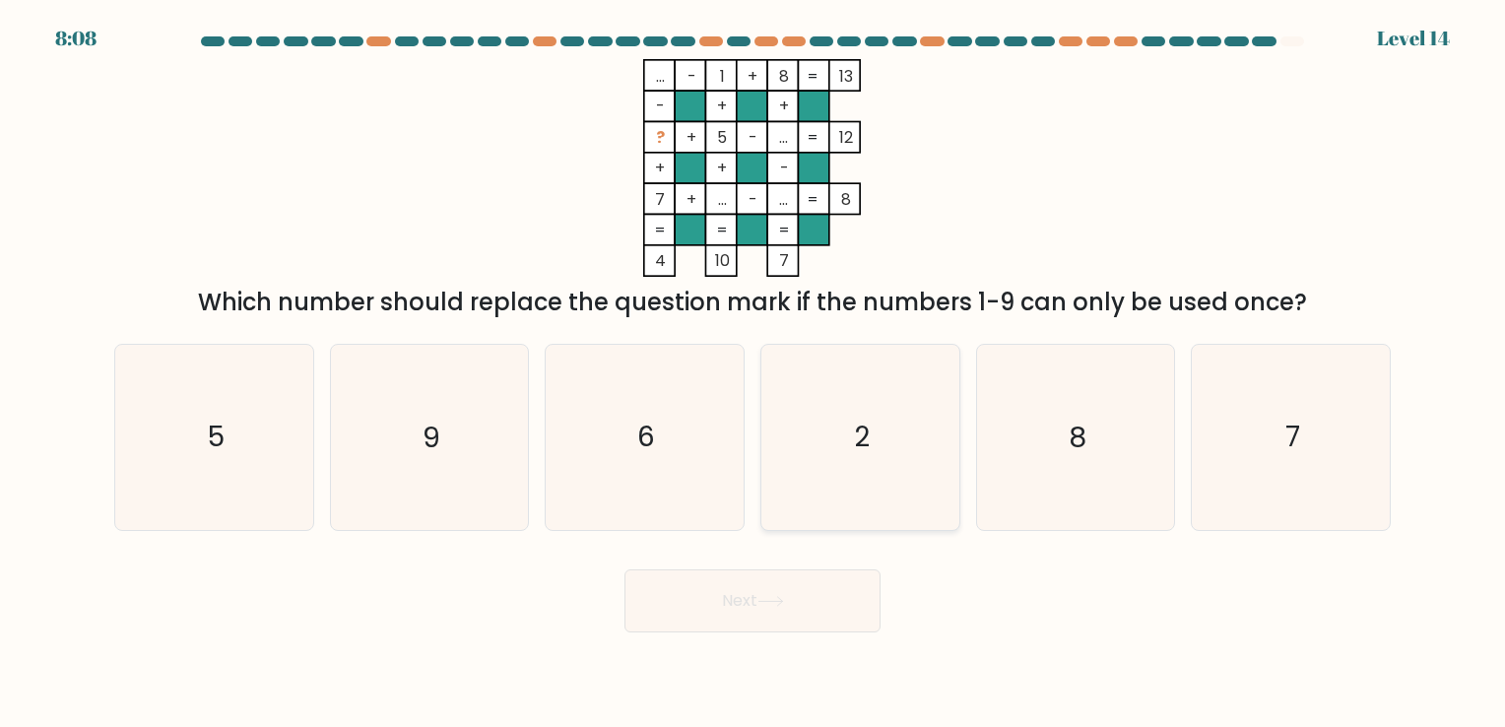
click at [871, 498] on icon "2" at bounding box center [860, 437] width 184 height 184
click at [754, 373] on input "d. 2" at bounding box center [753, 368] width 1 height 10
radio input "true"
click at [820, 620] on button "Next" at bounding box center [753, 600] width 256 height 63
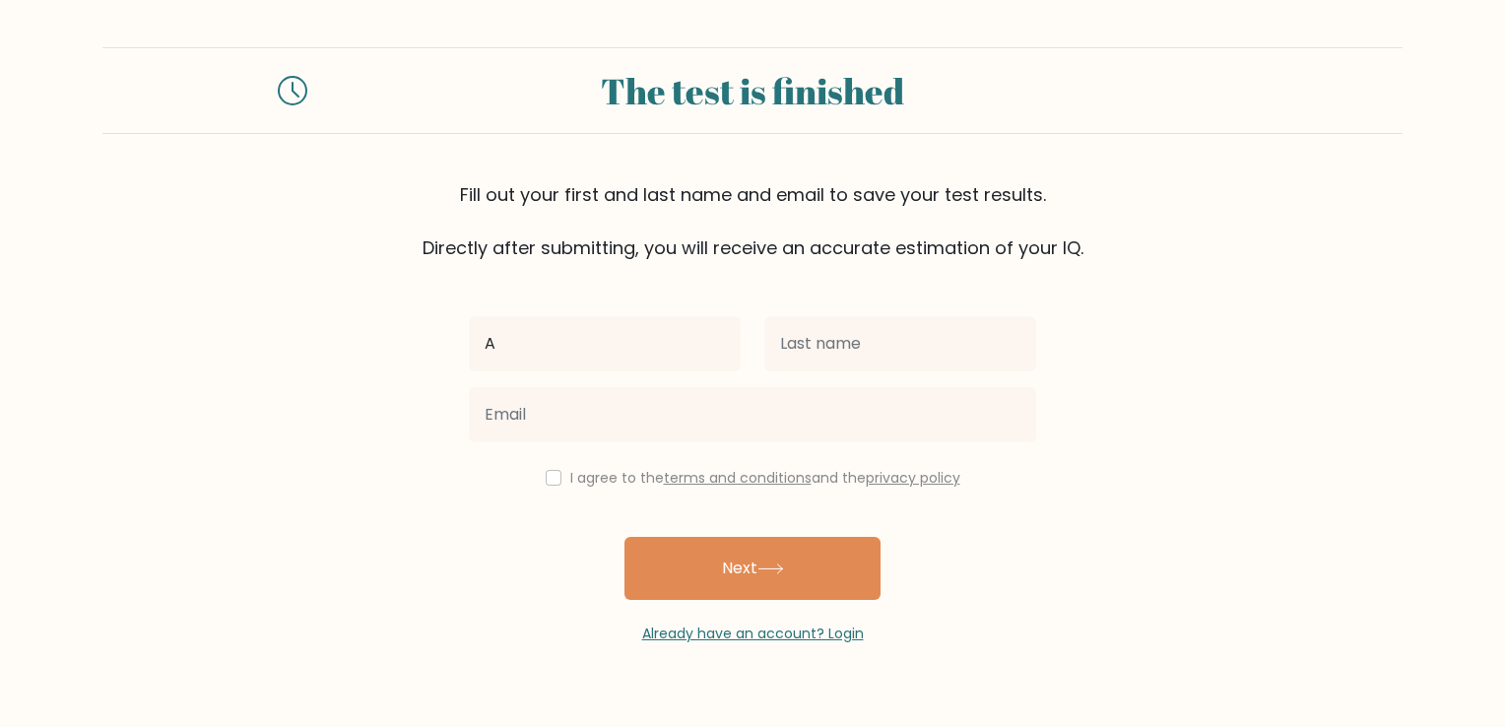
type input "AJ"
drag, startPoint x: 894, startPoint y: 379, endPoint x: 879, endPoint y: 372, distance: 17.2
click at [894, 379] on div at bounding box center [752, 414] width 591 height 71
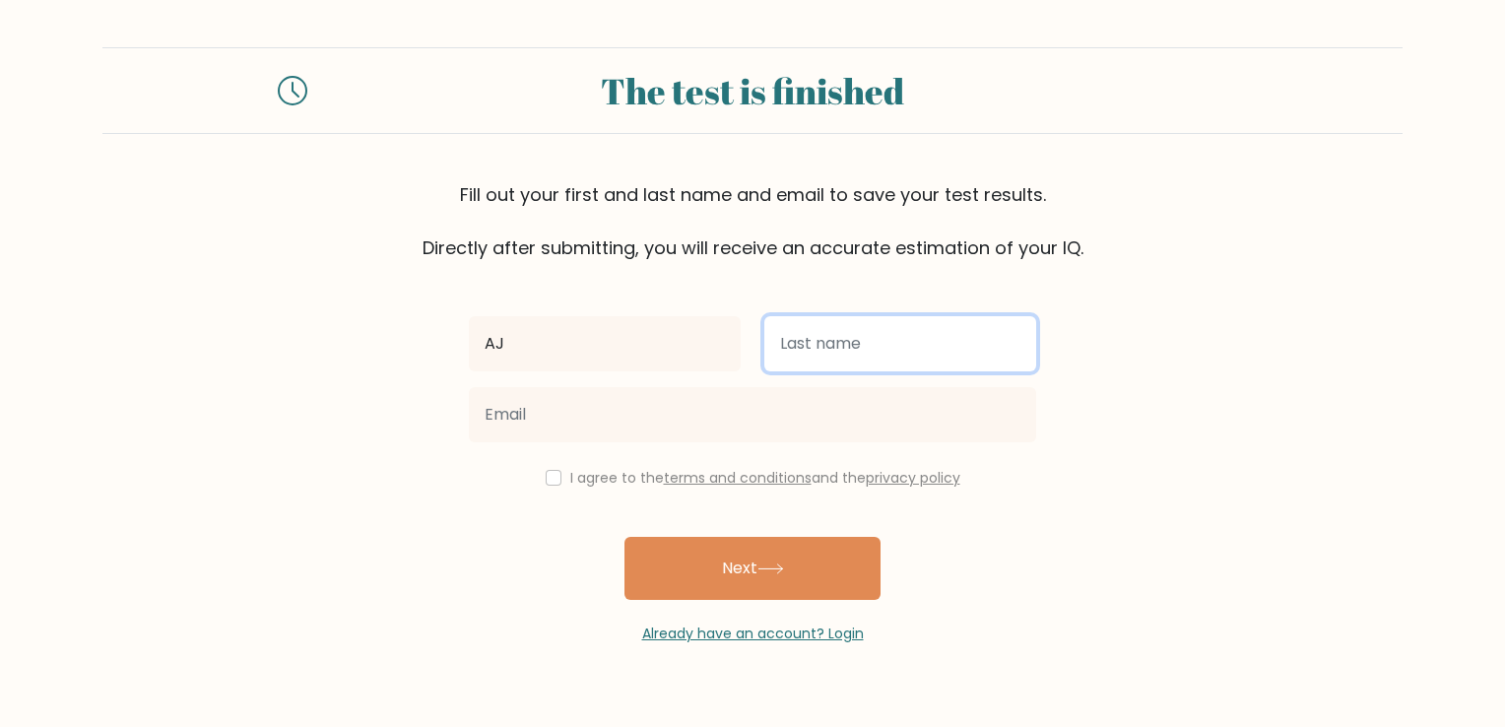
click at [865, 355] on input "text" at bounding box center [900, 343] width 272 height 55
type input "Cancejo"
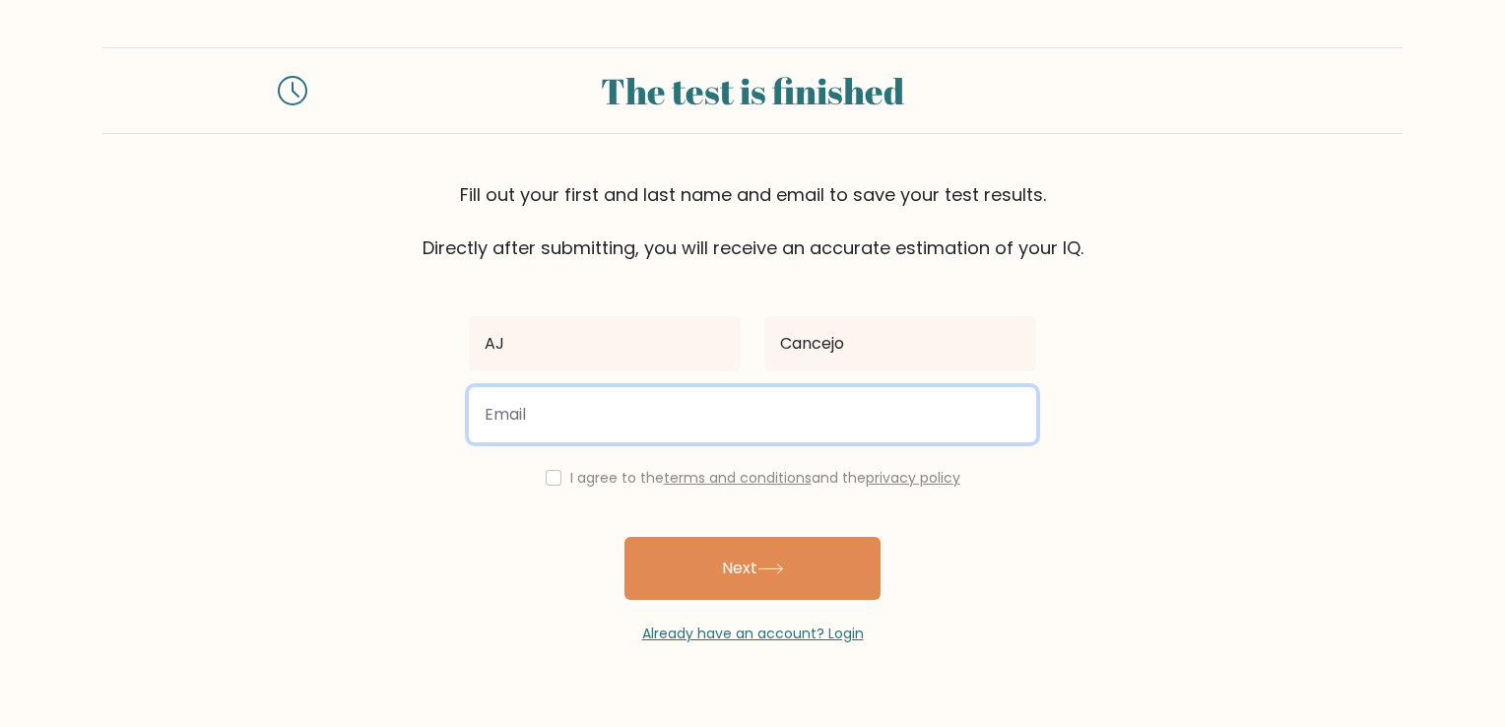
click at [682, 406] on input "email" at bounding box center [752, 414] width 567 height 55
type input "ajcancejo@gmail.com"
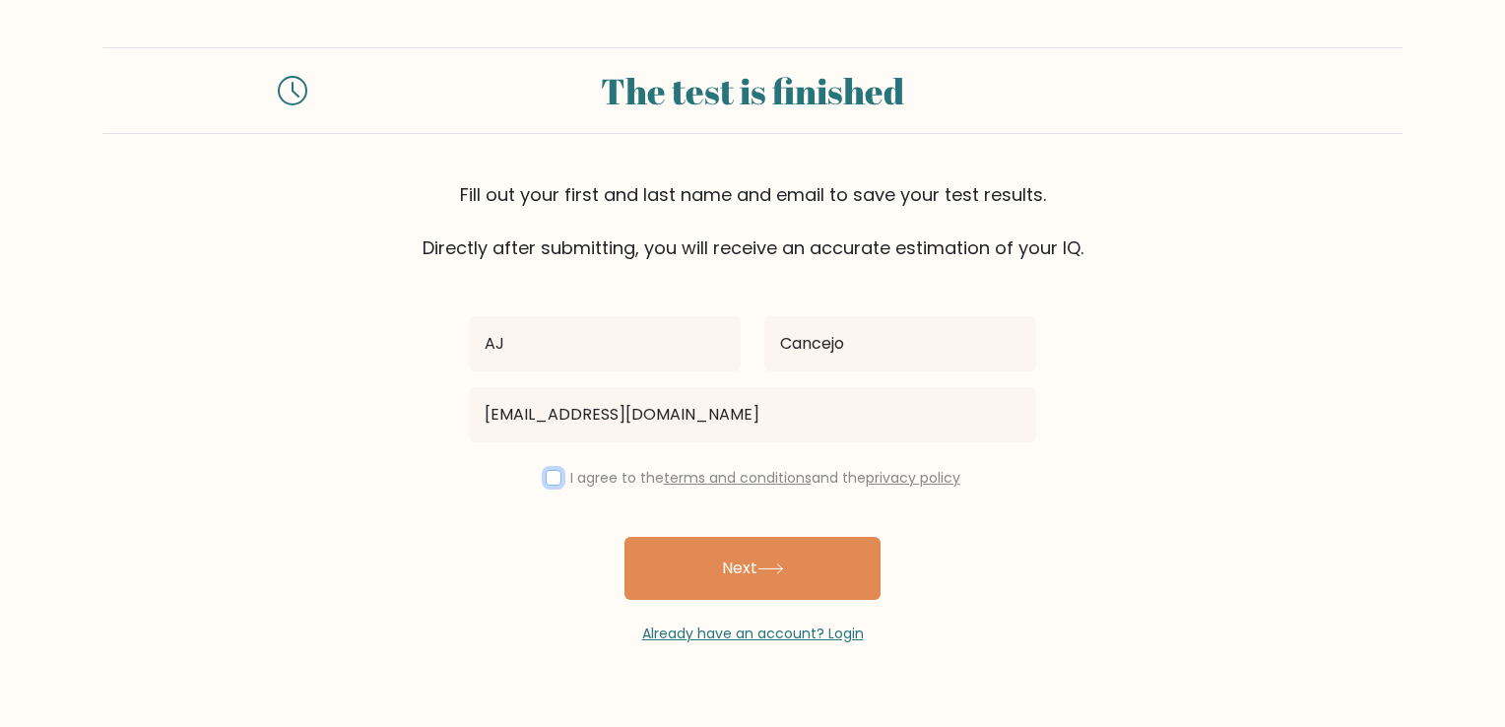
click at [550, 481] on input "checkbox" at bounding box center [554, 478] width 16 height 16
checkbox input "true"
drag, startPoint x: 784, startPoint y: 542, endPoint x: 807, endPoint y: 542, distance: 22.7
click at [807, 542] on button "Next" at bounding box center [753, 568] width 256 height 63
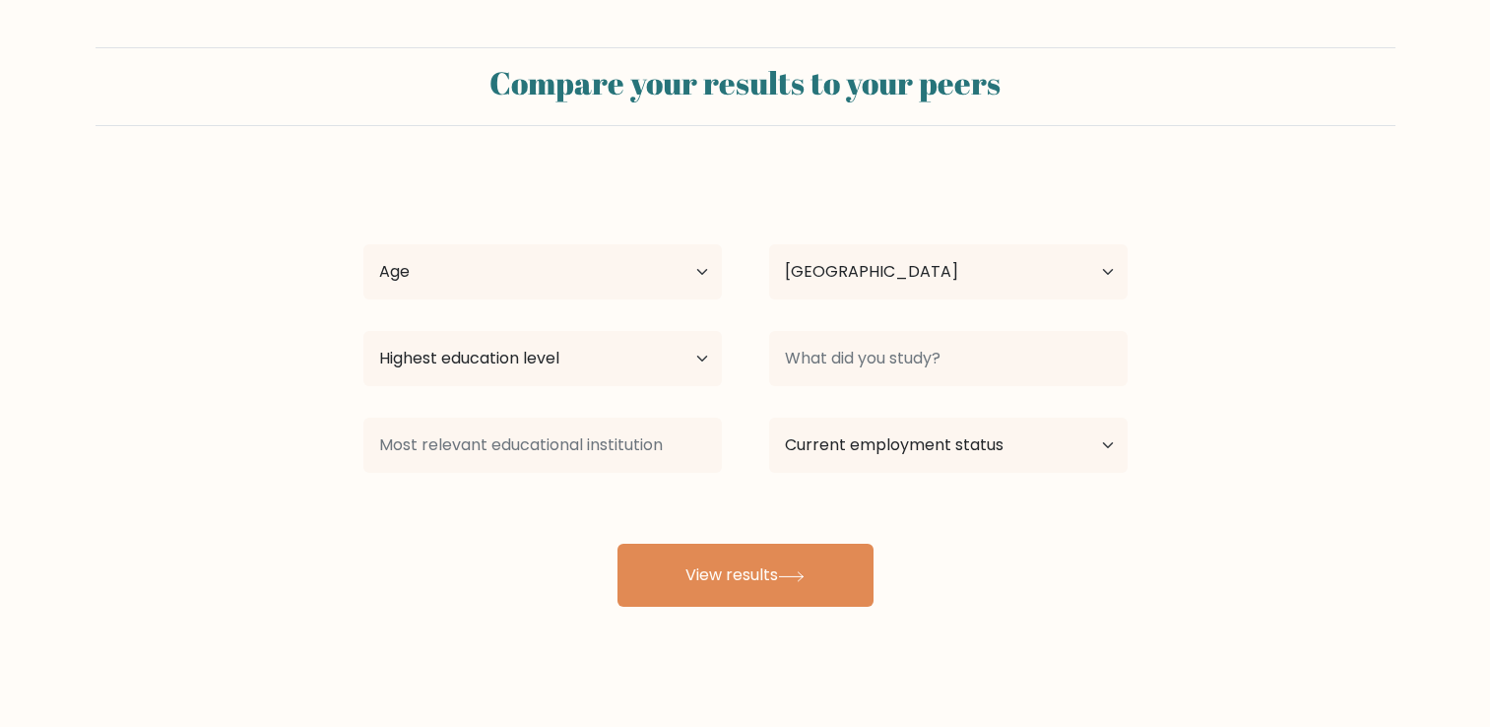
select select "PH"
click at [593, 266] on select "Age Under 18 years old 18-24 years old 25-34 years old 35-44 years old 45-54 ye…" at bounding box center [542, 271] width 359 height 55
select select "18_24"
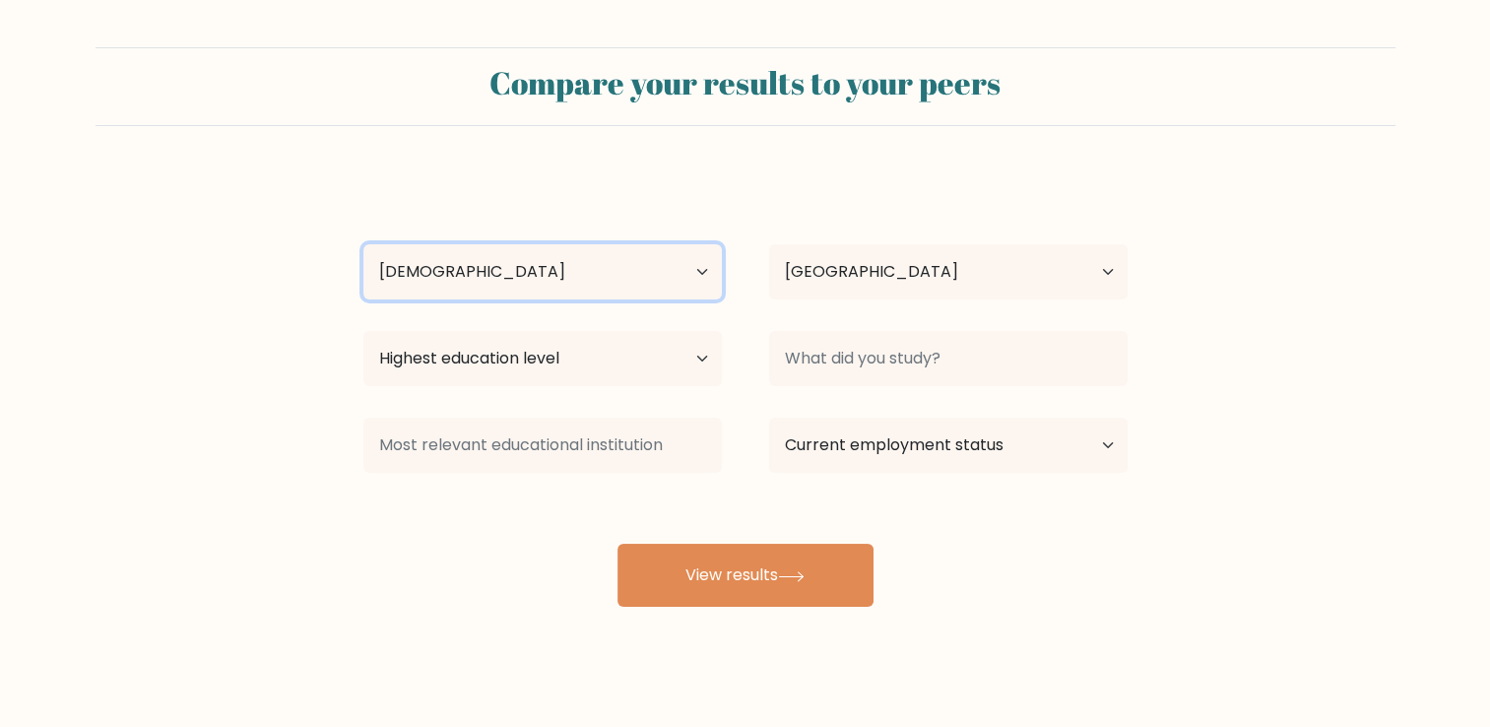
click at [363, 244] on select "Age Under 18 years old 18-24 years old 25-34 years old 35-44 years old 45-54 ye…" at bounding box center [542, 271] width 359 height 55
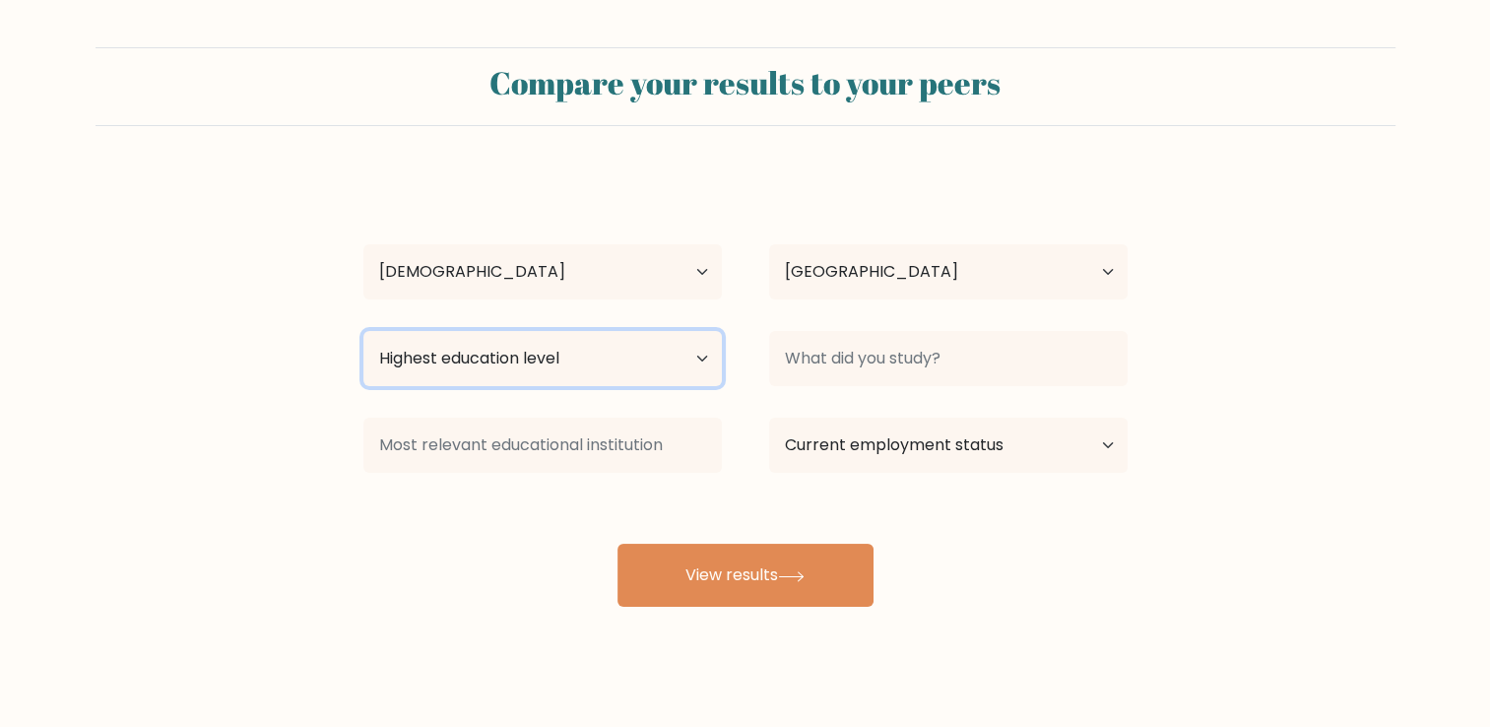
click at [590, 361] on select "Highest education level No schooling Primary Lower Secondary Upper Secondary Oc…" at bounding box center [542, 358] width 359 height 55
select select "bachelors_degree"
click at [363, 331] on select "Highest education level No schooling Primary Lower Secondary Upper Secondary Oc…" at bounding box center [542, 358] width 359 height 55
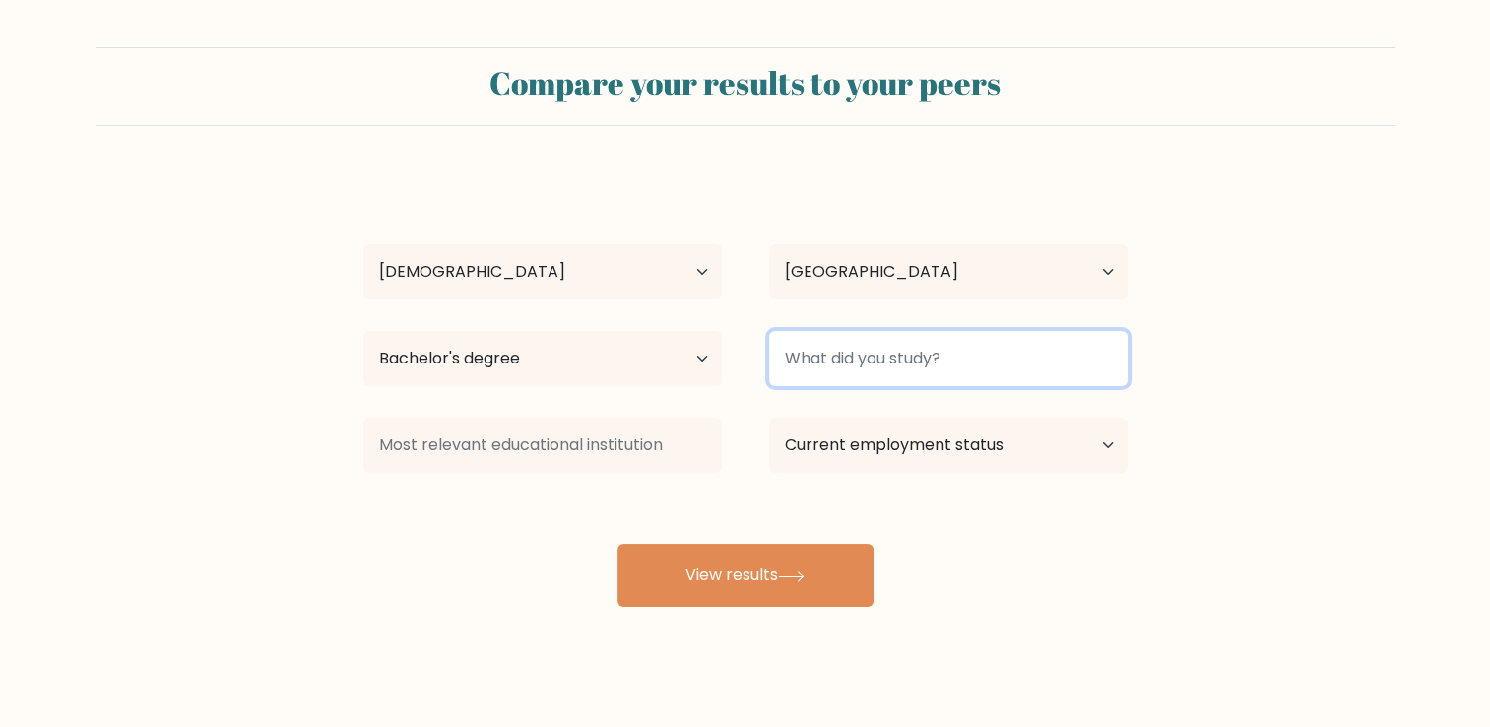
click at [918, 361] on input at bounding box center [948, 358] width 359 height 55
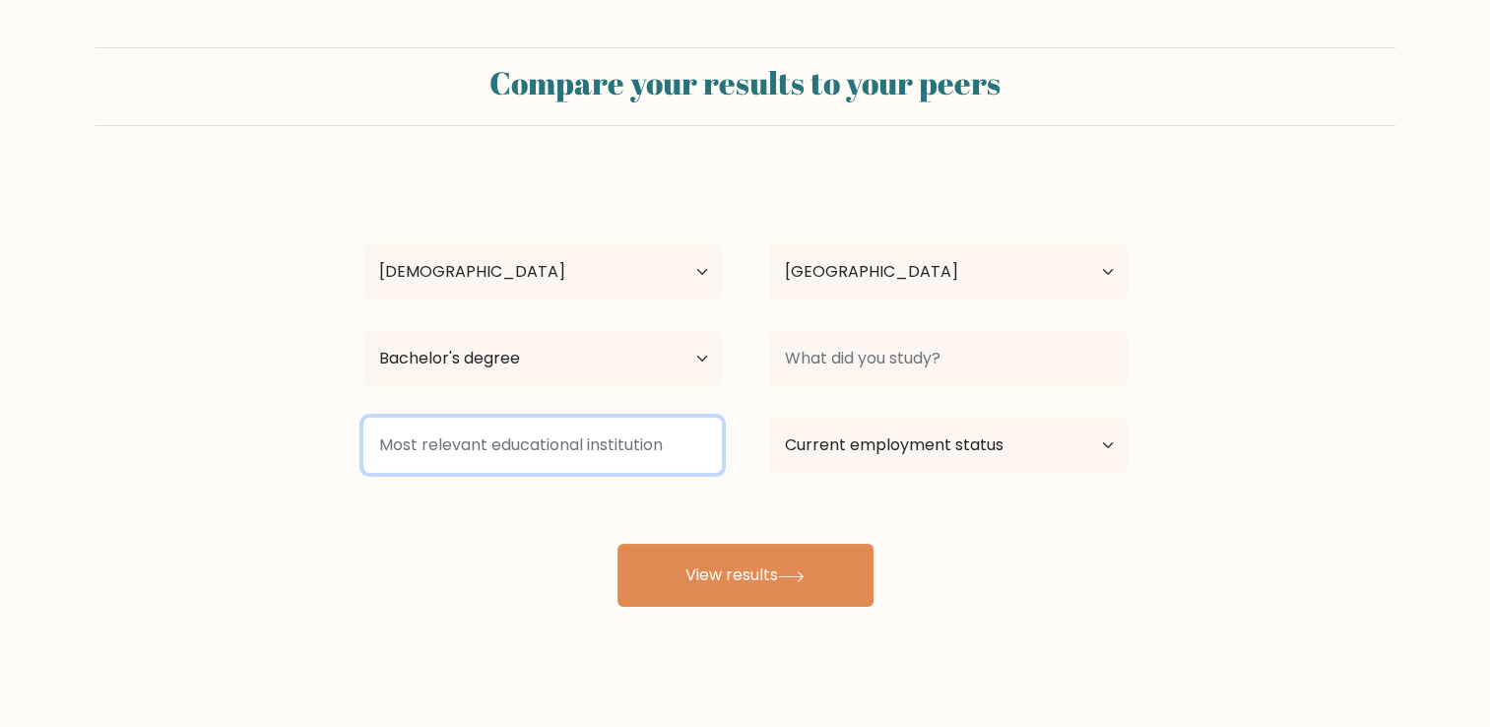
click at [493, 439] on input at bounding box center [542, 445] width 359 height 55
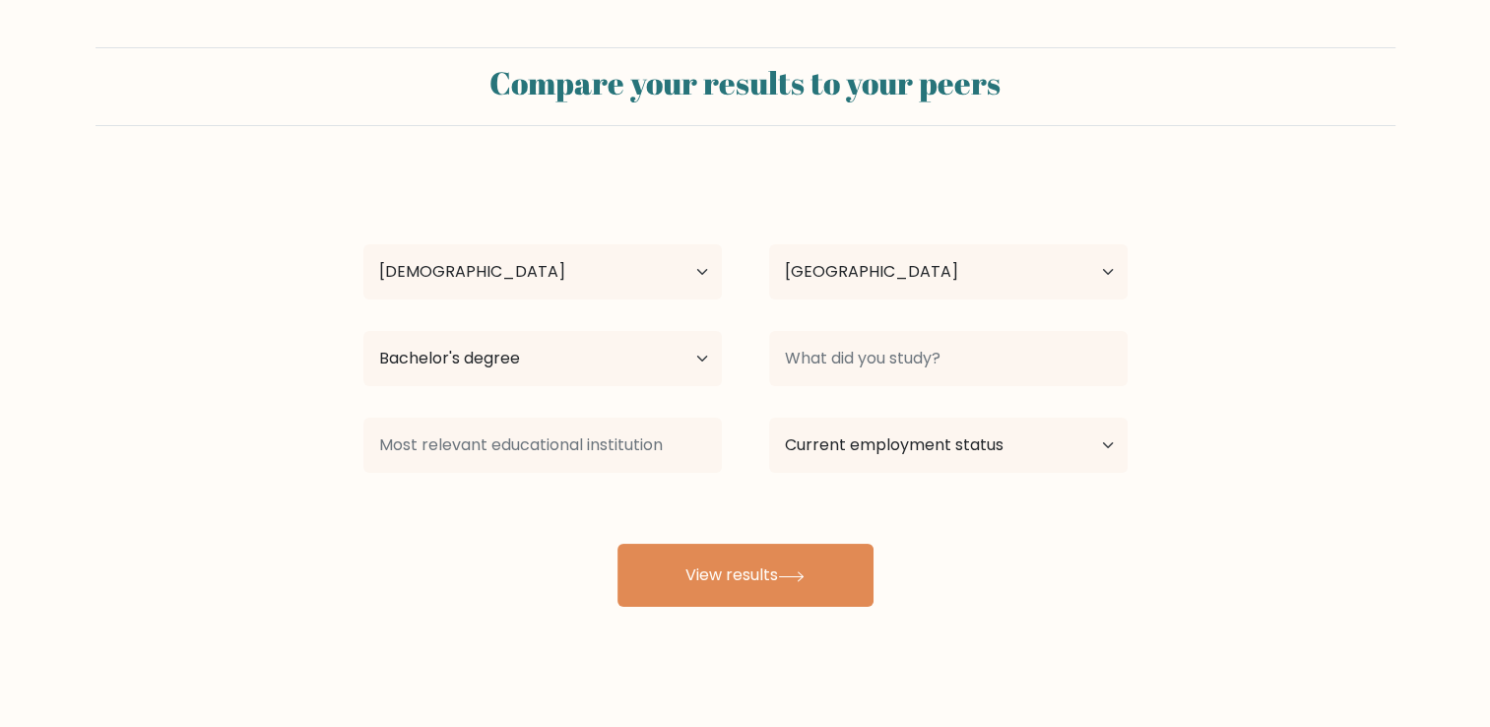
click at [1080, 492] on div "AJ Cancejo Age Under 18 years old 18-24 years old 25-34 years old 35-44 years o…" at bounding box center [746, 389] width 788 height 433
click at [1001, 467] on select "Current employment status Employed Student Retired Other / prefer not to answer" at bounding box center [948, 445] width 359 height 55
select select "other"
click at [769, 418] on select "Current employment status Employed Student Retired Other / prefer not to answer" at bounding box center [948, 445] width 359 height 55
click at [895, 579] on div "AJ Cancejo Age Under 18 years old 18-24 years old 25-34 years old 35-44 years o…" at bounding box center [746, 389] width 788 height 433
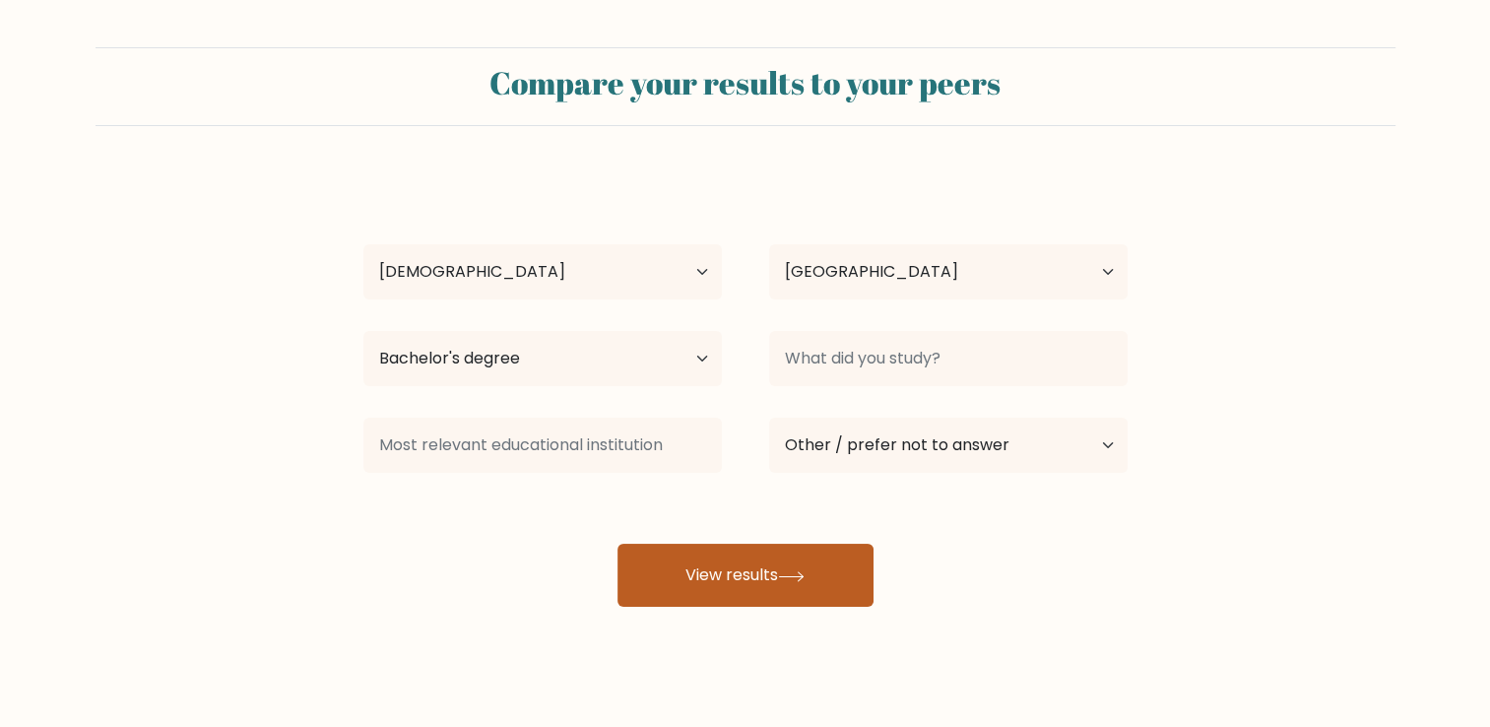
click at [820, 581] on button "View results" at bounding box center [746, 575] width 256 height 63
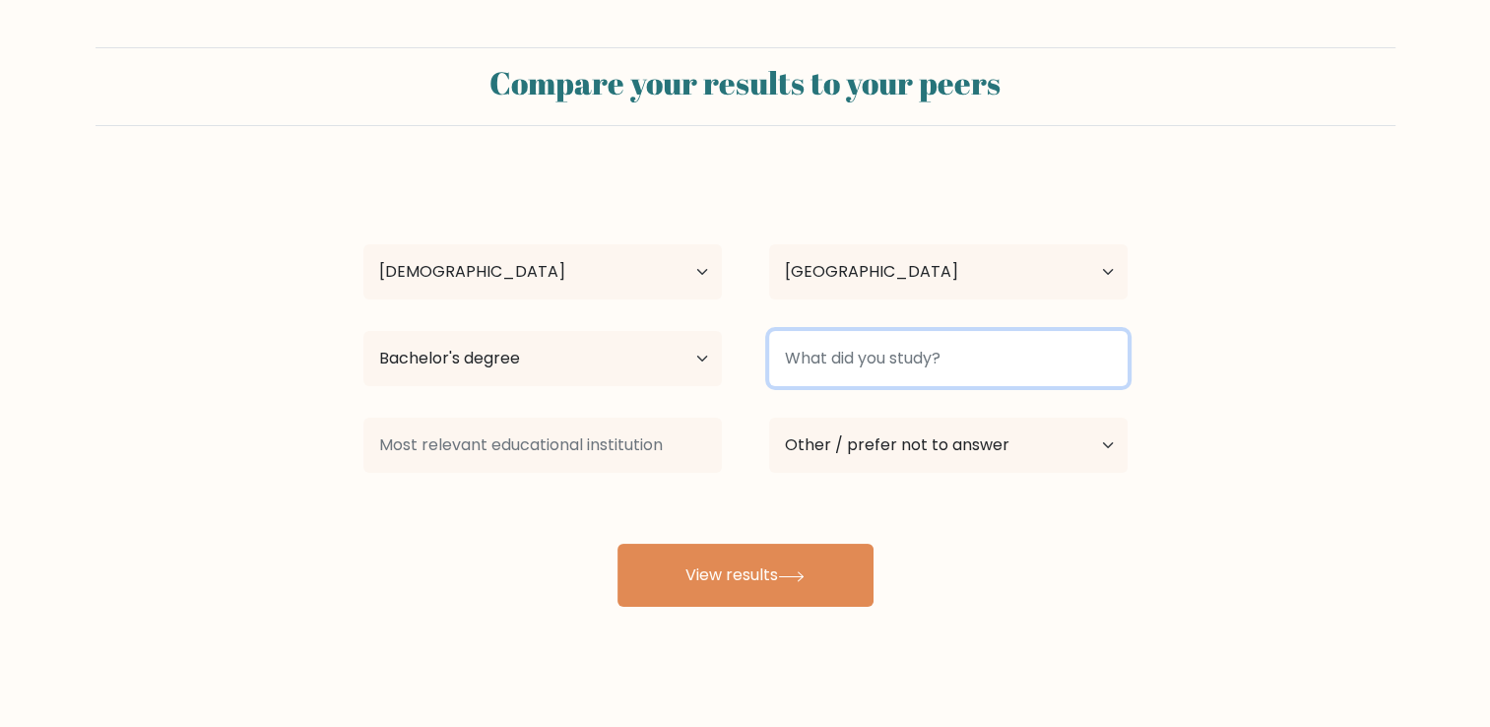
click at [863, 331] on input at bounding box center [948, 358] width 359 height 55
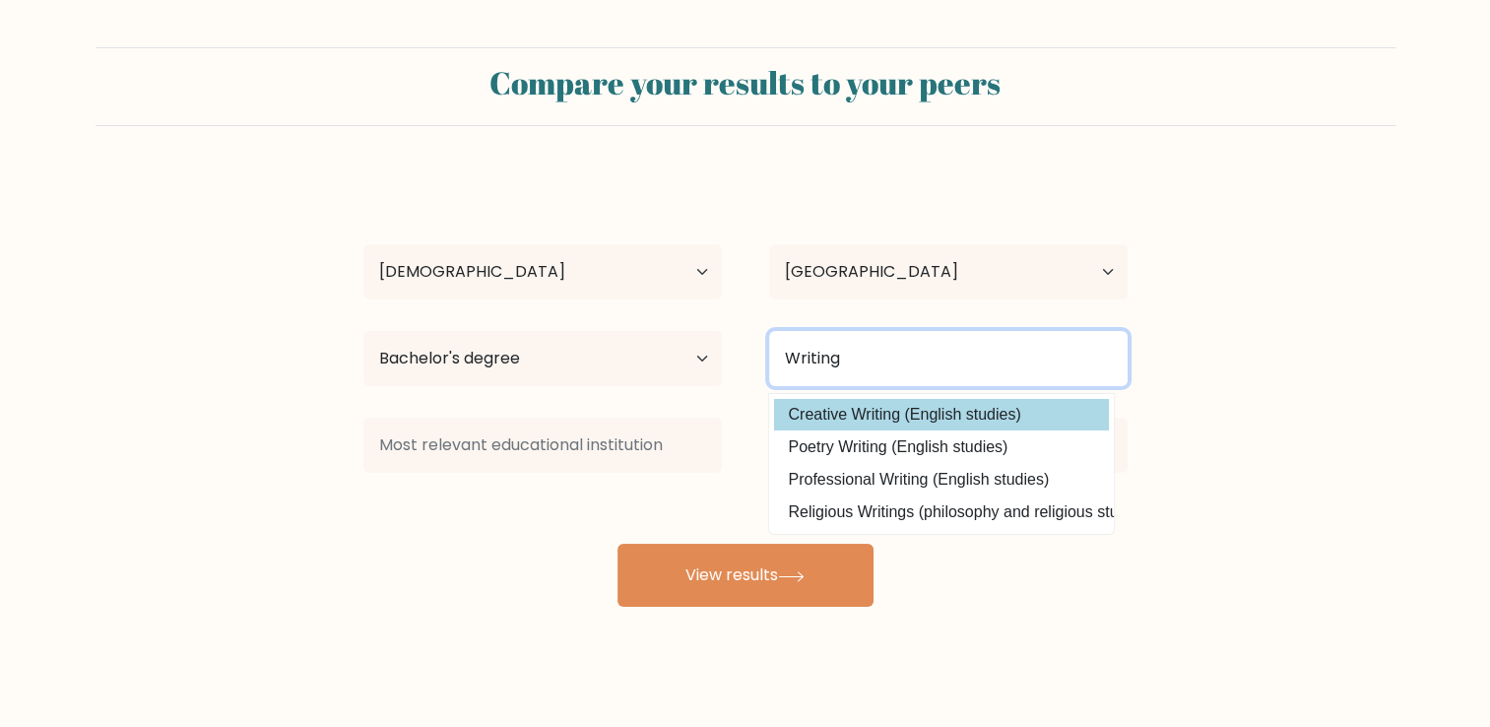
type input "Writing"
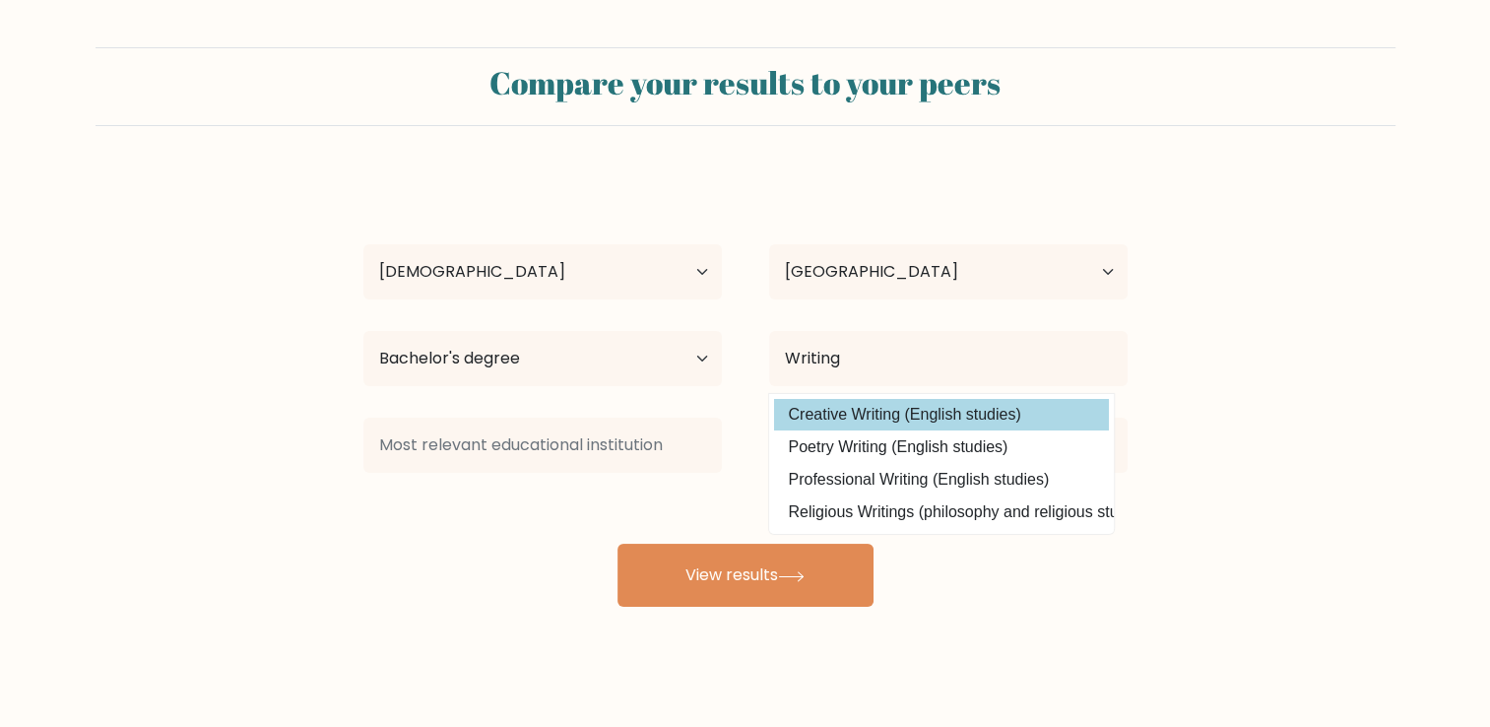
click at [871, 420] on div "AJ Cancejo Age Under 18 years old 18-24 years old 25-34 years old 35-44 years o…" at bounding box center [746, 389] width 788 height 433
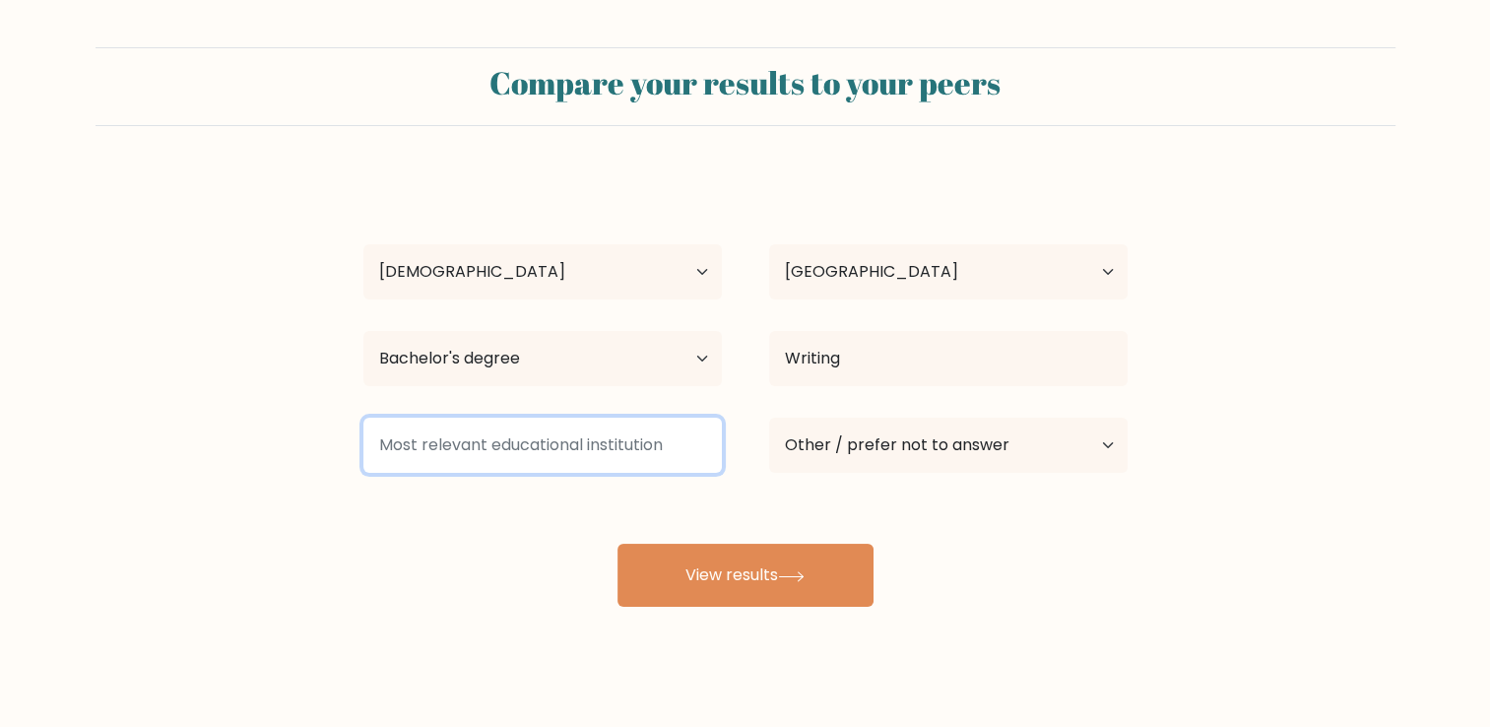
click at [635, 456] on input at bounding box center [542, 445] width 359 height 55
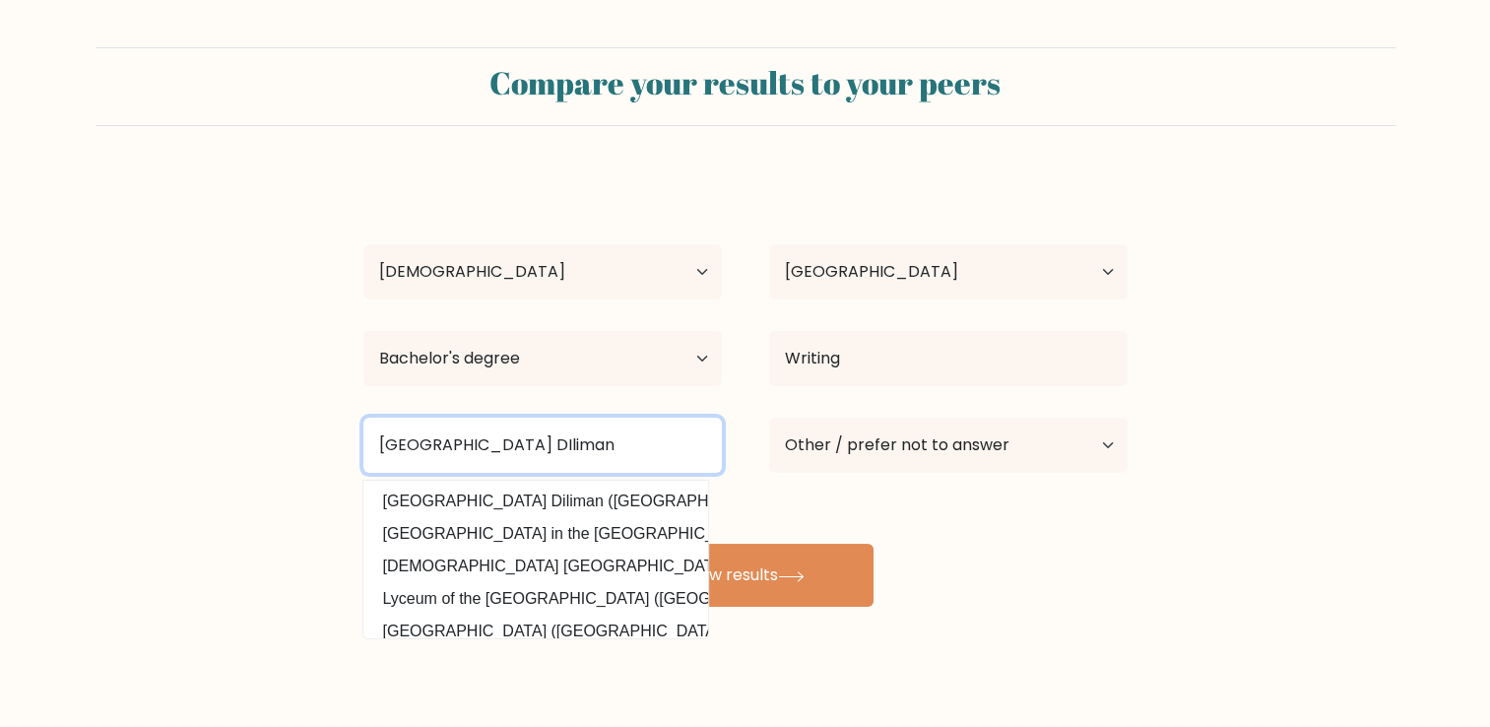
type input "University of the Philippines DIliman"
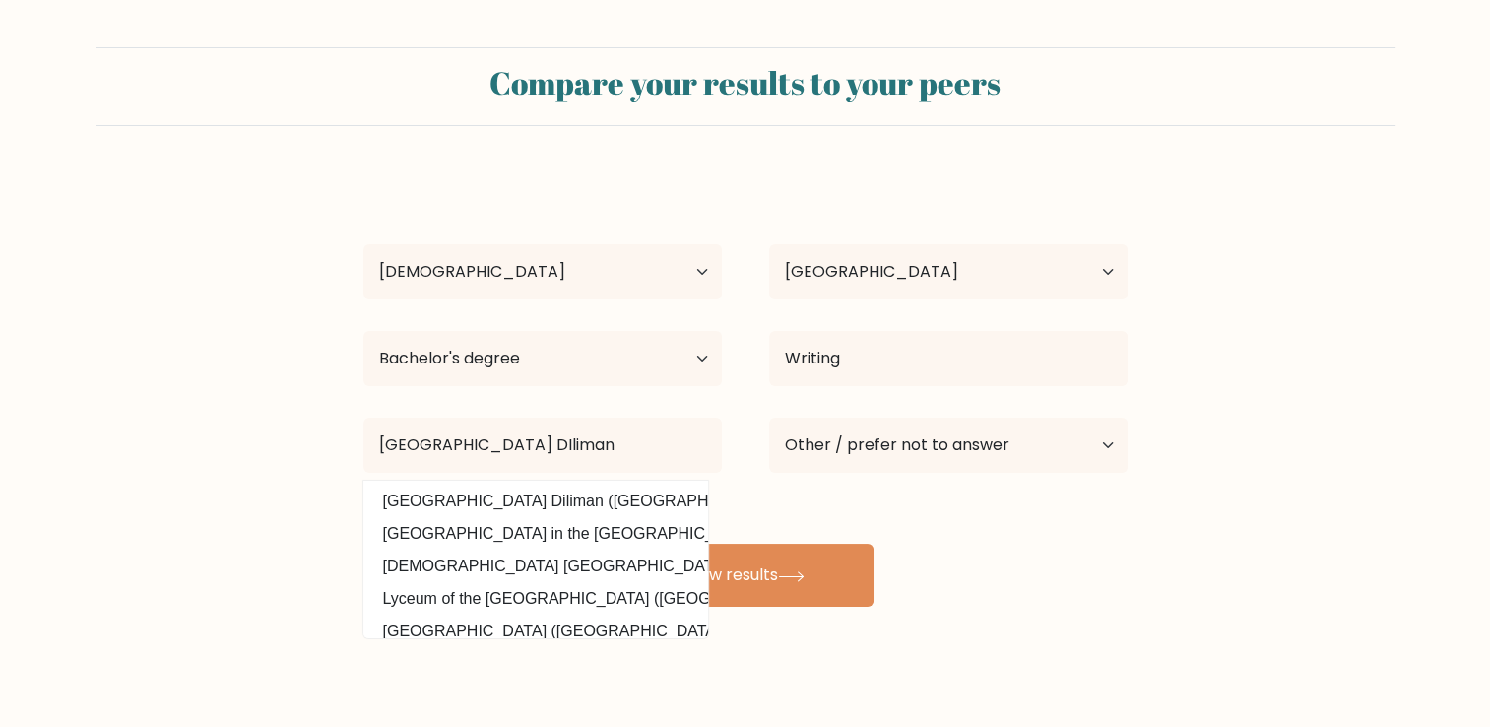
click at [670, 493] on div "AJ Cancejo Age Under 18 years old 18-24 years old 25-34 years old 35-44 years o…" at bounding box center [746, 389] width 788 height 433
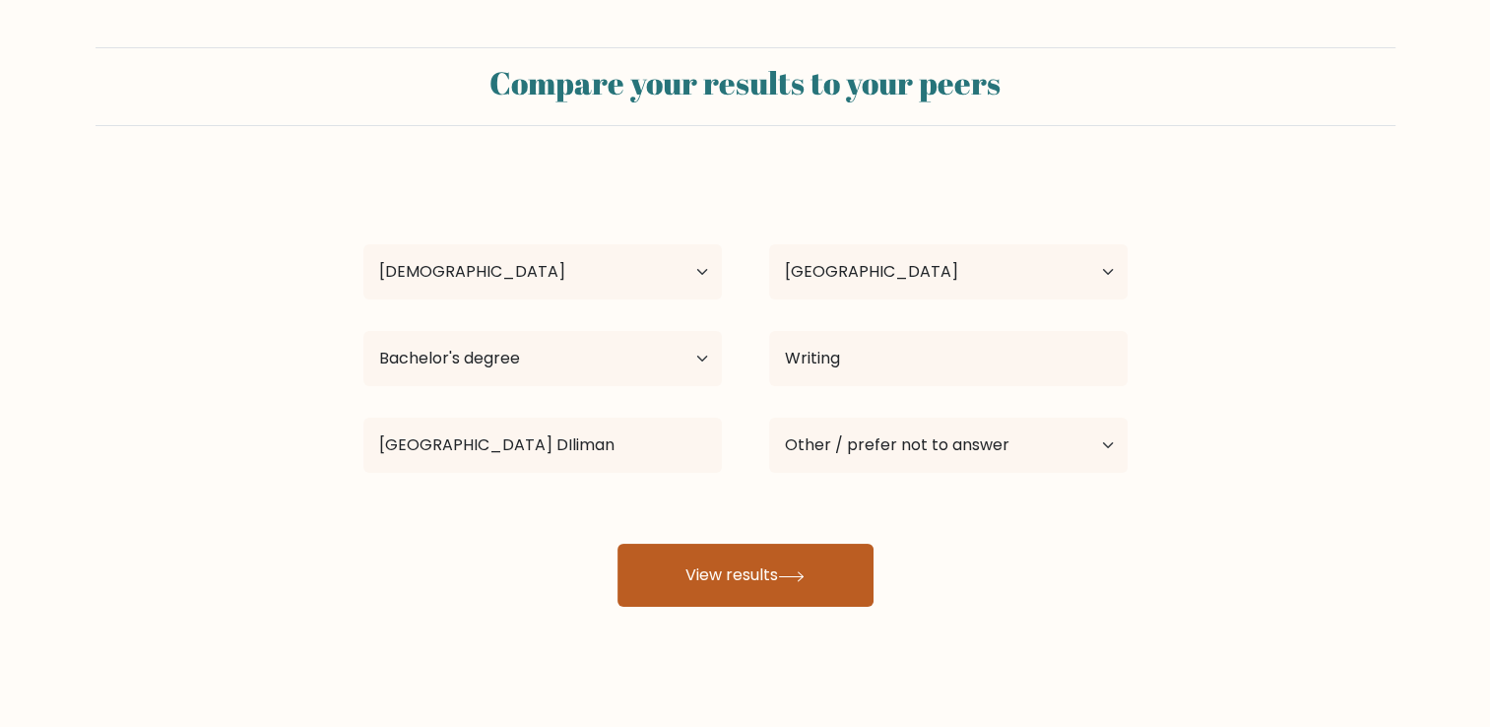
click at [750, 572] on button "View results" at bounding box center [746, 575] width 256 height 63
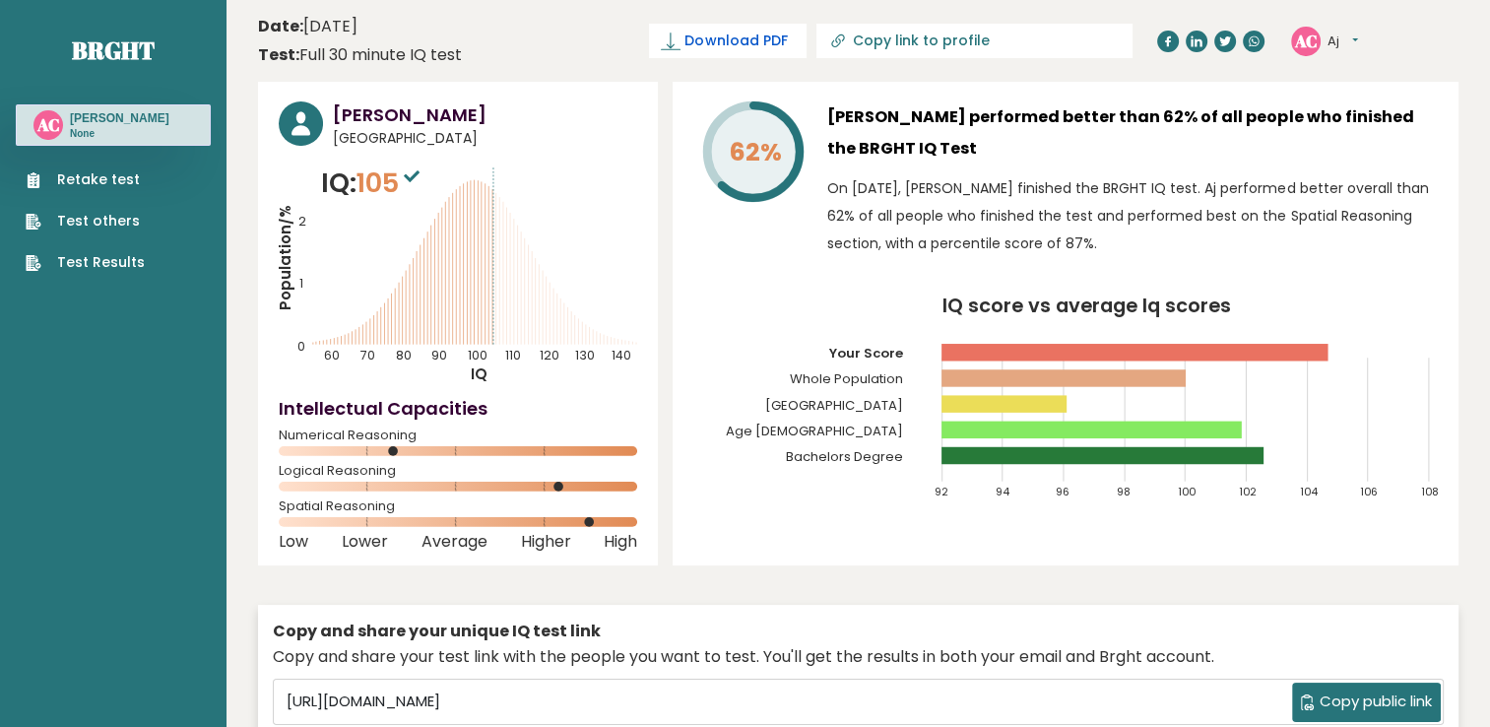
click at [782, 29] on link "Download PDF" at bounding box center [728, 41] width 158 height 34
click at [973, 31] on link "Copy link to profile" at bounding box center [975, 41] width 316 height 34
type input "[URL][DOMAIN_NAME]"
